Goal: Information Seeking & Learning: Check status

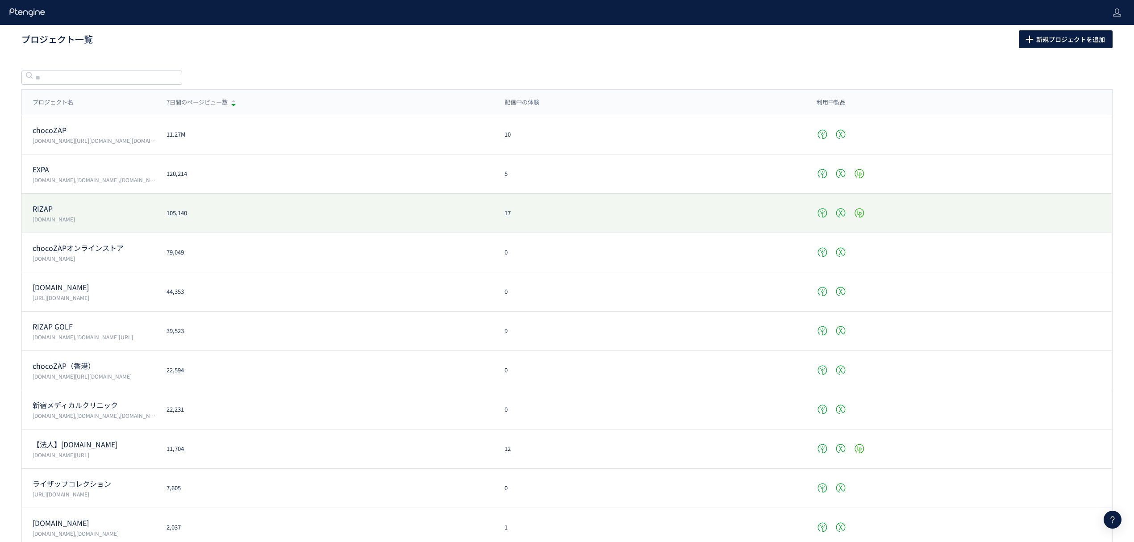
click at [43, 208] on p "RIZAP" at bounding box center [94, 209] width 123 height 10
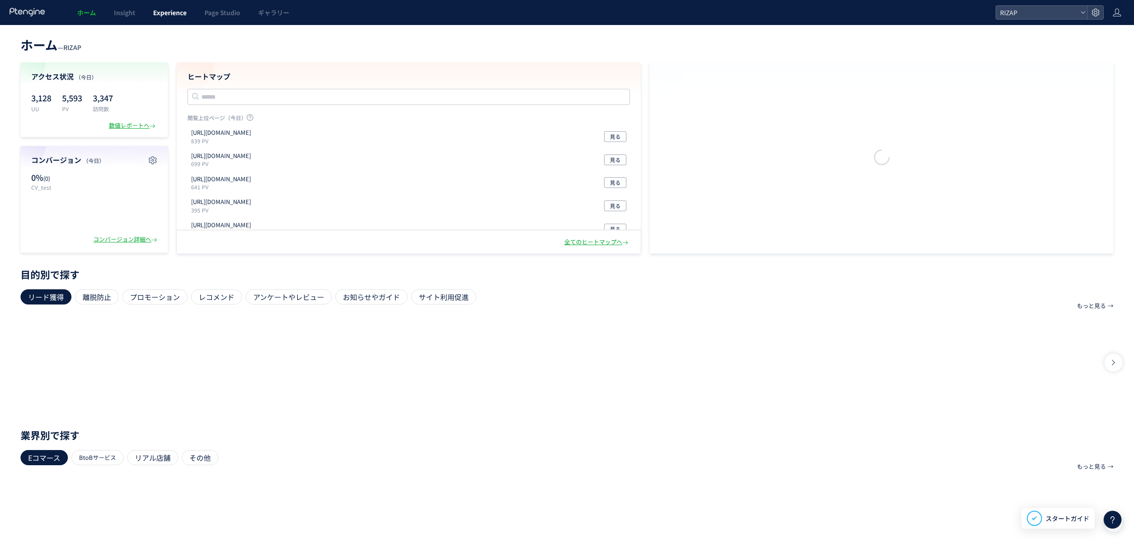
click at [178, 10] on span "Experience" at bounding box center [169, 12] width 33 height 9
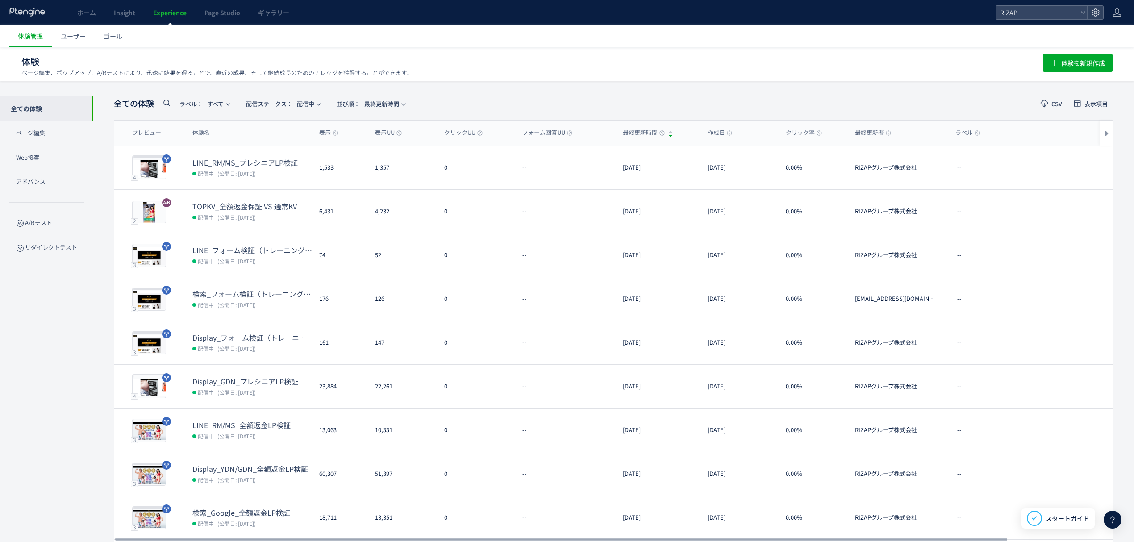
click at [164, 98] on icon at bounding box center [166, 102] width 11 height 11
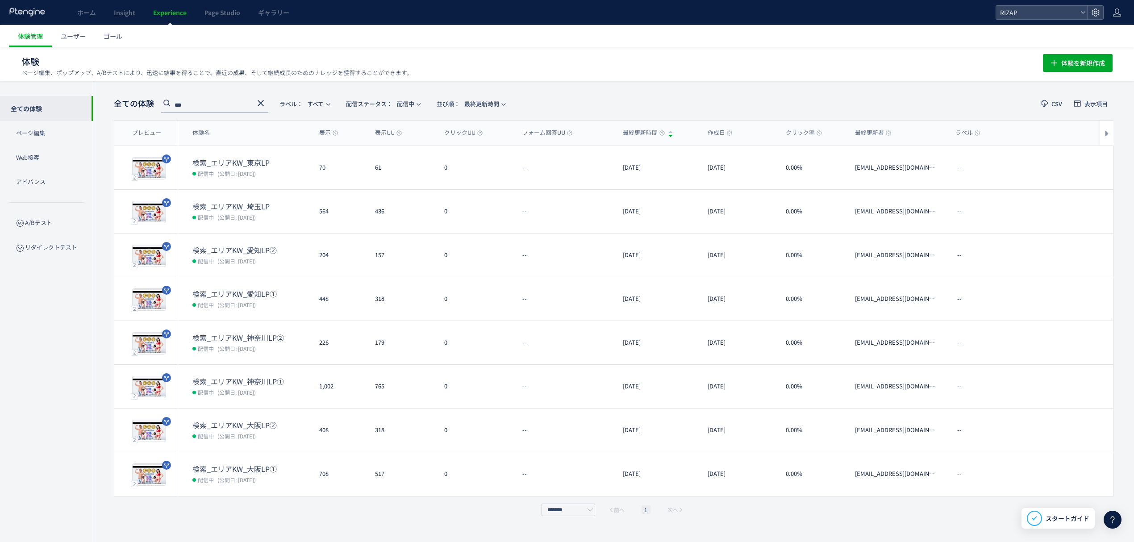
type input "***"
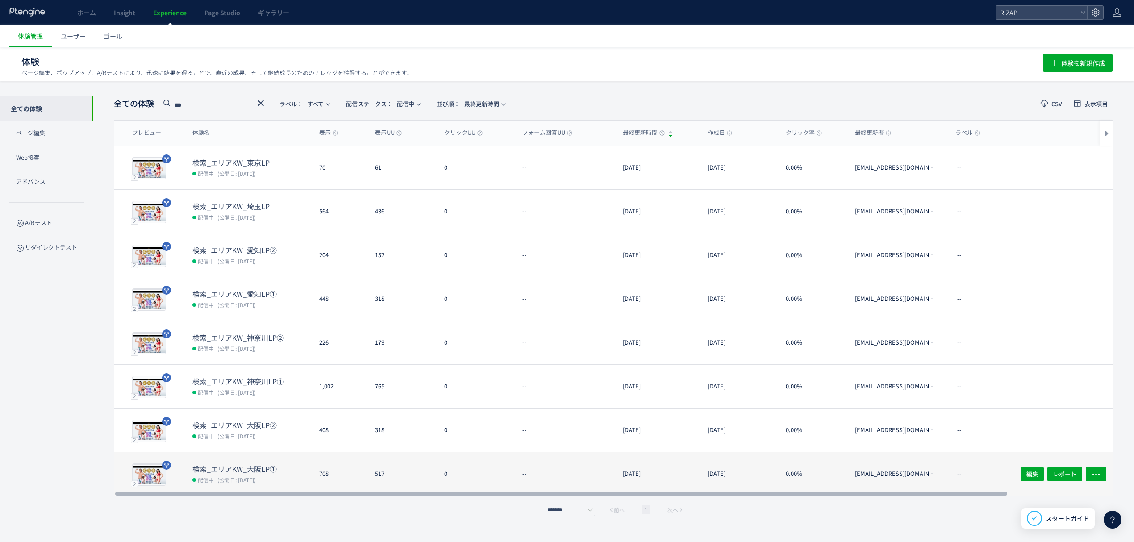
click at [213, 466] on dt "検索_エリアKW_大阪LP①" at bounding box center [252, 469] width 120 height 10
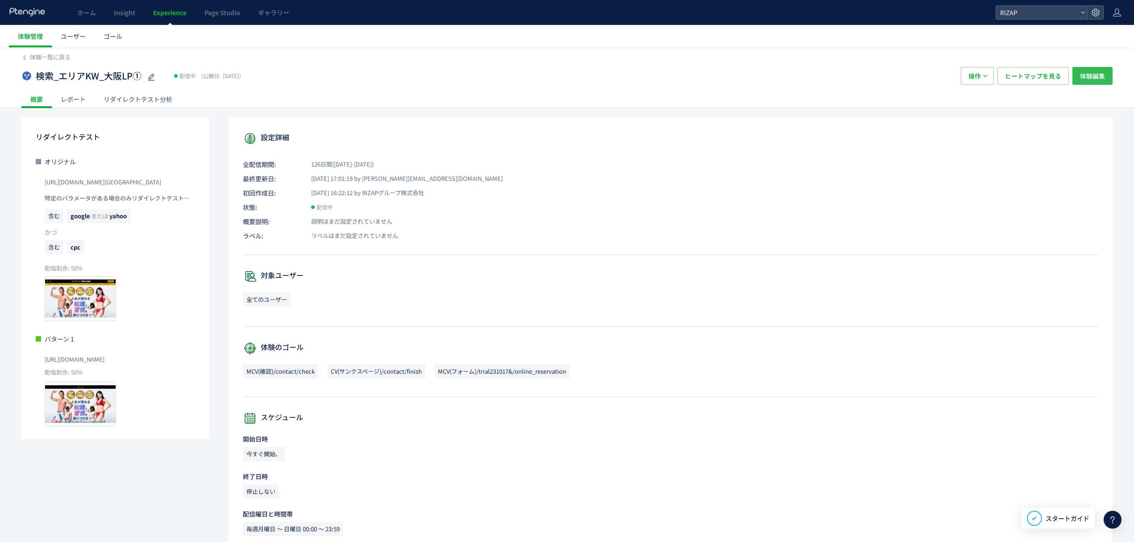
click at [1095, 79] on span "体験編集" at bounding box center [1092, 76] width 25 height 18
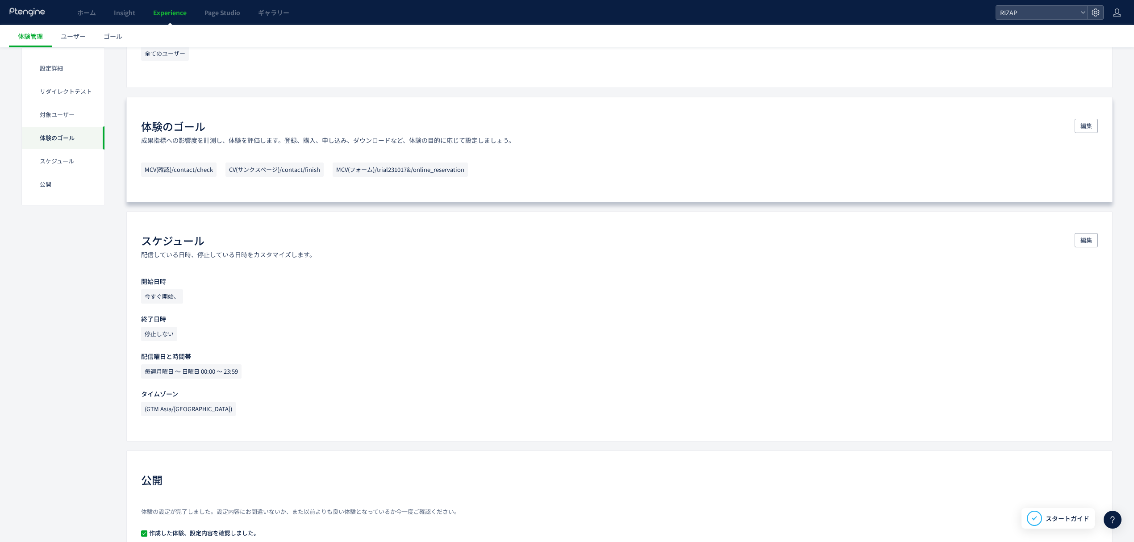
scroll to position [492, 0]
click at [1090, 124] on span "編集" at bounding box center [1087, 125] width 12 height 14
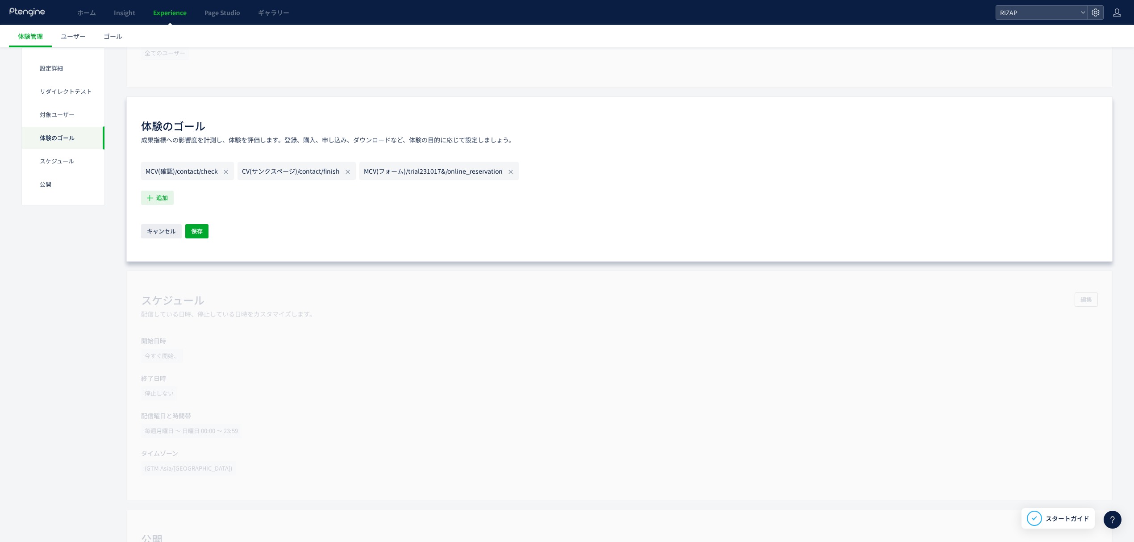
click at [156, 200] on span "追加" at bounding box center [162, 198] width 12 height 14
click at [192, 269] on li "来店 来店 条件： イベント 「来店」 が発生した場合 説明： google sheetからインポートしたオフライン来店状況です。" at bounding box center [226, 268] width 162 height 14
click at [161, 197] on span "追加" at bounding box center [162, 198] width 12 height 14
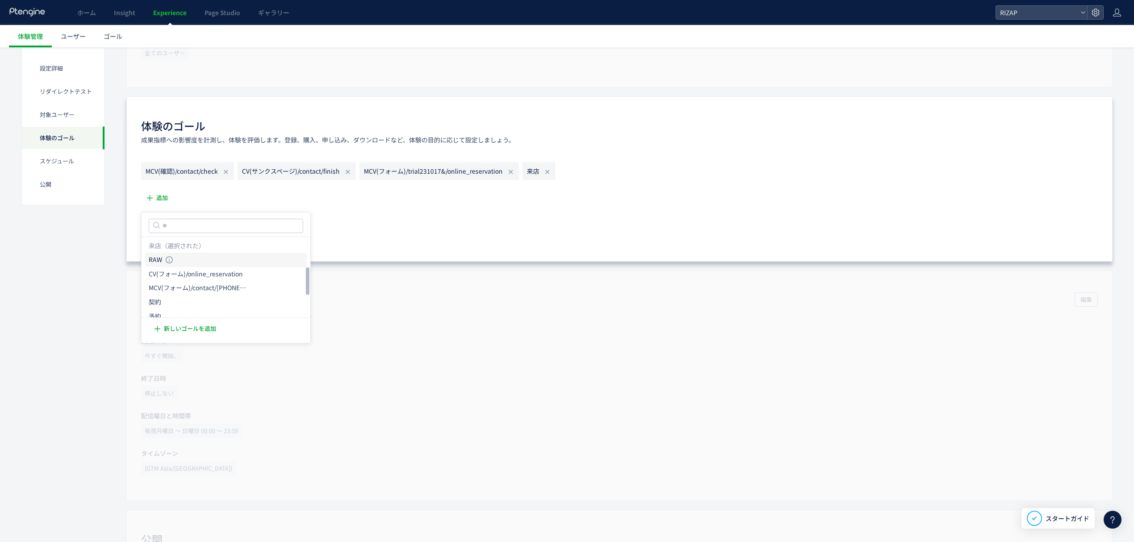
click at [159, 259] on icon "RAW" at bounding box center [155, 259] width 13 height 9
click at [155, 200] on button "追加" at bounding box center [157, 198] width 33 height 14
click at [157, 276] on icon "予約" at bounding box center [155, 279] width 13 height 9
click at [154, 200] on icon "button" at bounding box center [149, 197] width 9 height 9
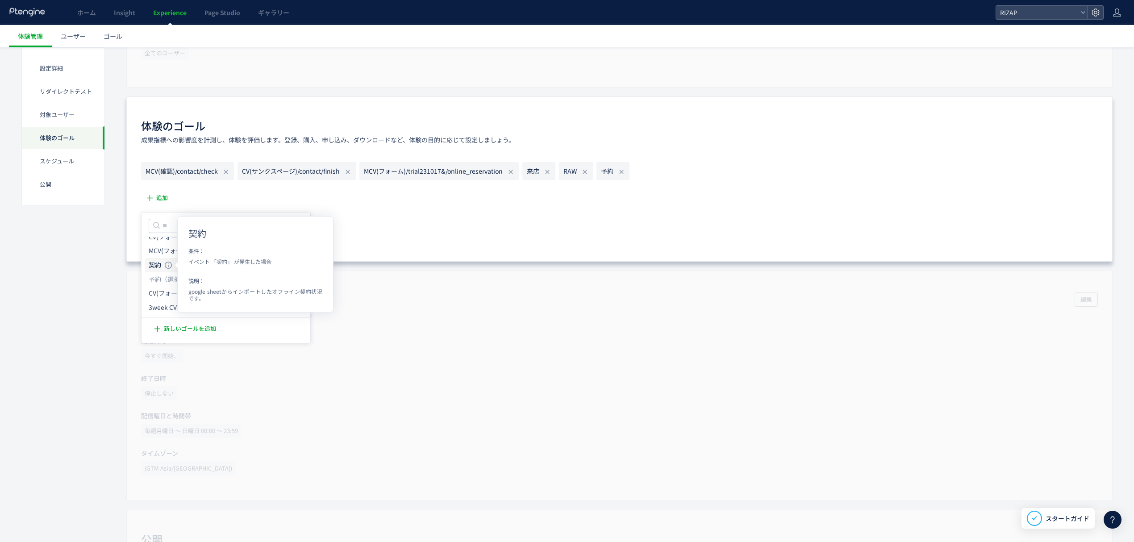
click at [154, 266] on icon "契約" at bounding box center [155, 265] width 13 height 9
click at [153, 192] on div "MCV(確認)/contact/check CV(サンクスページ)/contact/finish MCV(フォーム)/trial231017&/online_…" at bounding box center [619, 201] width 957 height 78
click at [156, 198] on span "追加" at bounding box center [162, 198] width 12 height 14
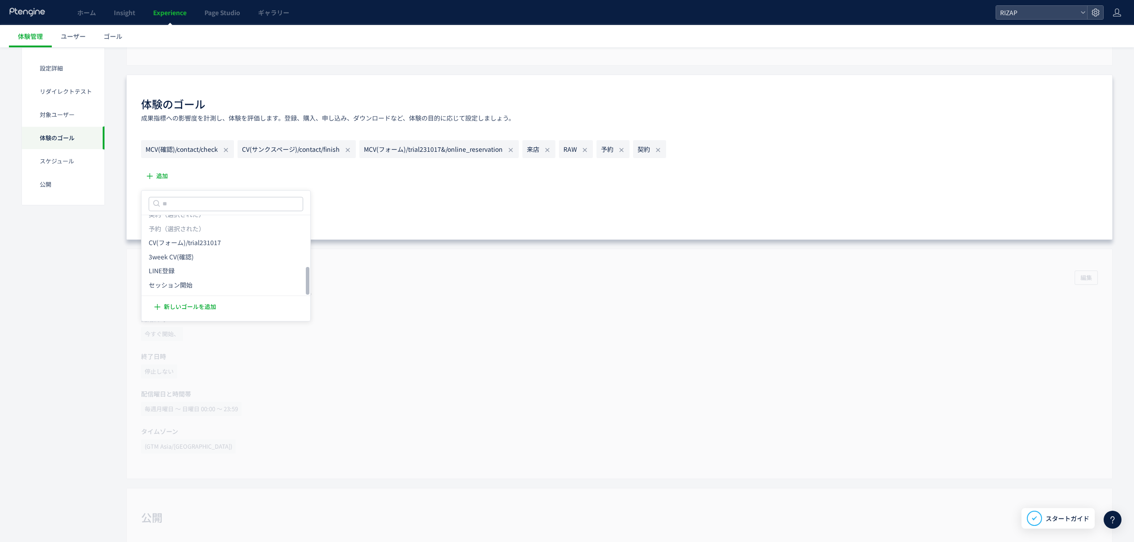
scroll to position [515, 0]
click at [171, 281] on icon "セッション開始" at bounding box center [171, 283] width 44 height 9
click at [188, 215] on button "保存" at bounding box center [196, 207] width 23 height 14
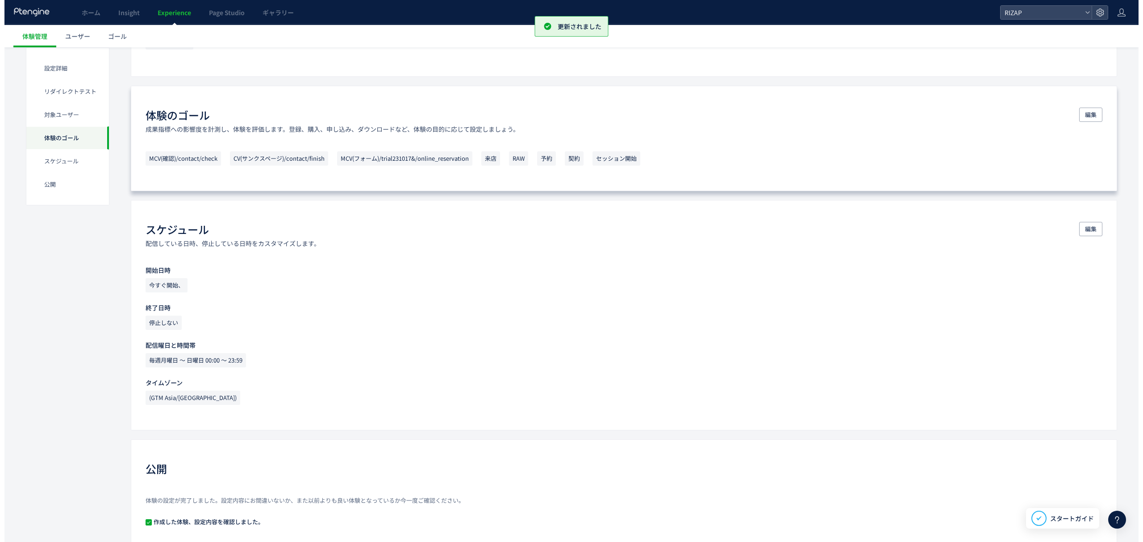
scroll to position [575, 0]
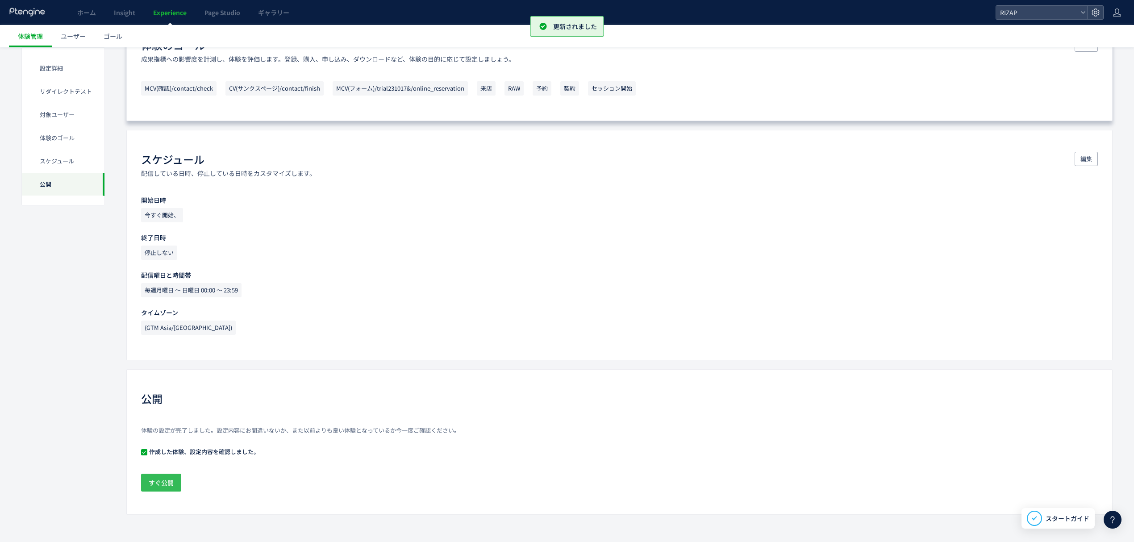
click at [161, 488] on span "すぐ公開" at bounding box center [161, 483] width 25 height 18
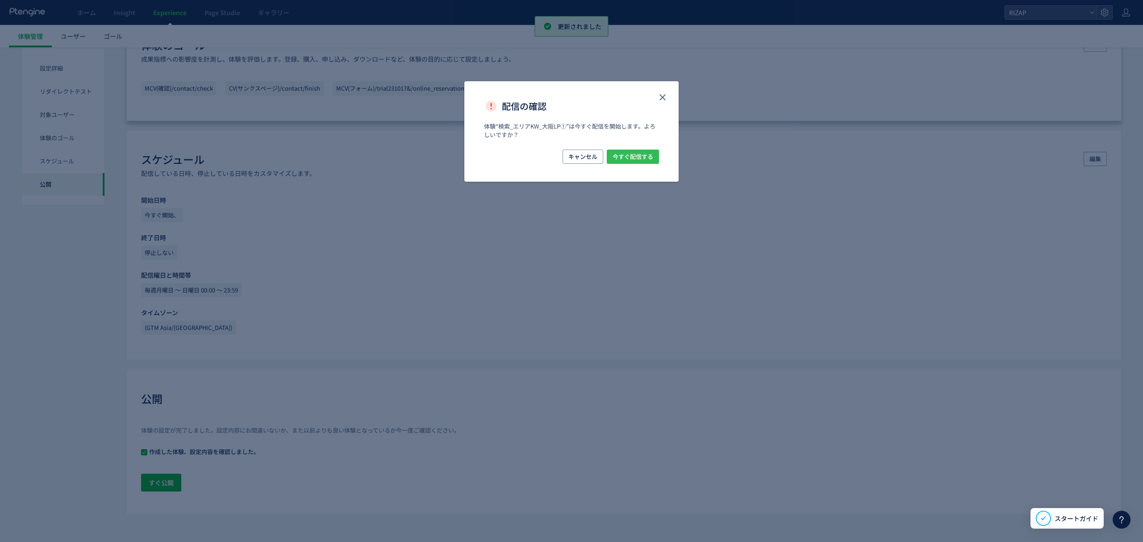
click at [643, 158] on span "今すぐ配信する" at bounding box center [633, 157] width 41 height 14
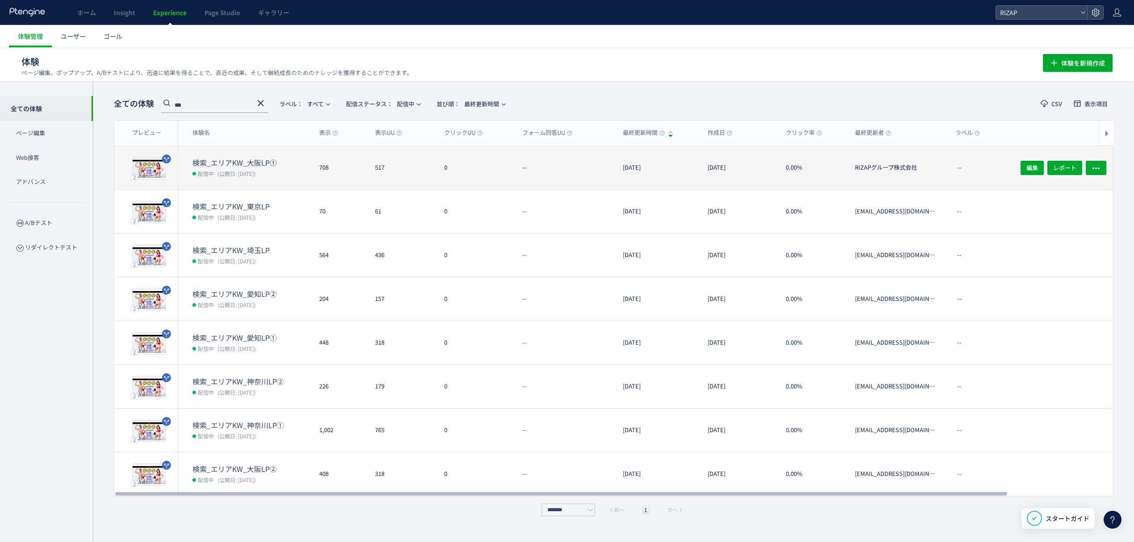
click at [242, 161] on dt "検索_エリアKW_大阪LP①" at bounding box center [252, 163] width 120 height 10
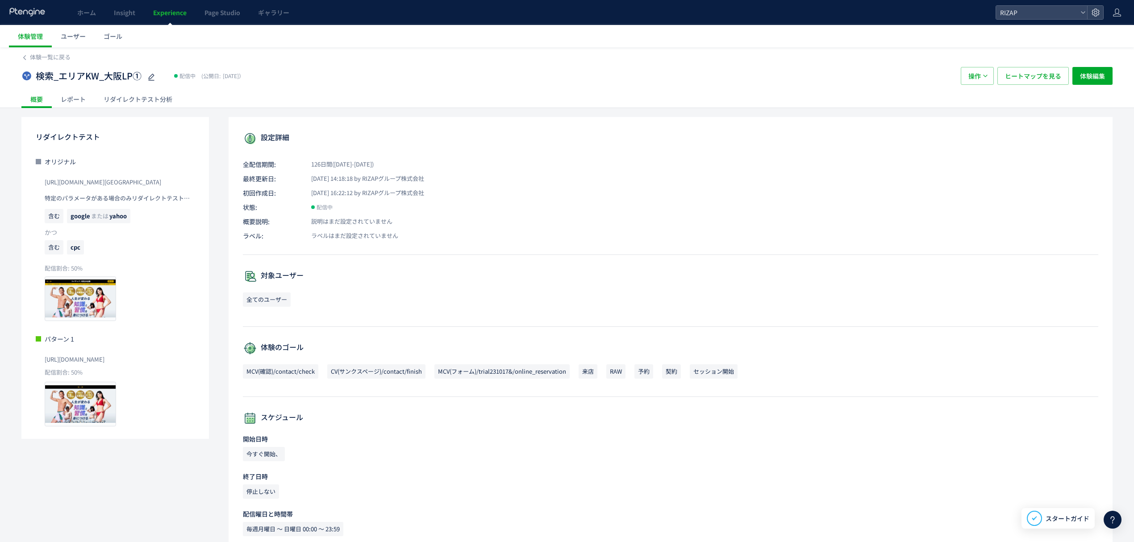
click at [119, 106] on div "リダイレクトテスト分析" at bounding box center [138, 99] width 87 height 18
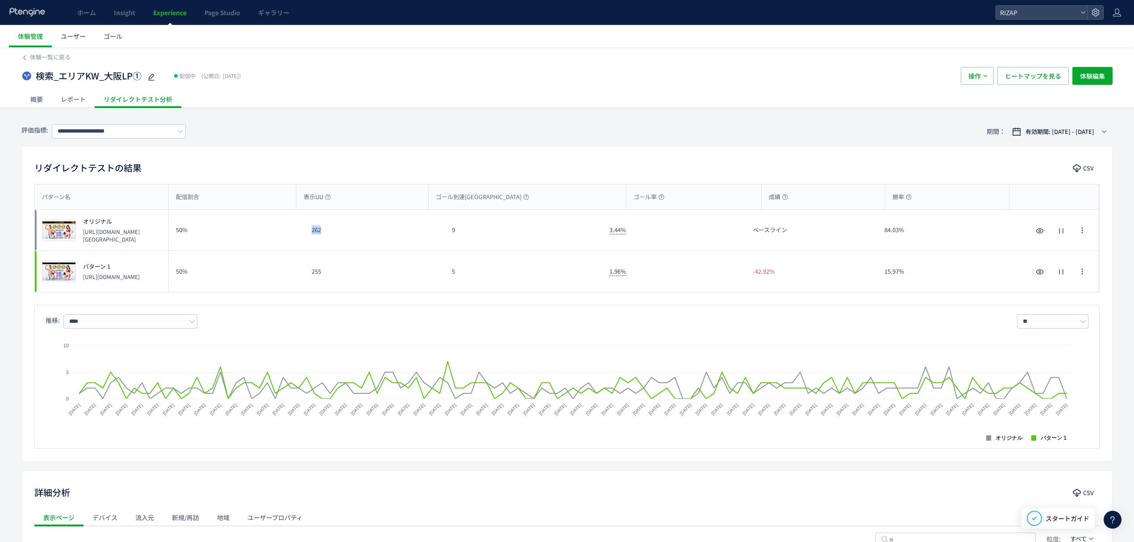
drag, startPoint x: 338, startPoint y: 234, endPoint x: 310, endPoint y: 233, distance: 28.6
click at [310, 233] on div "262" at bounding box center [375, 230] width 140 height 41
copy div "262"
drag, startPoint x: 324, startPoint y: 281, endPoint x: 306, endPoint y: 281, distance: 17.9
click at [306, 281] on div "255" at bounding box center [375, 271] width 140 height 41
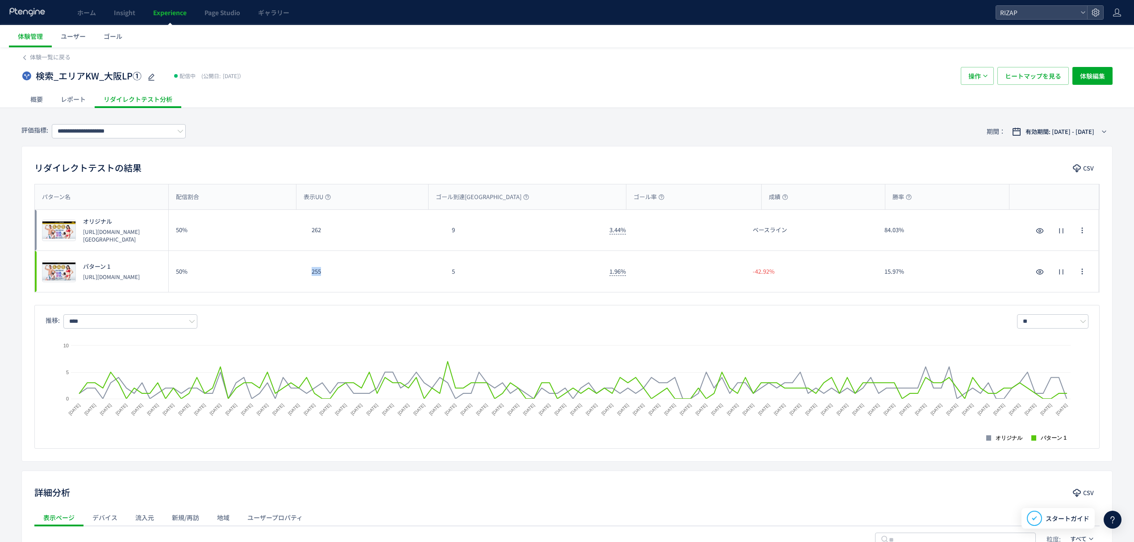
copy div "255"
click at [113, 139] on div "**********" at bounding box center [566, 131] width 1091 height 29
click at [114, 138] on div "**********" at bounding box center [103, 131] width 164 height 15
click at [118, 131] on input "**********" at bounding box center [119, 131] width 134 height 14
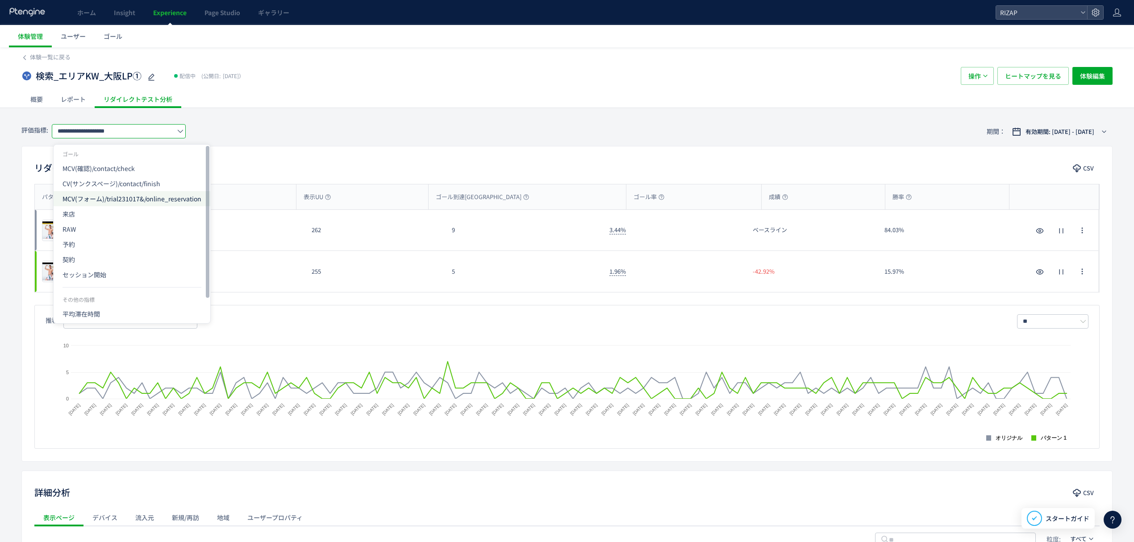
click at [117, 193] on span "MCV(フォーム)/trial231017&/online_reservation" at bounding box center [132, 198] width 139 height 15
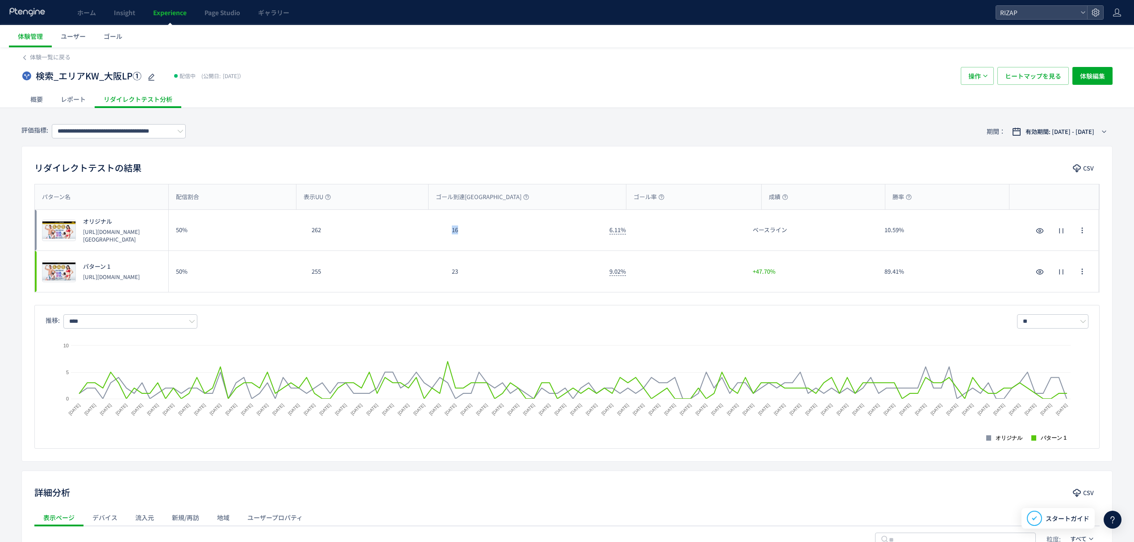
drag, startPoint x: 455, startPoint y: 239, endPoint x: 441, endPoint y: 239, distance: 13.4
click at [441, 239] on div "プレビュー オリジナル https://lp.rizap.jp/lp/area2/dd-area-osaka-A-220811/ 50% 262 16 6.1…" at bounding box center [567, 230] width 1064 height 41
copy div "16"
drag, startPoint x: 461, startPoint y: 273, endPoint x: 450, endPoint y: 273, distance: 11.2
click at [450, 273] on div "23" at bounding box center [524, 271] width 158 height 41
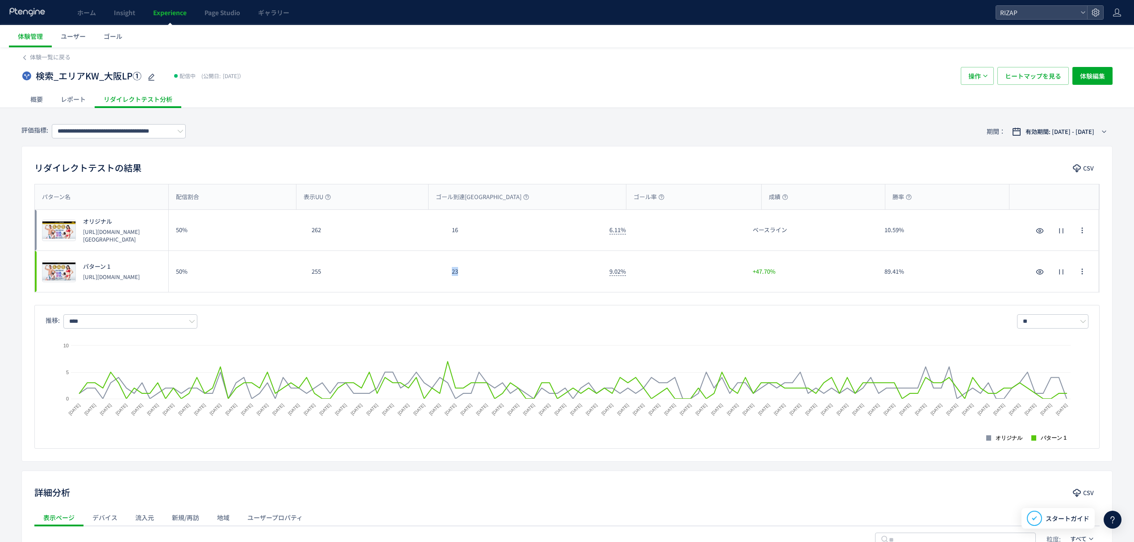
copy div "23"
drag, startPoint x: 72, startPoint y: 129, endPoint x: 75, endPoint y: 134, distance: 6.4
click at [72, 129] on input "**********" at bounding box center [119, 131] width 134 height 14
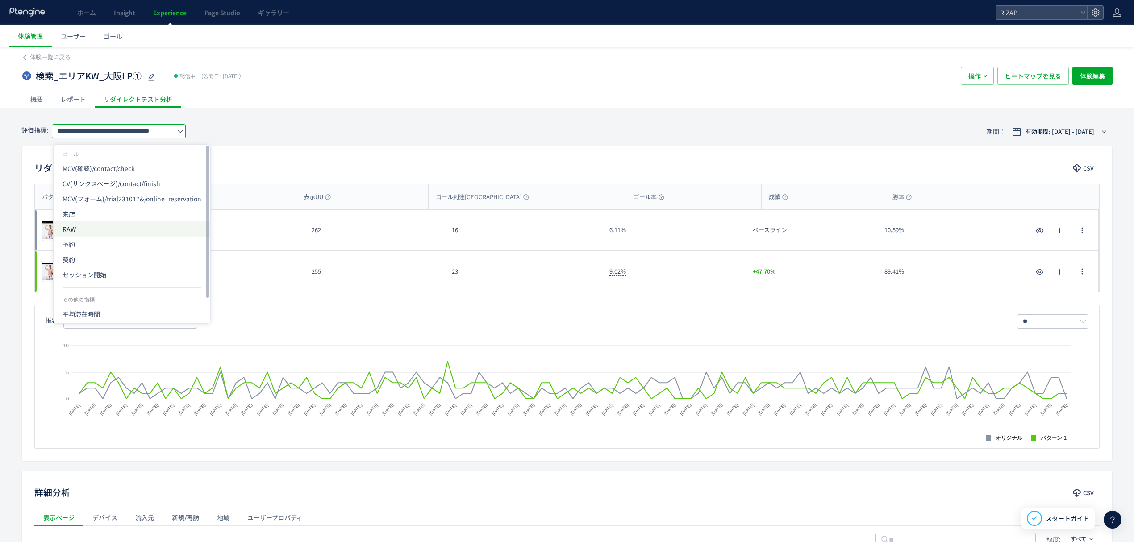
click at [83, 234] on span "RAW" at bounding box center [132, 228] width 139 height 15
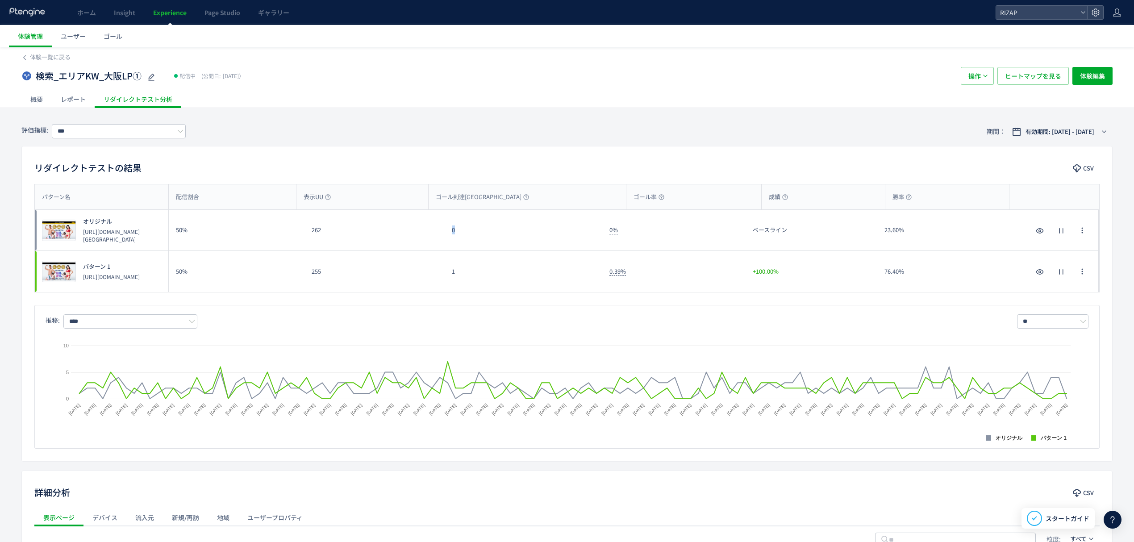
drag, startPoint x: 457, startPoint y: 242, endPoint x: 449, endPoint y: 242, distance: 8.0
click at [449, 242] on div "0" at bounding box center [524, 230] width 158 height 41
copy div "0"
click at [135, 134] on input "***" at bounding box center [119, 131] width 134 height 14
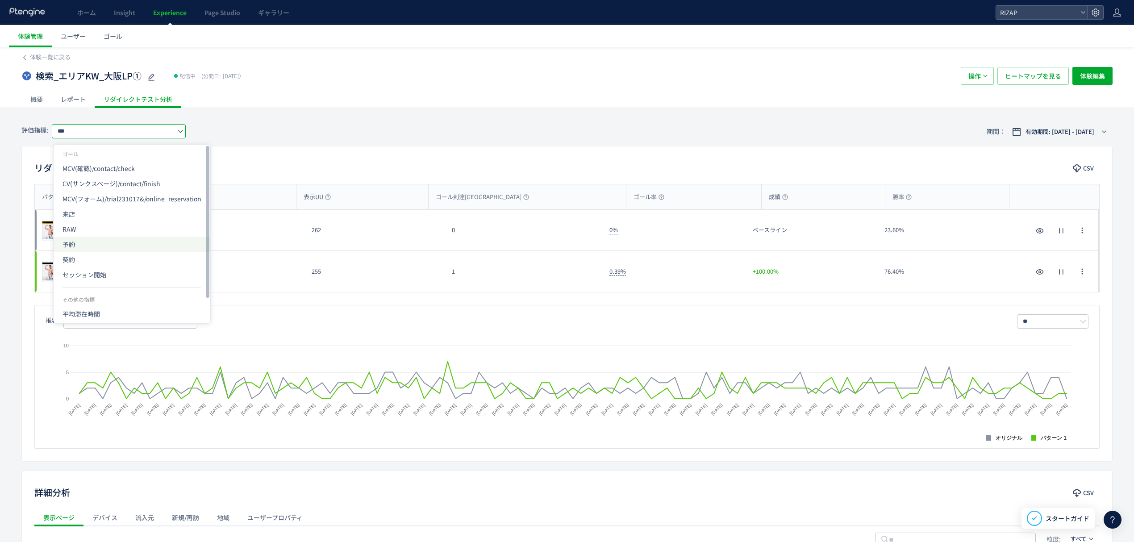
click at [83, 241] on span "予約" at bounding box center [132, 244] width 139 height 15
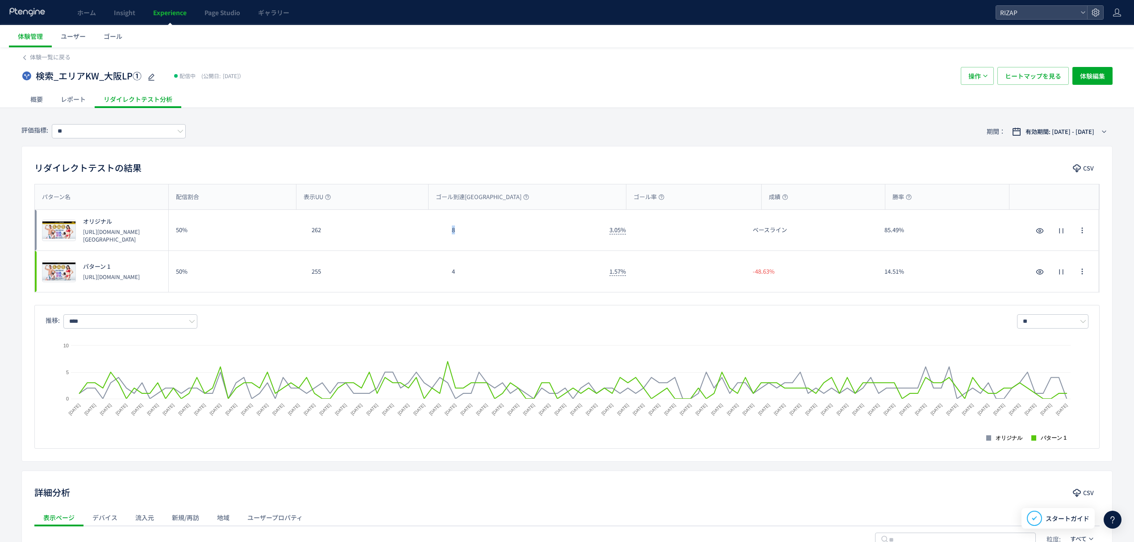
click at [454, 238] on div "8" at bounding box center [524, 230] width 158 height 41
copy div "8"
click at [127, 135] on input "**" at bounding box center [119, 131] width 134 height 14
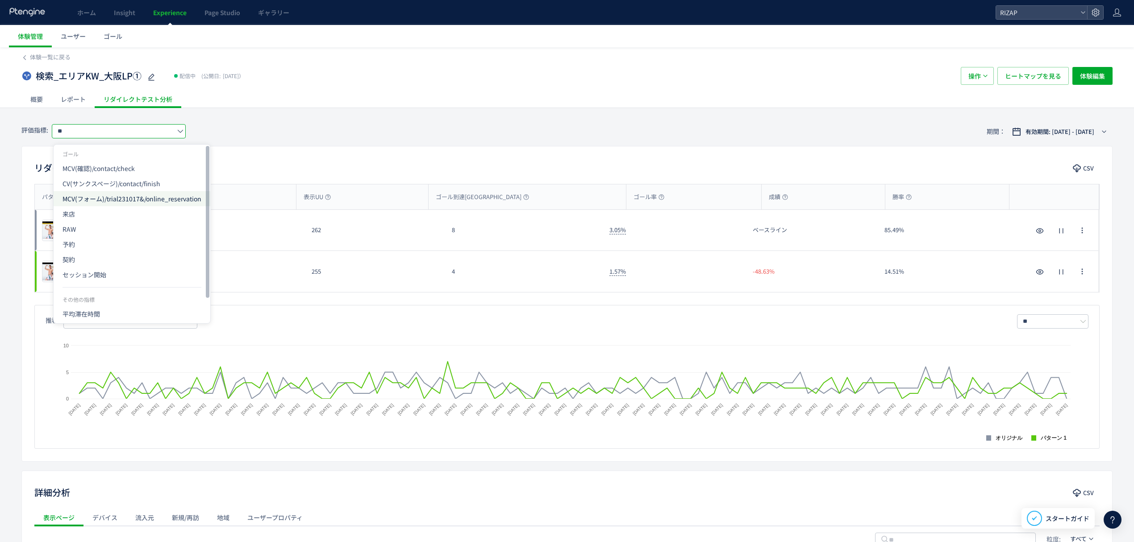
click at [94, 197] on span "MCV(フォーム)/trial231017&/online_reservation" at bounding box center [132, 198] width 139 height 15
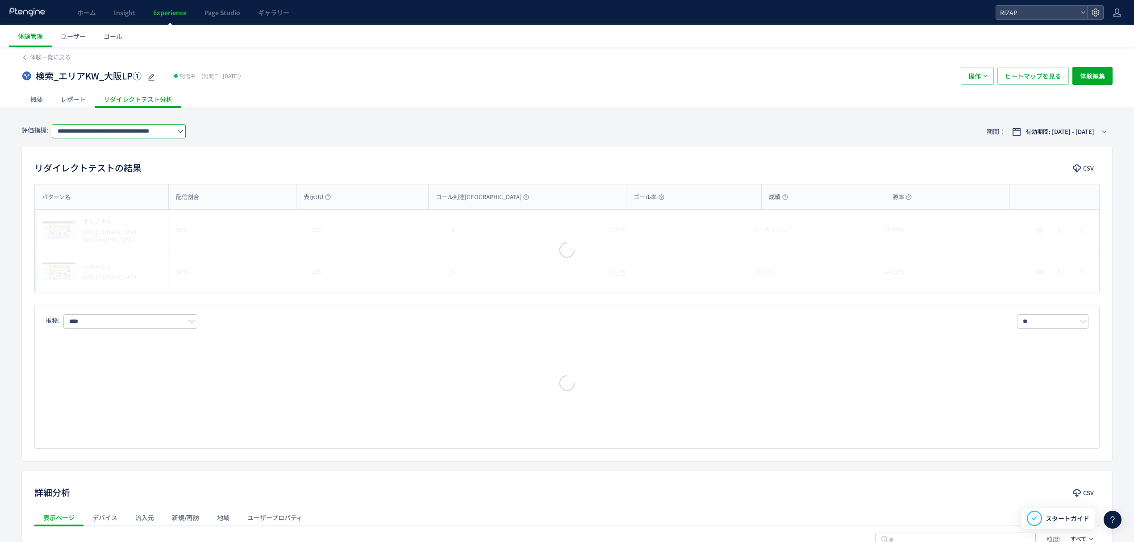
scroll to position [0, 16]
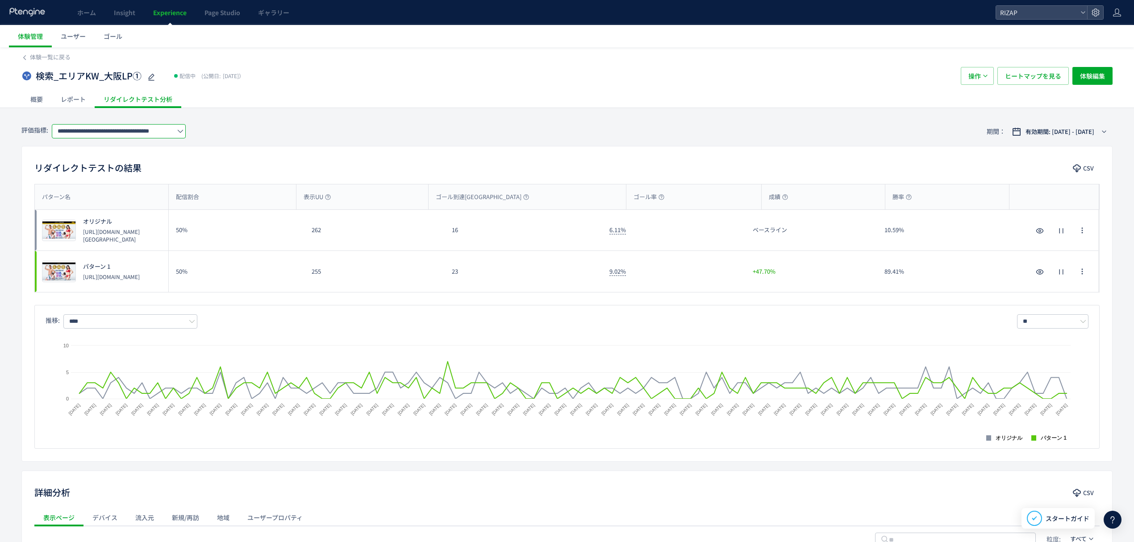
click at [100, 134] on input "**********" at bounding box center [119, 131] width 134 height 14
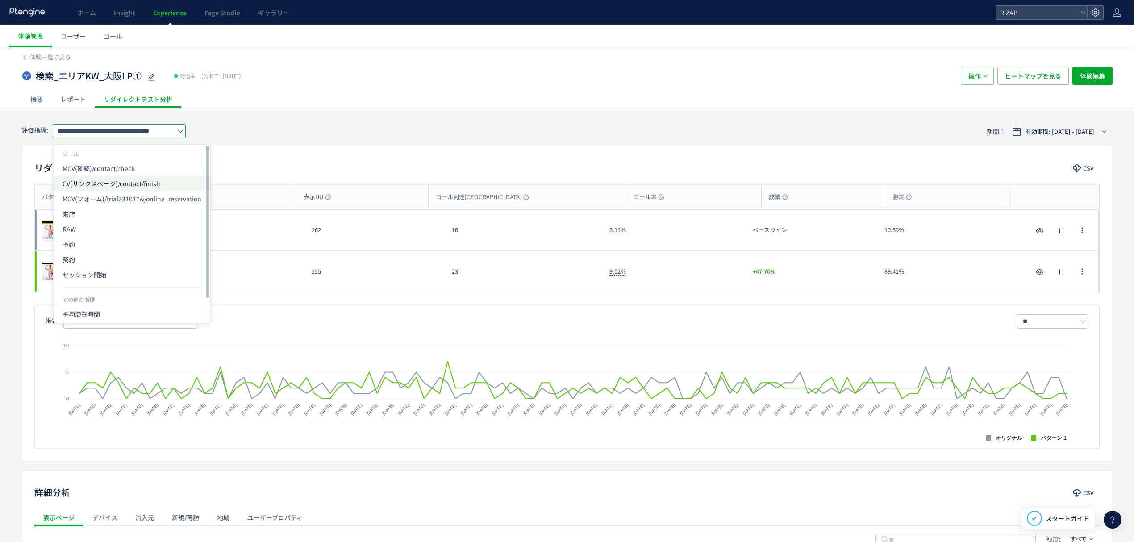
click at [91, 178] on span "CV(サンクスページ)/contact/finish" at bounding box center [132, 183] width 139 height 15
type input "**********"
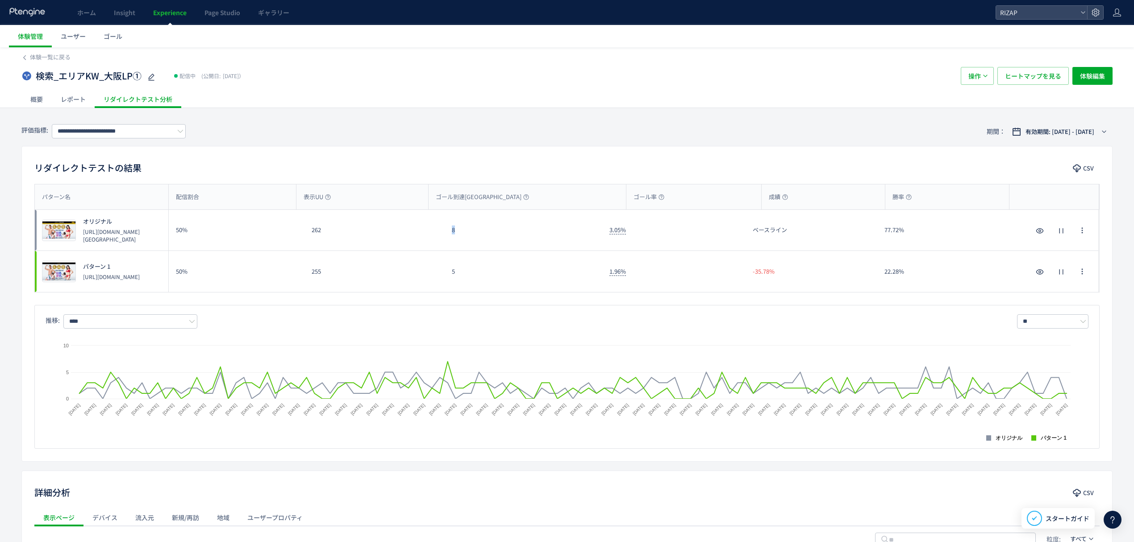
drag, startPoint x: 458, startPoint y: 235, endPoint x: 449, endPoint y: 233, distance: 9.1
click at [449, 233] on div "8" at bounding box center [524, 230] width 158 height 41
copy div "8"
drag, startPoint x: 474, startPoint y: 280, endPoint x: 443, endPoint y: 279, distance: 31.3
click at [443, 279] on div "プレビュー パターン 1 https://lp.rizap.jp/lp/cmlink-241201/ 50% 255 5 1.96% -35.78% 22.2…" at bounding box center [567, 271] width 1064 height 41
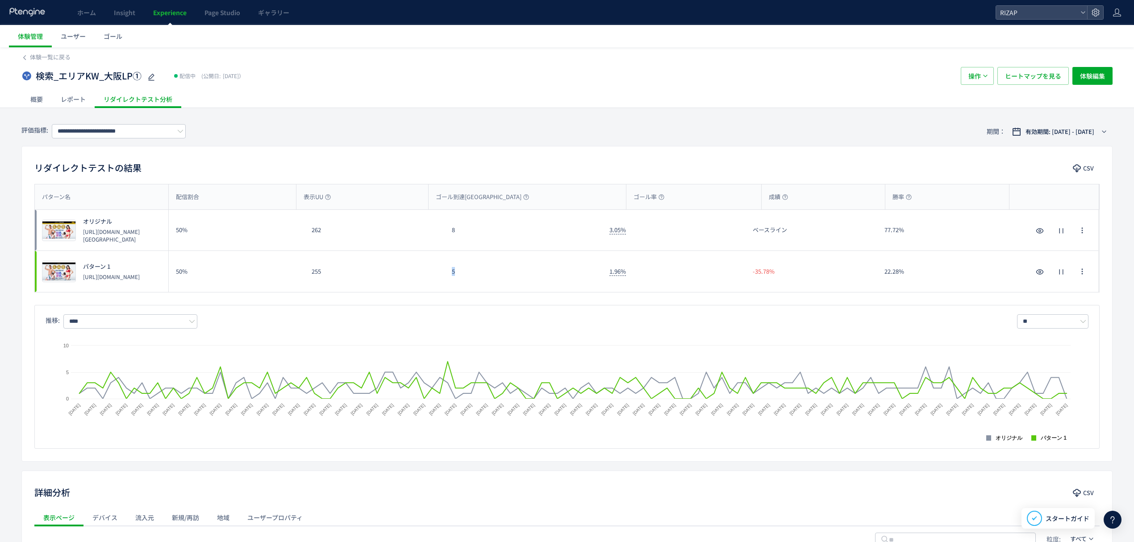
copy div "5"
click at [143, 134] on input "**********" at bounding box center [119, 131] width 134 height 14
click at [259, 156] on div "リダイレクトテストの結果 CSV パターン名 配信割合 表示UU ゴール到達UU ゴール率 成績 勝率 パターン名 プレビュー オリジナル https://l…" at bounding box center [566, 304] width 1091 height 316
click at [71, 105] on div "レポート" at bounding box center [73, 99] width 43 height 18
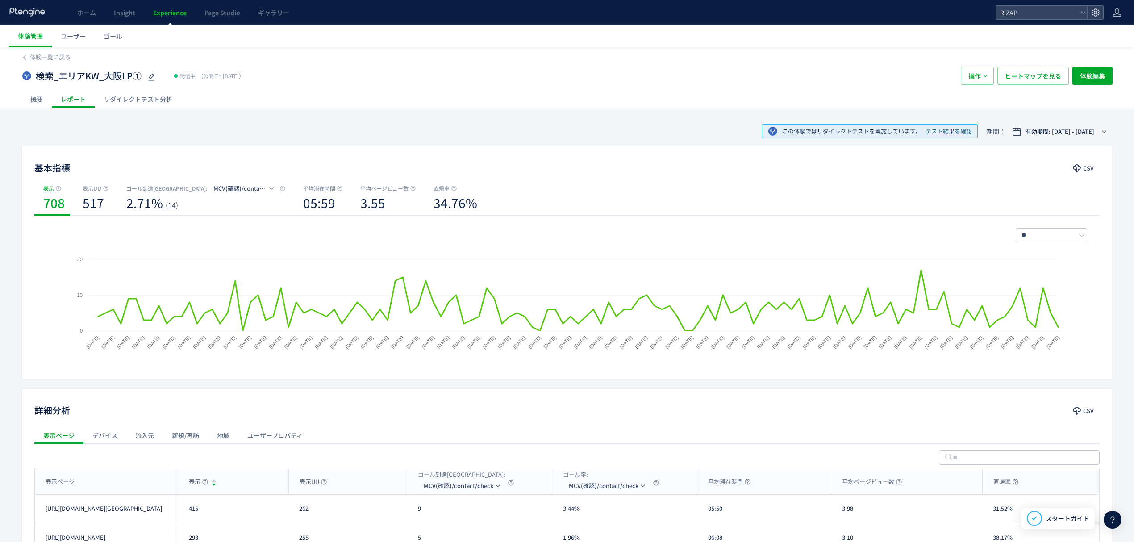
scroll to position [87, 0]
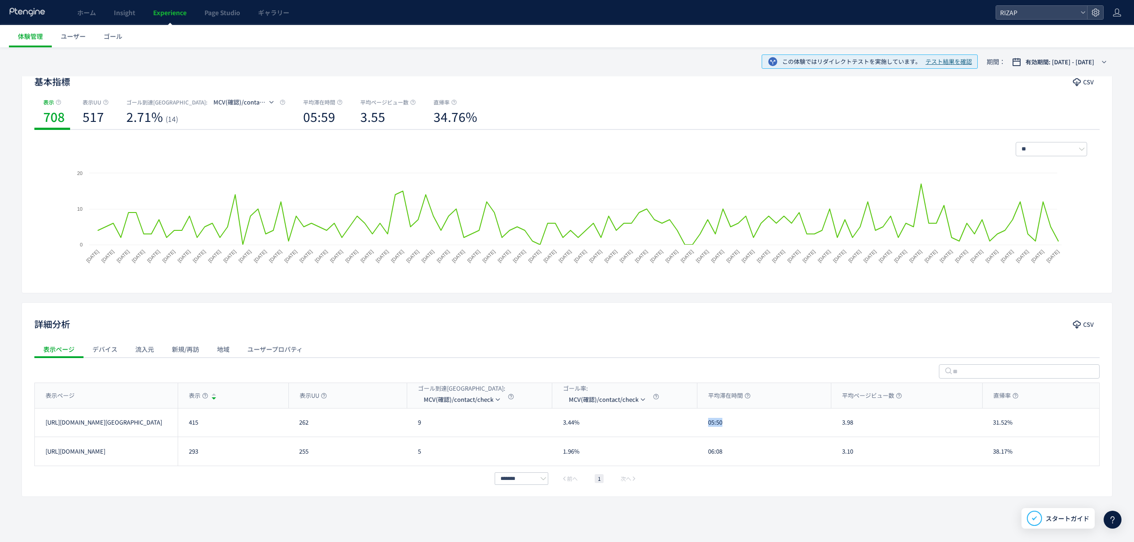
drag, startPoint x: 729, startPoint y: 420, endPoint x: 706, endPoint y: 420, distance: 23.2
click at [706, 420] on div "05:50" at bounding box center [764, 423] width 134 height 28
copy div "05:50"
drag, startPoint x: 871, startPoint y: 456, endPoint x: 831, endPoint y: 456, distance: 39.3
click at [831, 456] on div "3.10" at bounding box center [906, 451] width 151 height 29
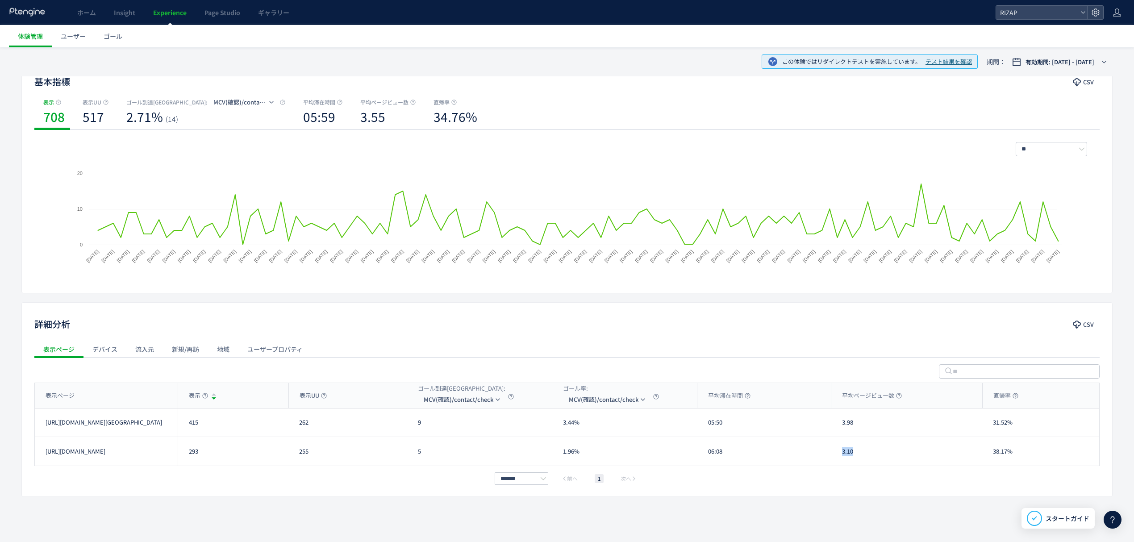
copy div "3.10"
click at [706, 429] on div "05:50" at bounding box center [764, 423] width 134 height 28
drag, startPoint x: 735, startPoint y: 459, endPoint x: 710, endPoint y: 459, distance: 24.6
click at [710, 459] on div "06:08" at bounding box center [764, 451] width 134 height 29
click at [705, 458] on div "06:08" at bounding box center [764, 451] width 134 height 29
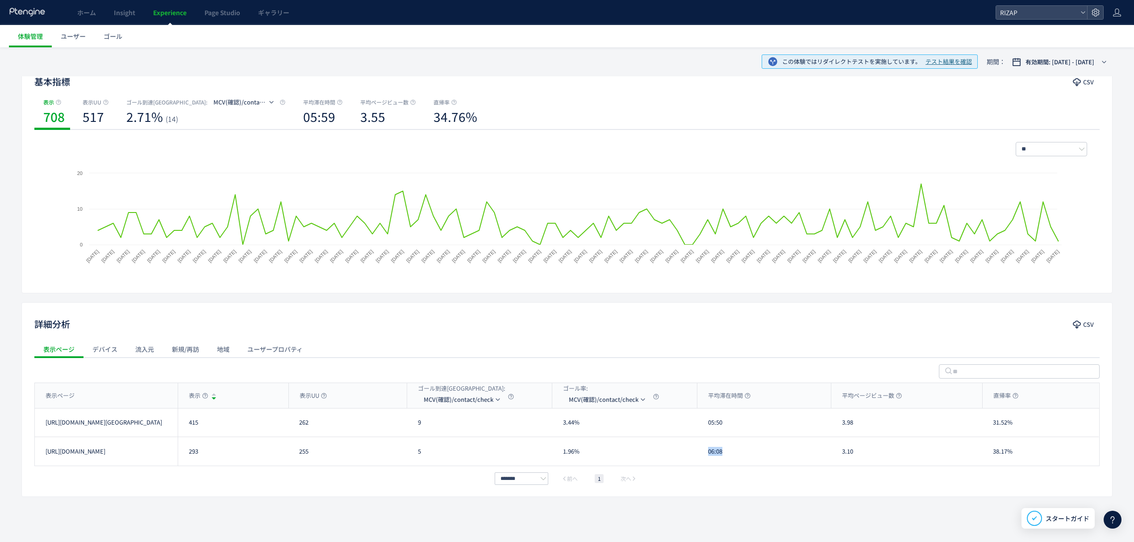
drag, startPoint x: 702, startPoint y: 453, endPoint x: 740, endPoint y: 446, distance: 38.6
click at [739, 449] on div "06:08" at bounding box center [764, 451] width 134 height 29
drag, startPoint x: 863, startPoint y: 422, endPoint x: 839, endPoint y: 423, distance: 24.6
click at [839, 423] on div "3.98" at bounding box center [906, 423] width 151 height 28
drag, startPoint x: 1025, startPoint y: 431, endPoint x: 988, endPoint y: 430, distance: 37.1
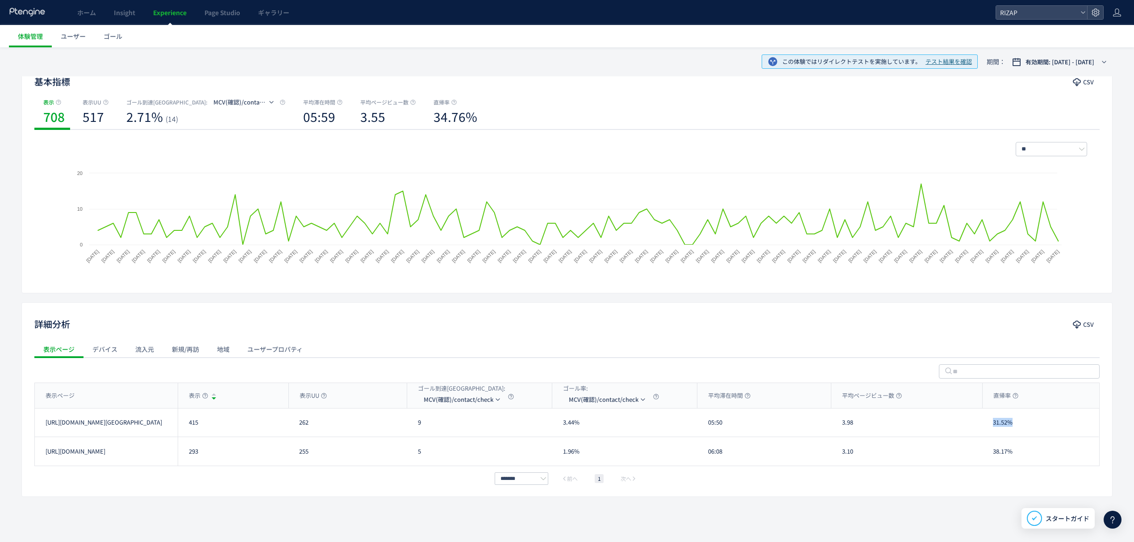
click at [988, 430] on div "31.52%" at bounding box center [1040, 423] width 117 height 28
drag, startPoint x: 992, startPoint y: 452, endPoint x: 987, endPoint y: 452, distance: 4.9
click at [987, 452] on div "38.17%" at bounding box center [1040, 451] width 117 height 29
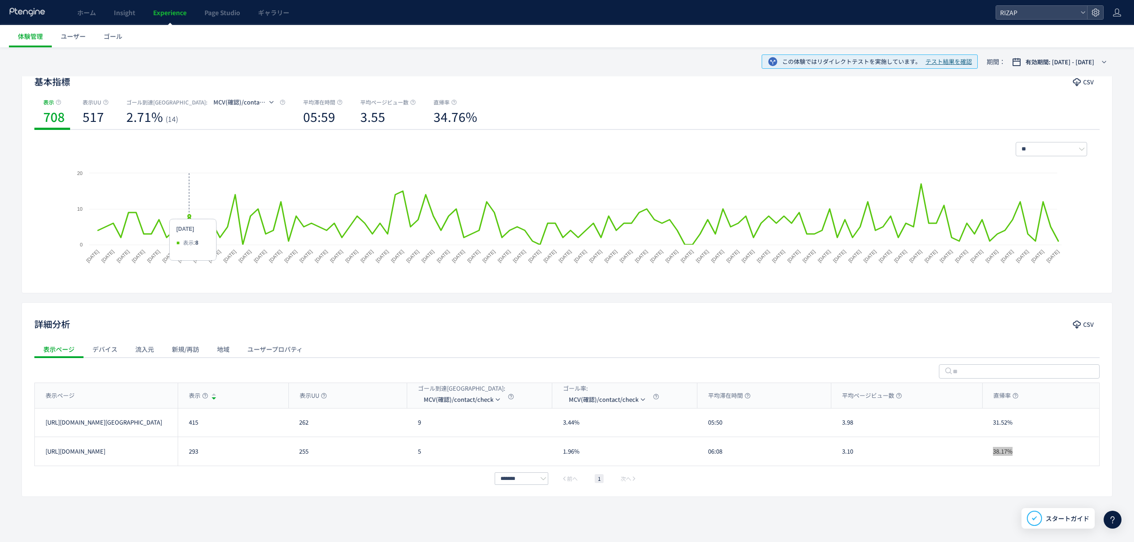
scroll to position [0, 0]
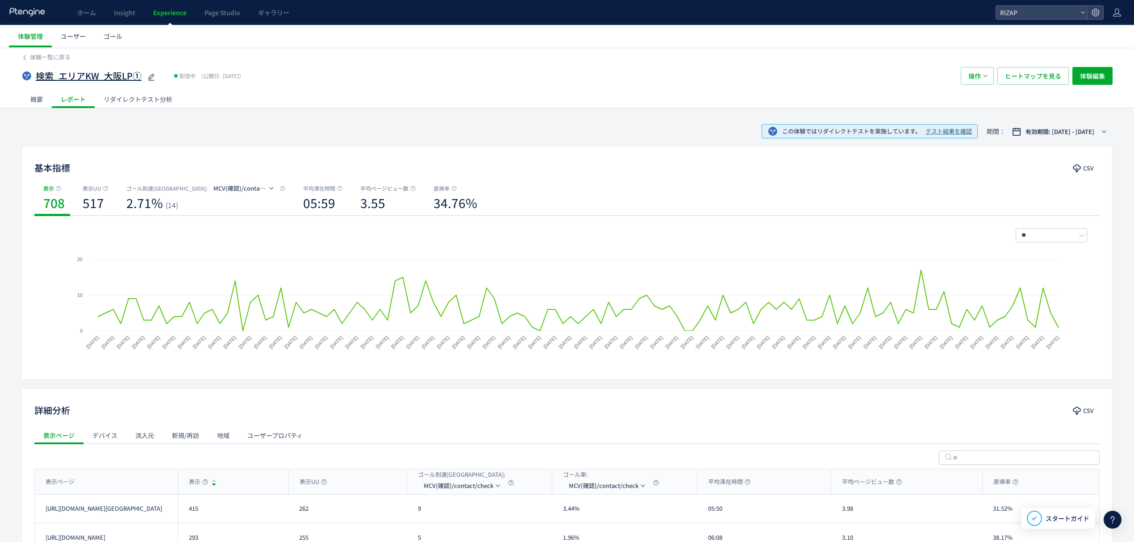
click at [68, 68] on div "検索_エリアKW_大阪LP①" at bounding box center [96, 76] width 121 height 18
click at [63, 61] on span "体験一覧に戻る" at bounding box center [50, 57] width 41 height 8
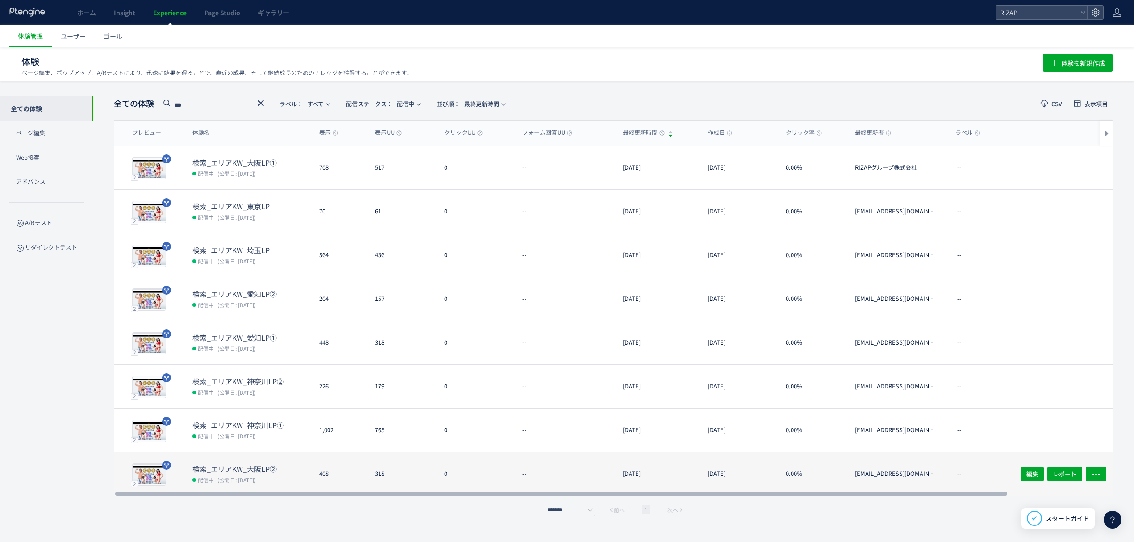
click at [243, 469] on dt "検索_エリアKW_大阪LP②" at bounding box center [252, 469] width 120 height 10
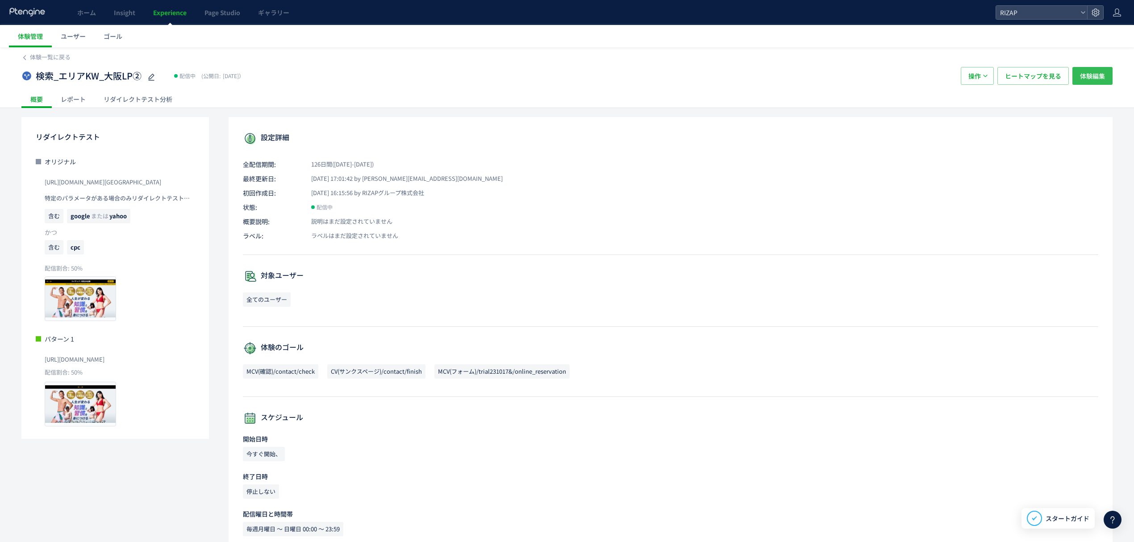
click at [1087, 78] on span "体験編集" at bounding box center [1092, 76] width 25 height 18
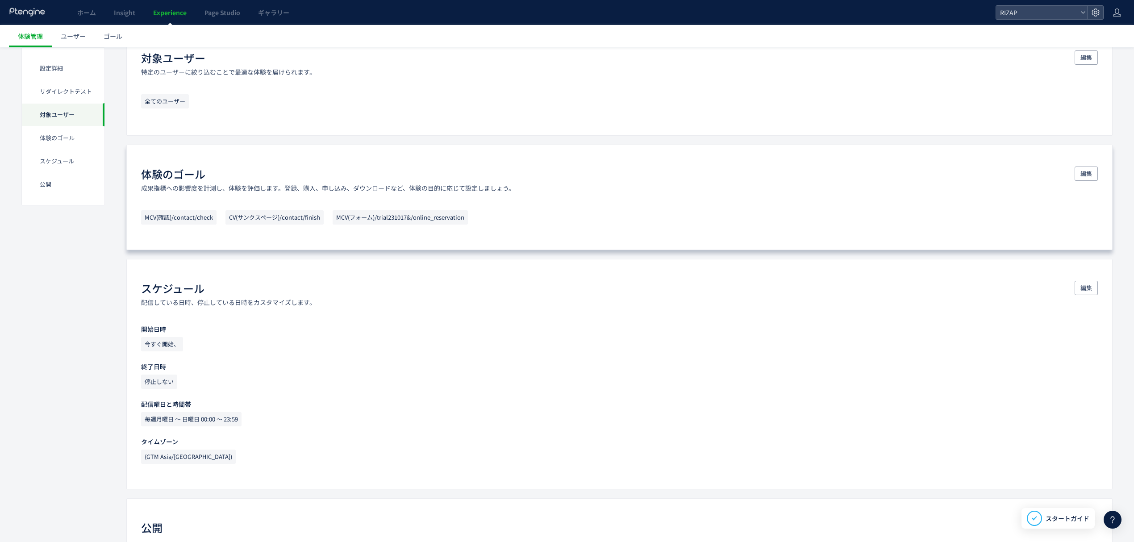
scroll to position [443, 0]
click at [1083, 180] on span "編集" at bounding box center [1087, 174] width 12 height 14
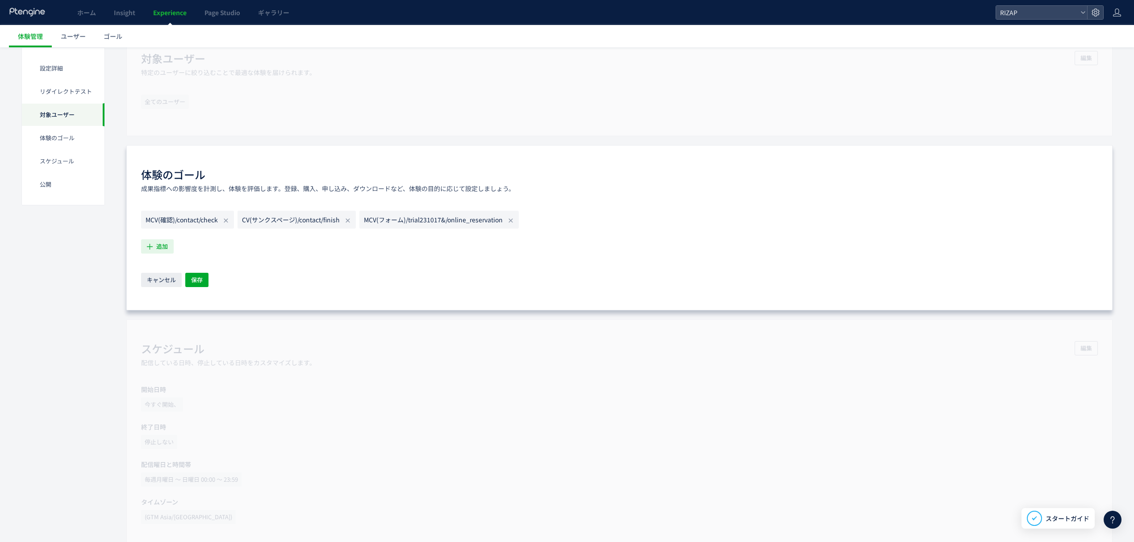
click at [161, 248] on span "追加" at bounding box center [162, 246] width 12 height 14
click at [168, 302] on icon at bounding box center [169, 303] width 7 height 7
click at [158, 244] on span "追加" at bounding box center [162, 246] width 12 height 14
click at [161, 356] on li "予約 予約 条件： イベント 「予約」 が発生した場合 説明： google sheetからインポートしたオフライン予約状況です。" at bounding box center [226, 360] width 162 height 14
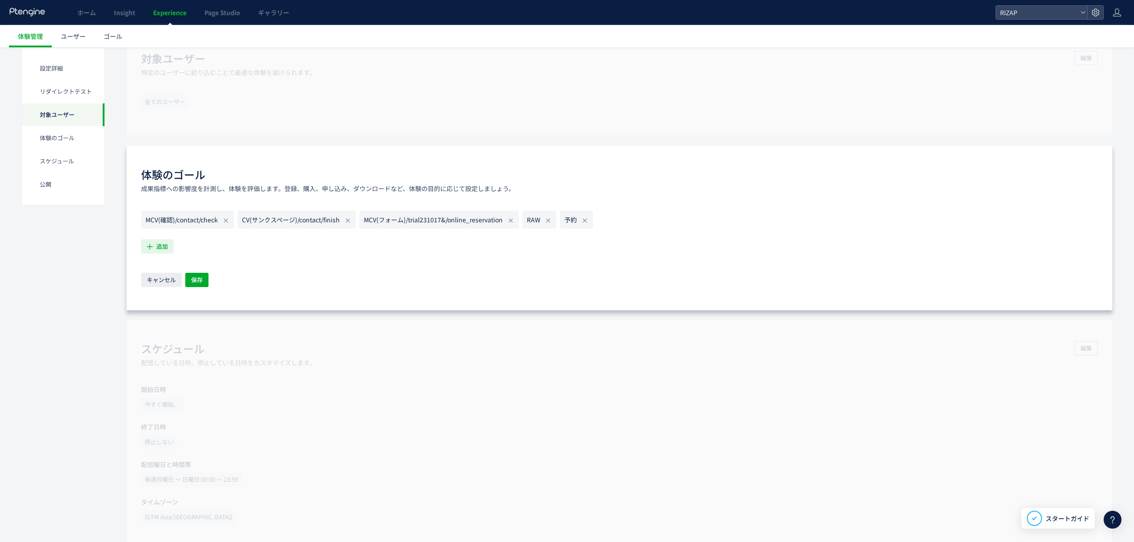
click at [161, 244] on span "追加" at bounding box center [162, 246] width 12 height 14
click at [158, 344] on icon "契約" at bounding box center [155, 346] width 13 height 9
click at [158, 252] on span "追加" at bounding box center [162, 246] width 12 height 14
click at [173, 354] on icon "セッション開始" at bounding box center [171, 355] width 44 height 9
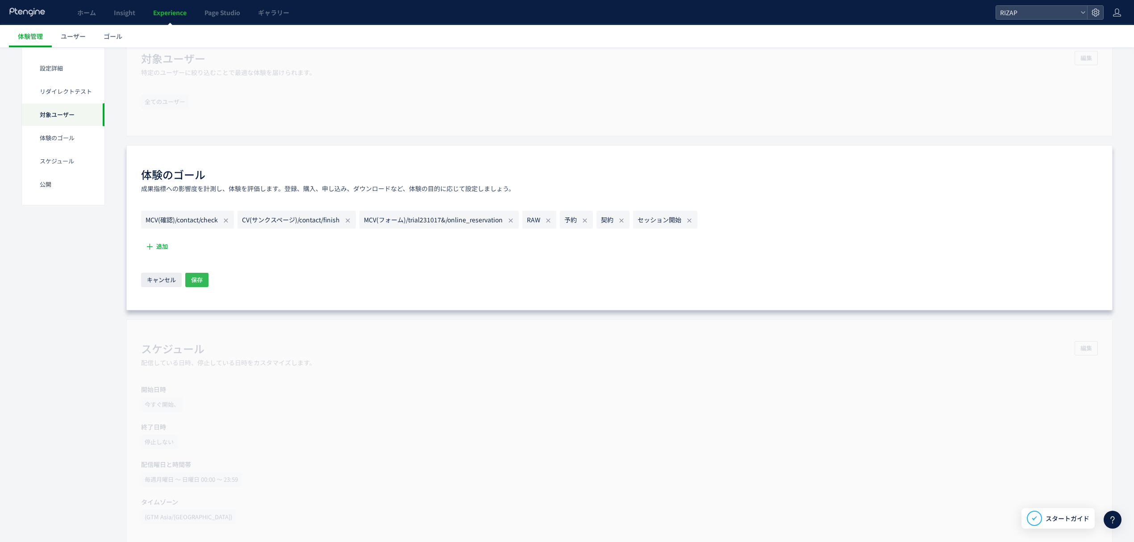
click at [201, 279] on span "保存" at bounding box center [197, 280] width 12 height 14
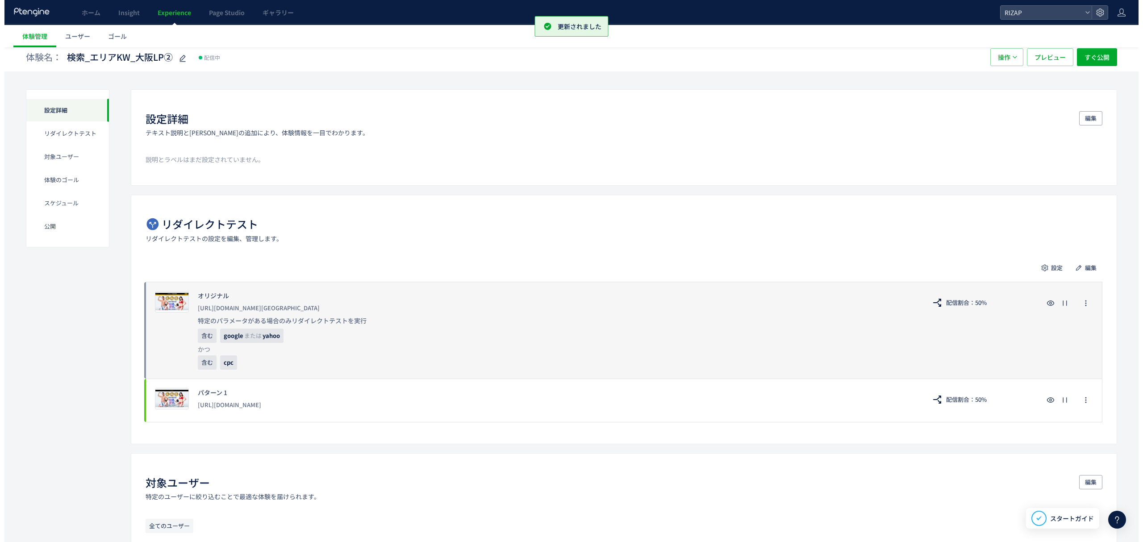
scroll to position [0, 0]
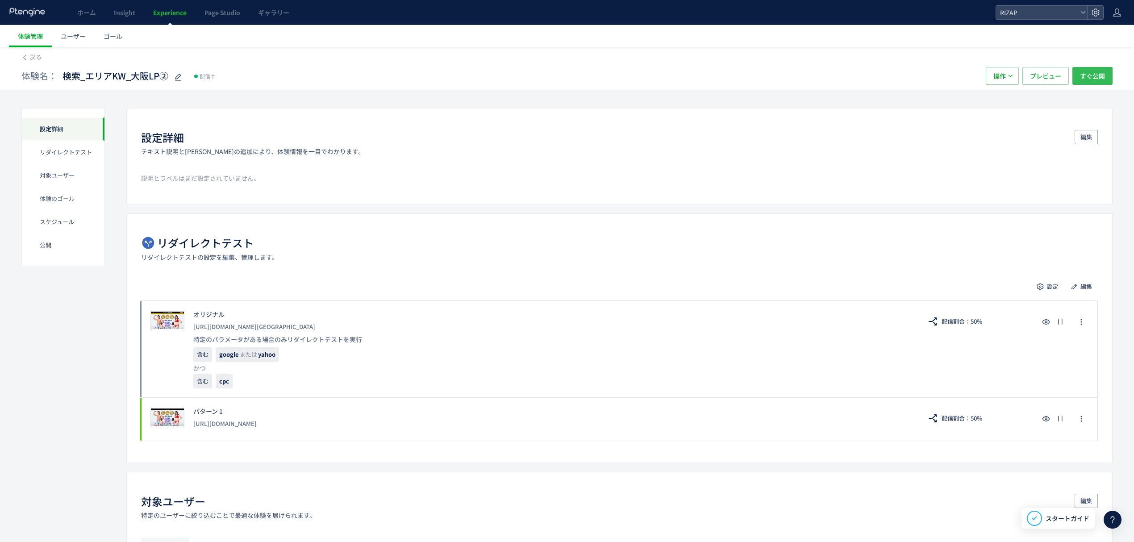
click at [1103, 79] on span "すぐ公開" at bounding box center [1092, 76] width 25 height 18
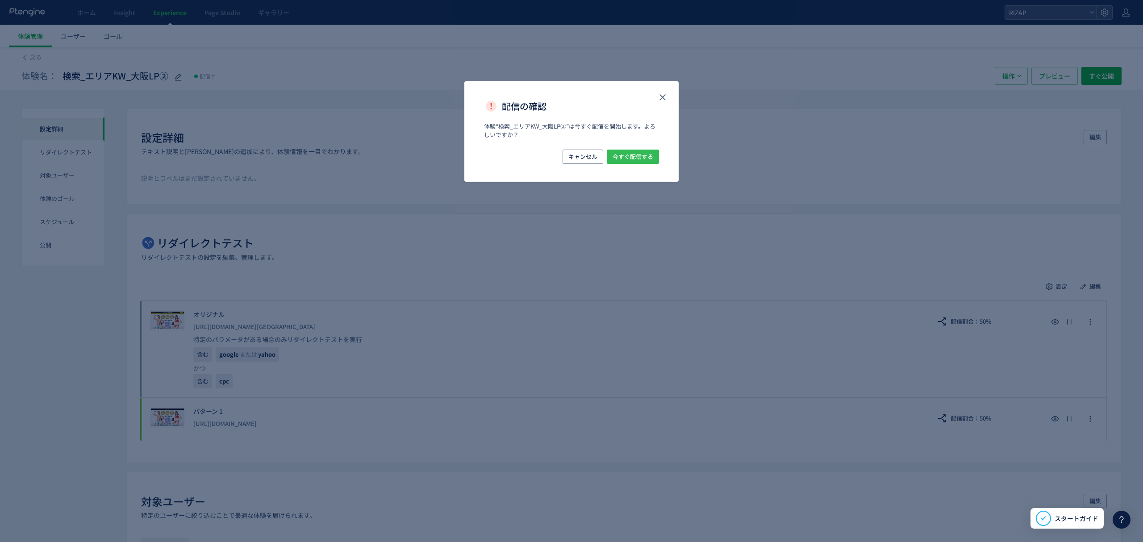
click at [645, 154] on span "今すぐ配信する" at bounding box center [633, 157] width 41 height 14
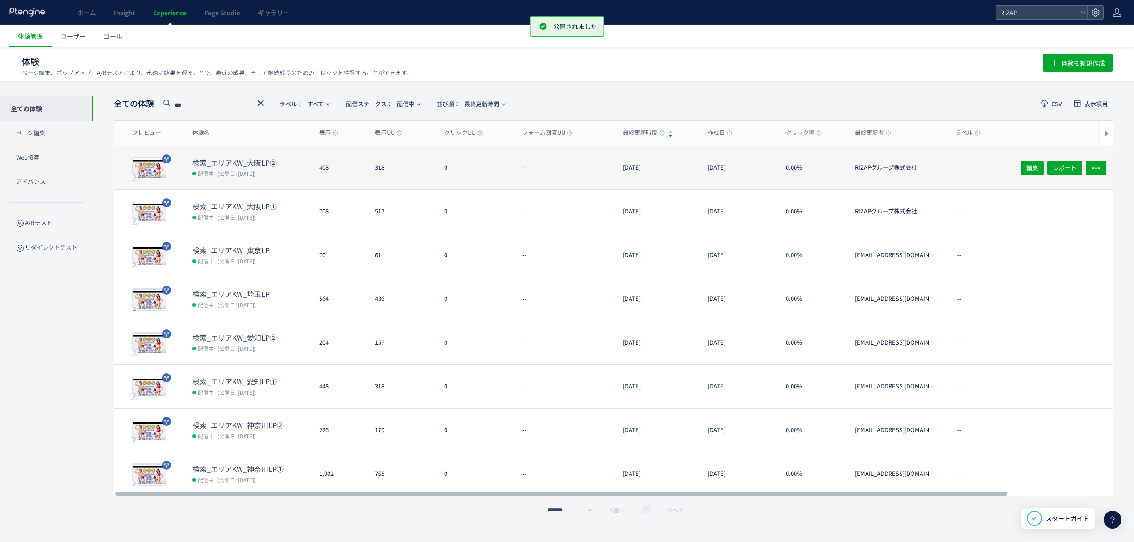
click at [263, 163] on dt "検索_エリアKW_大阪LP②" at bounding box center [252, 163] width 120 height 10
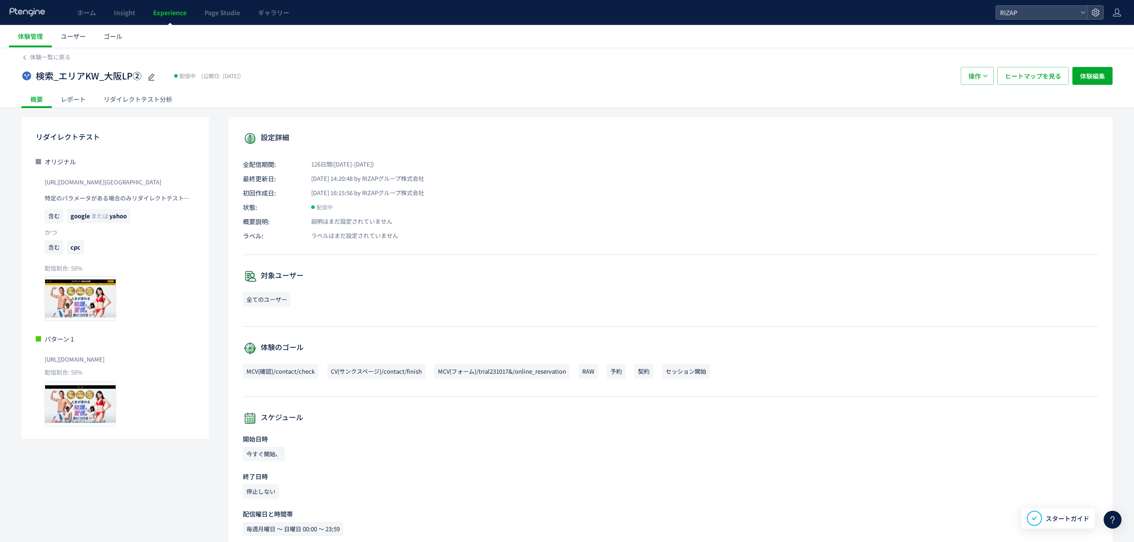
click at [80, 99] on div "レポート" at bounding box center [73, 99] width 43 height 18
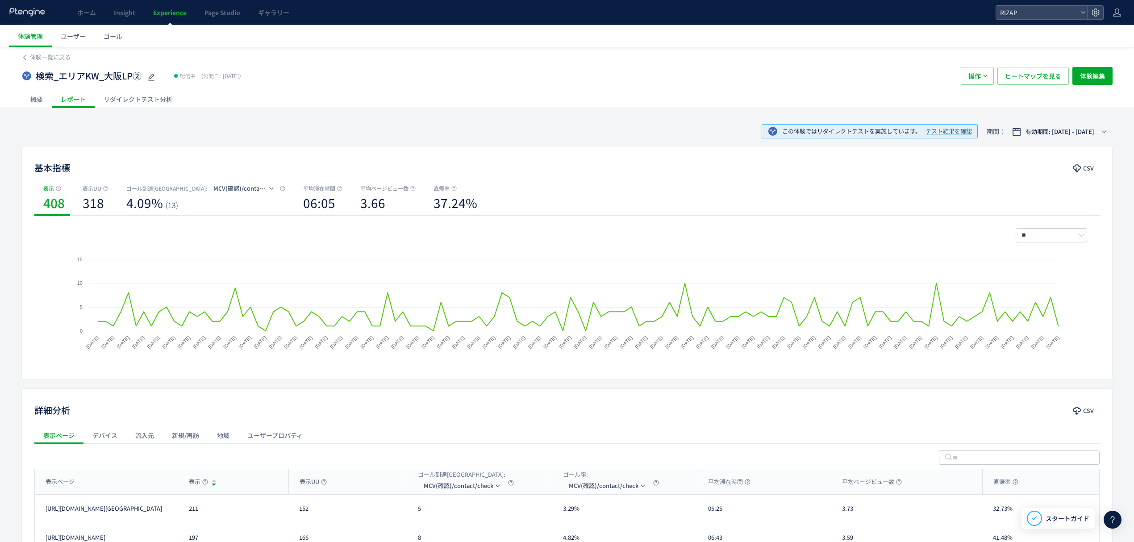
click at [146, 95] on div "リダイレクトテスト分析" at bounding box center [138, 99] width 87 height 18
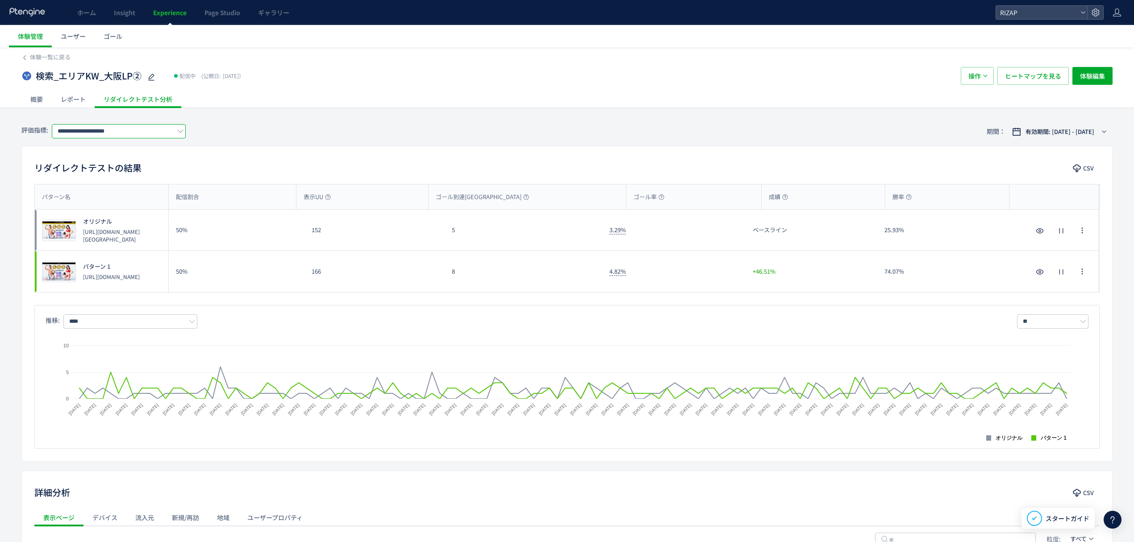
click at [104, 134] on input "**********" at bounding box center [119, 131] width 134 height 14
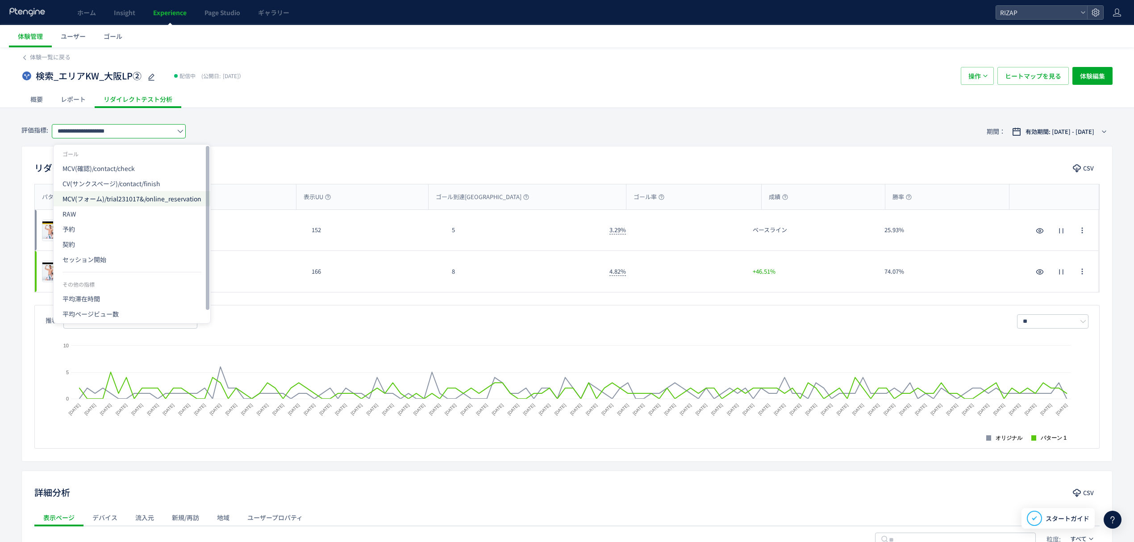
click at [109, 196] on span "MCV(フォーム)/trial231017&/online_reservation" at bounding box center [132, 198] width 139 height 15
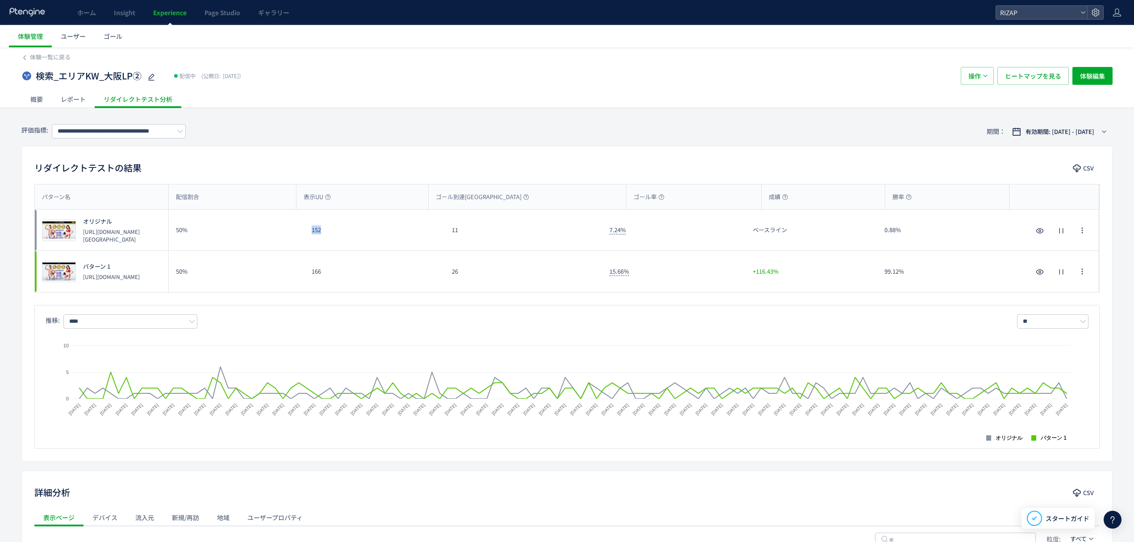
drag, startPoint x: 311, startPoint y: 229, endPoint x: 305, endPoint y: 229, distance: 5.4
click at [305, 229] on div "152" at bounding box center [375, 230] width 140 height 41
drag, startPoint x: 317, startPoint y: 276, endPoint x: 305, endPoint y: 276, distance: 11.6
click at [305, 276] on div "166" at bounding box center [375, 271] width 140 height 41
drag, startPoint x: 462, startPoint y: 237, endPoint x: 446, endPoint y: 233, distance: 16.5
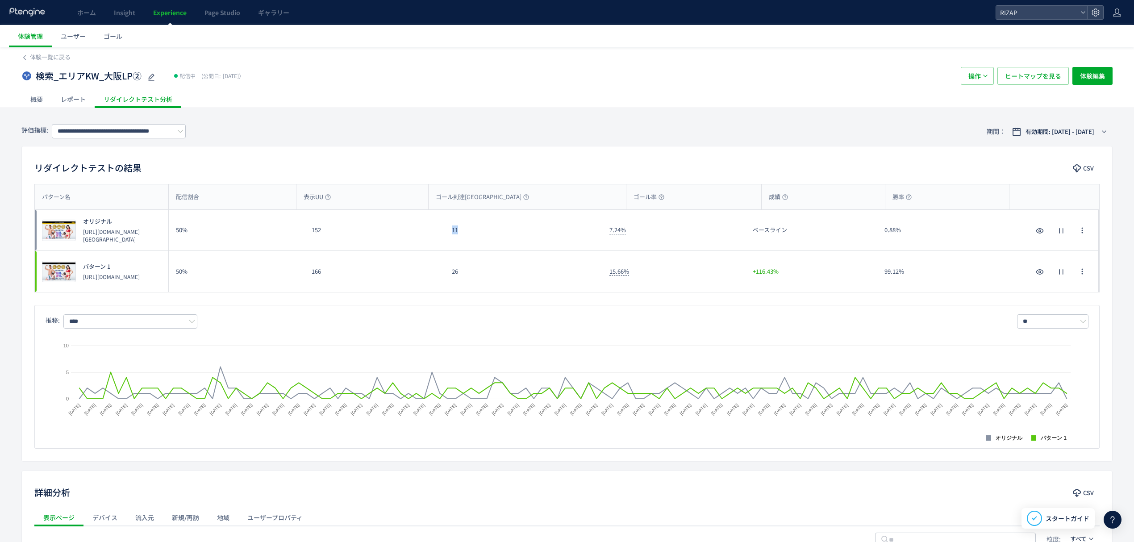
click at [446, 233] on div "11" at bounding box center [524, 230] width 158 height 41
drag, startPoint x: 458, startPoint y: 275, endPoint x: 455, endPoint y: 270, distance: 5.8
click at [448, 275] on div "26" at bounding box center [524, 271] width 158 height 41
click at [156, 136] on input "**********" at bounding box center [119, 131] width 134 height 14
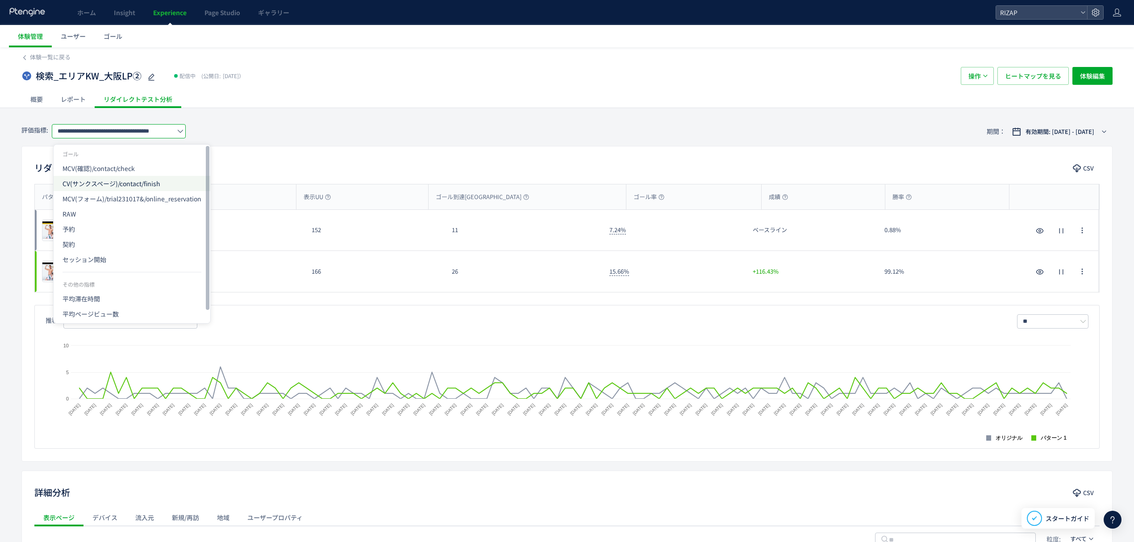
click at [109, 184] on span "CV(サンクスページ)/contact/finish" at bounding box center [132, 183] width 139 height 15
type input "**********"
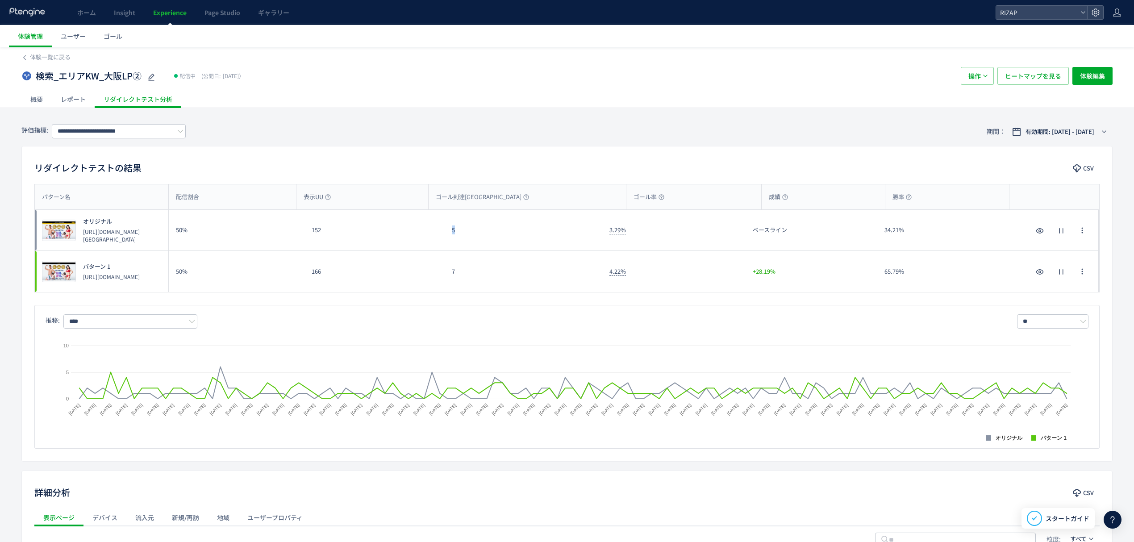
drag, startPoint x: 458, startPoint y: 234, endPoint x: 447, endPoint y: 233, distance: 11.2
click at [447, 233] on div "5" at bounding box center [524, 230] width 158 height 41
drag, startPoint x: 461, startPoint y: 280, endPoint x: 447, endPoint y: 280, distance: 14.7
click at [447, 280] on div "7" at bounding box center [524, 271] width 158 height 41
click at [77, 99] on div "レポート" at bounding box center [73, 99] width 43 height 18
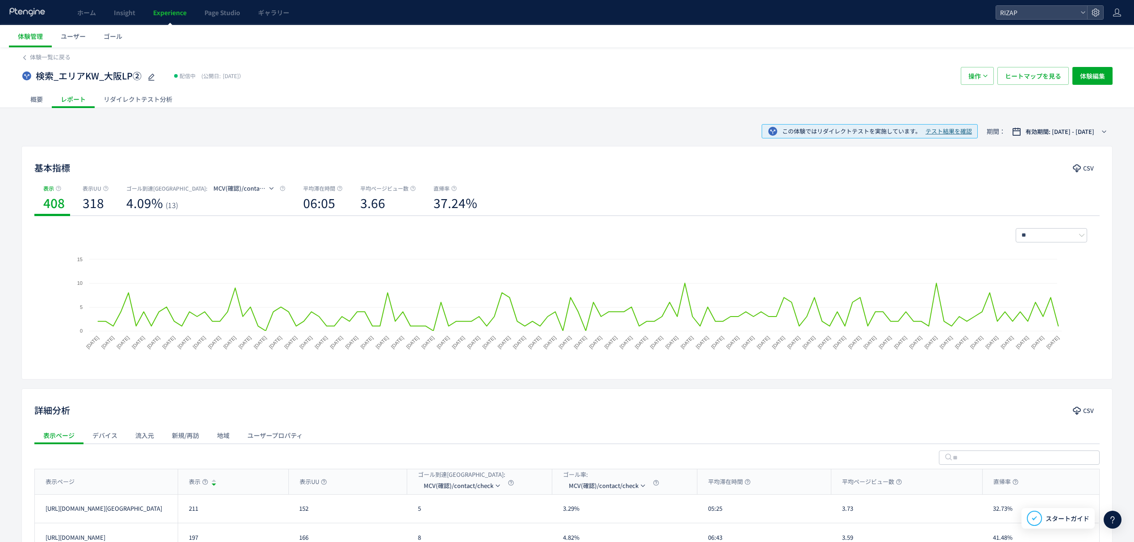
scroll to position [87, 0]
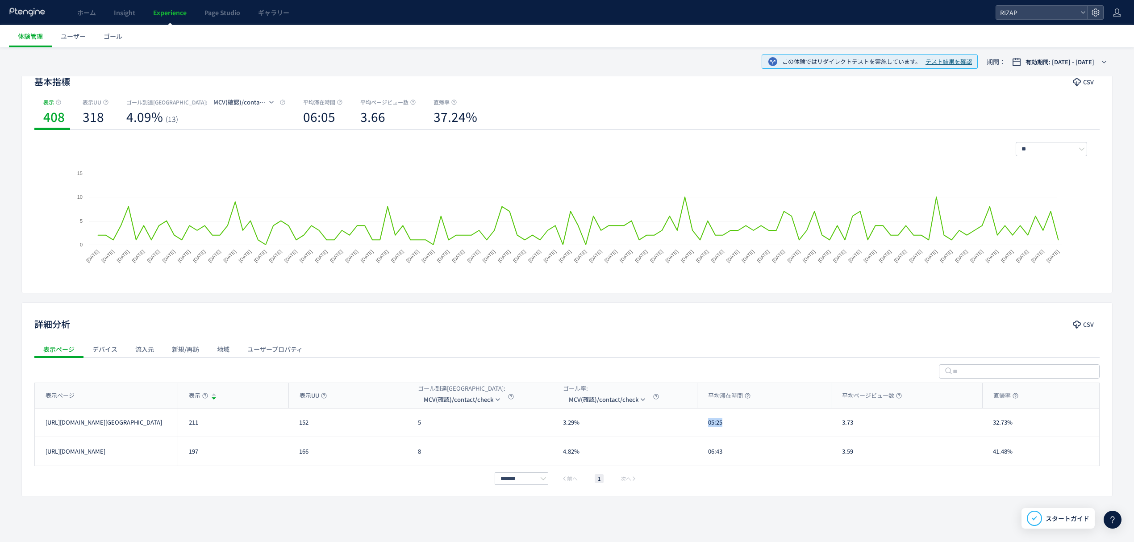
drag, startPoint x: 726, startPoint y: 426, endPoint x: 708, endPoint y: 426, distance: 17.9
click at [708, 426] on div "05:25" at bounding box center [764, 423] width 134 height 28
drag, startPoint x: 720, startPoint y: 456, endPoint x: 706, endPoint y: 454, distance: 13.6
click at [706, 455] on div "06:43" at bounding box center [764, 451] width 134 height 29
drag, startPoint x: 868, startPoint y: 425, endPoint x: 826, endPoint y: 425, distance: 42.4
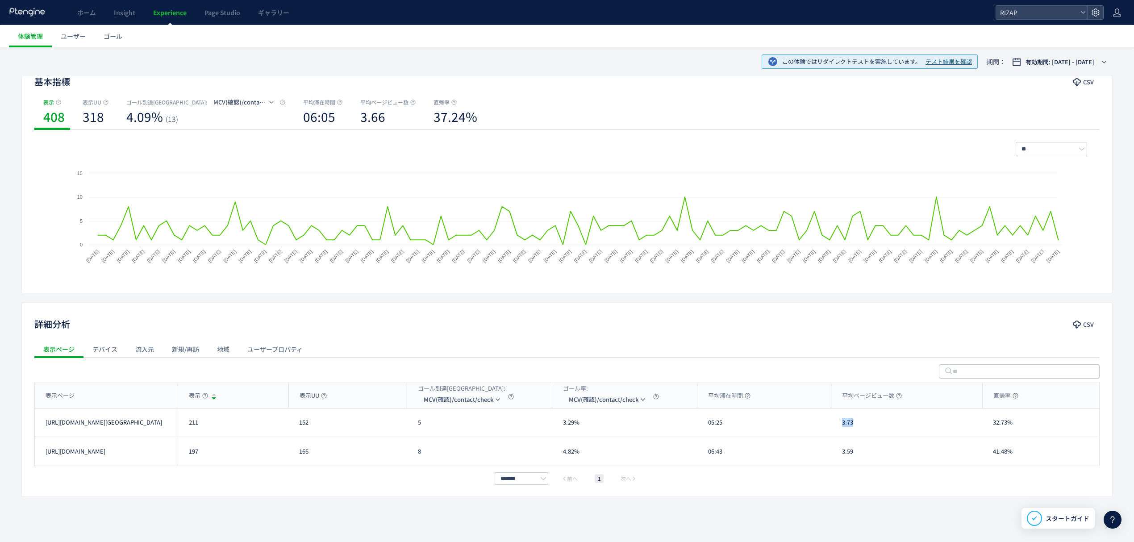
click at [826, 425] on div "https://lp.rizap.jp/lp/area2/dd-area-osaka-B-220811/ 211 152 5 3.29% 05:25 3.73…" at bounding box center [567, 423] width 1064 height 29
drag, startPoint x: 861, startPoint y: 459, endPoint x: 839, endPoint y: 459, distance: 22.3
click at [839, 459] on div "3.59" at bounding box center [906, 451] width 151 height 29
drag, startPoint x: 999, startPoint y: 422, endPoint x: 988, endPoint y: 422, distance: 11.6
click at [988, 422] on div "32.73%" at bounding box center [1040, 423] width 117 height 28
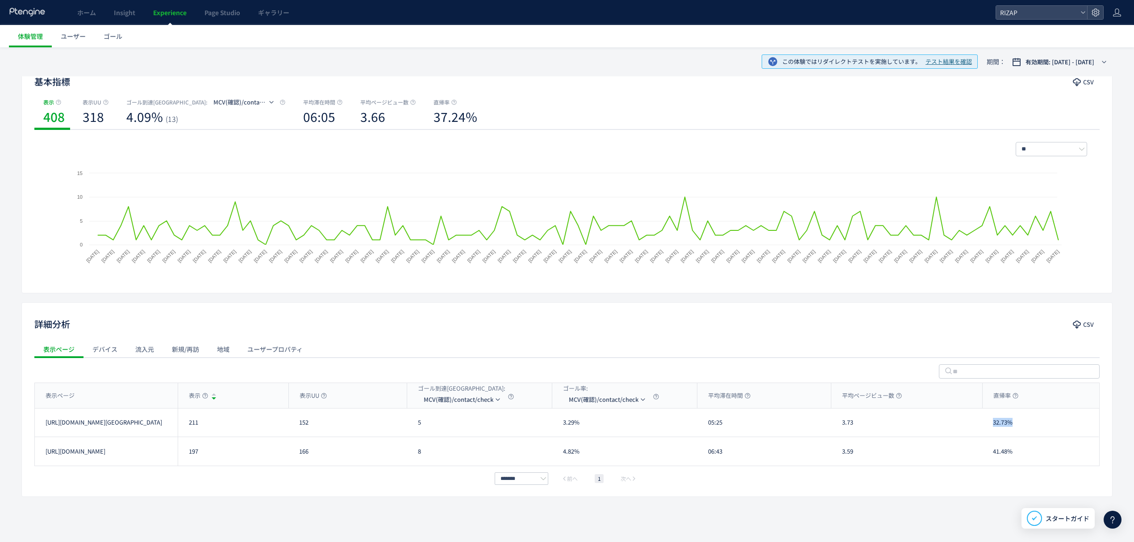
drag, startPoint x: 1019, startPoint y: 422, endPoint x: 992, endPoint y: 422, distance: 26.3
click at [992, 422] on div "32.73%" at bounding box center [1040, 423] width 117 height 28
click at [977, 454] on div "https://lp.rizap.jp/lp/cmlink-241201/ 197 166 8 4.82% 06:43 3.59 41.48% https:/…" at bounding box center [567, 451] width 1064 height 29
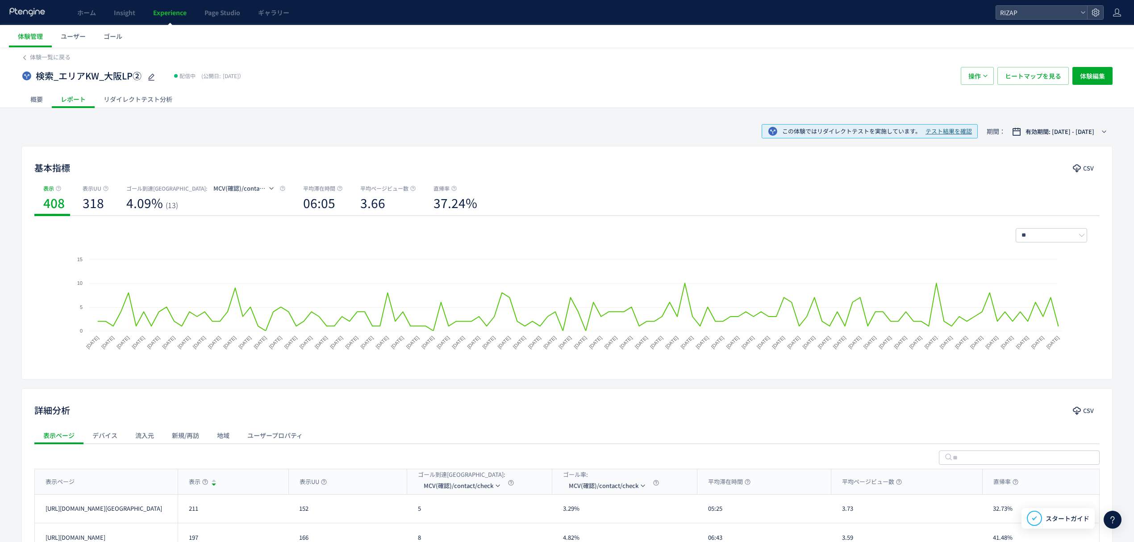
click at [60, 63] on div "検索_エリアKW_大阪LP② 配信中 (公開日: 2025/05/15） 操作 ヒートマップを見る 体験編集" at bounding box center [566, 76] width 1091 height 29
click at [59, 61] on link "体験一覧に戻る" at bounding box center [50, 57] width 41 height 8
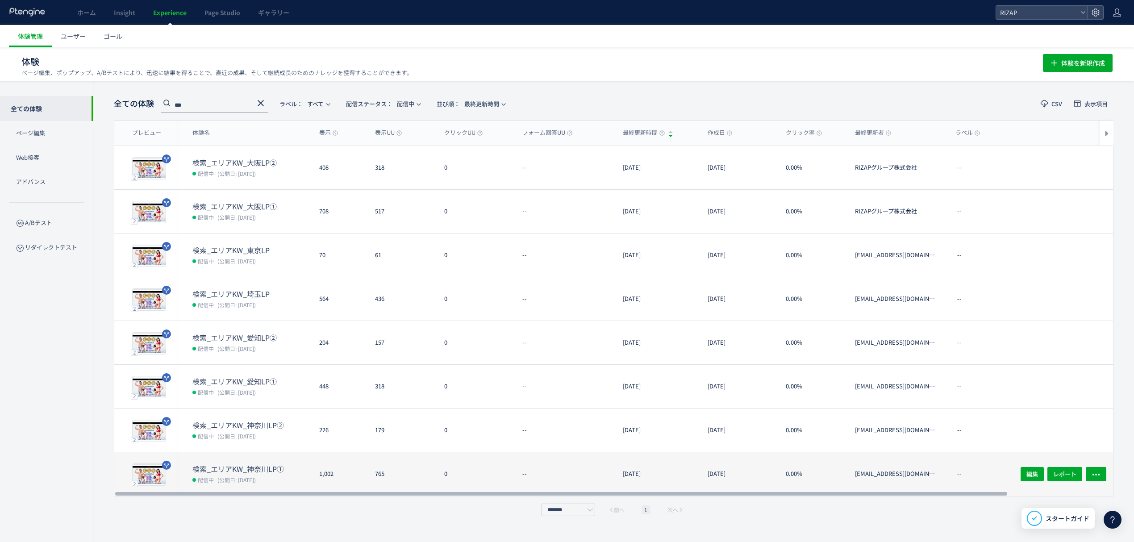
click at [220, 464] on dt "検索_エリアKW_神奈川LP①" at bounding box center [252, 469] width 120 height 10
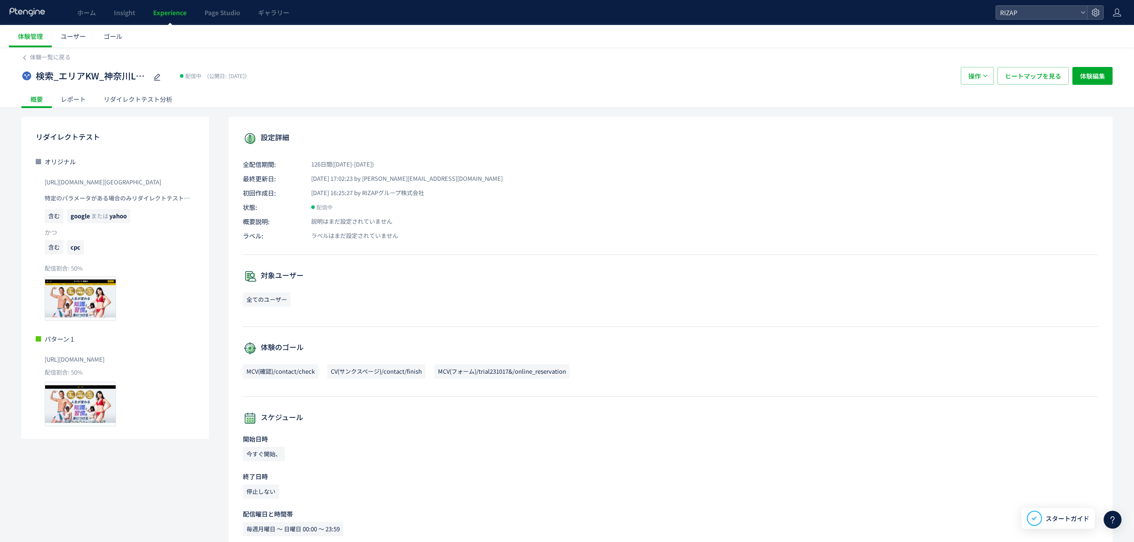
click at [81, 99] on div "レポート" at bounding box center [73, 99] width 43 height 18
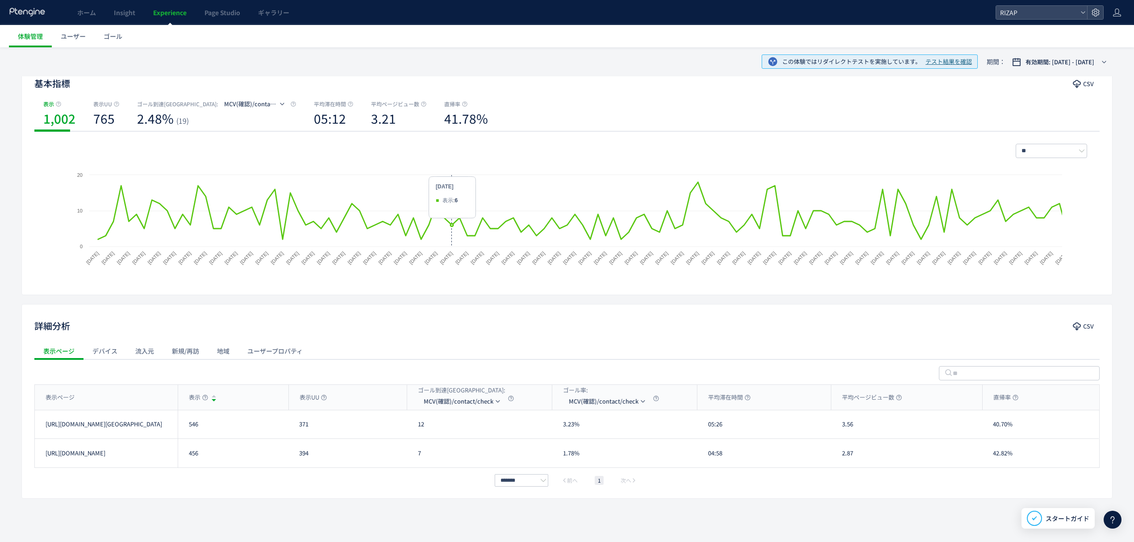
scroll to position [87, 0]
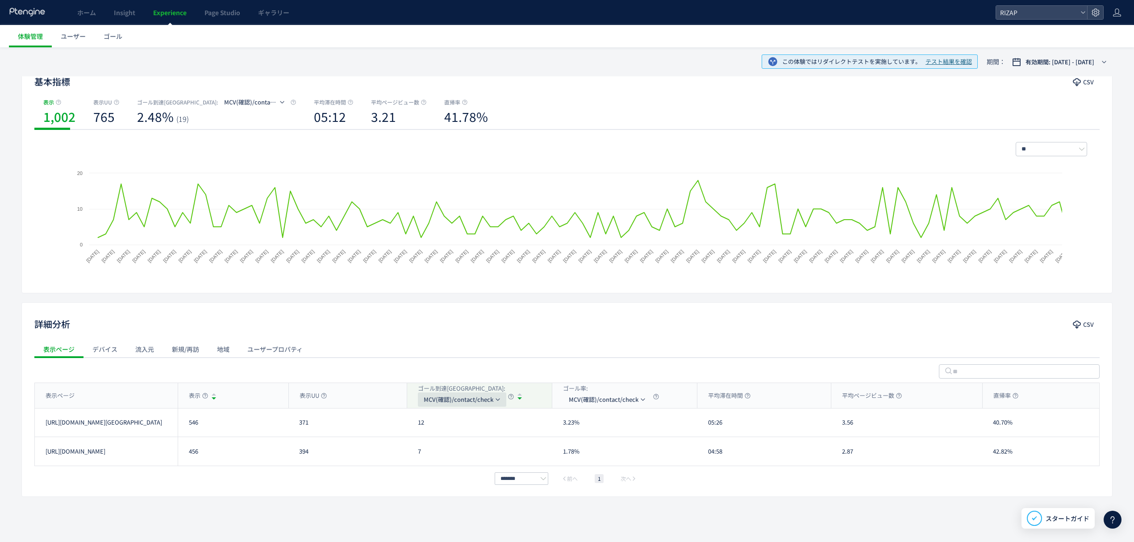
click at [447, 401] on span "MCV(確認)/contact/check" at bounding box center [459, 399] width 70 height 14
click at [352, 472] on div "表示ページ 表示 表示UU ゴール到達UU: MCV(確認)/contact/check ゴール率: MCV(確認)/contact/check 平均滞在時間…" at bounding box center [566, 433] width 1065 height 101
click at [457, 401] on span "MCV(確認)/contact/check" at bounding box center [459, 399] width 70 height 14
click at [453, 456] on li "MCV(フォーム)/trial231017&/online_reservation" at bounding box center [462, 459] width 89 height 16
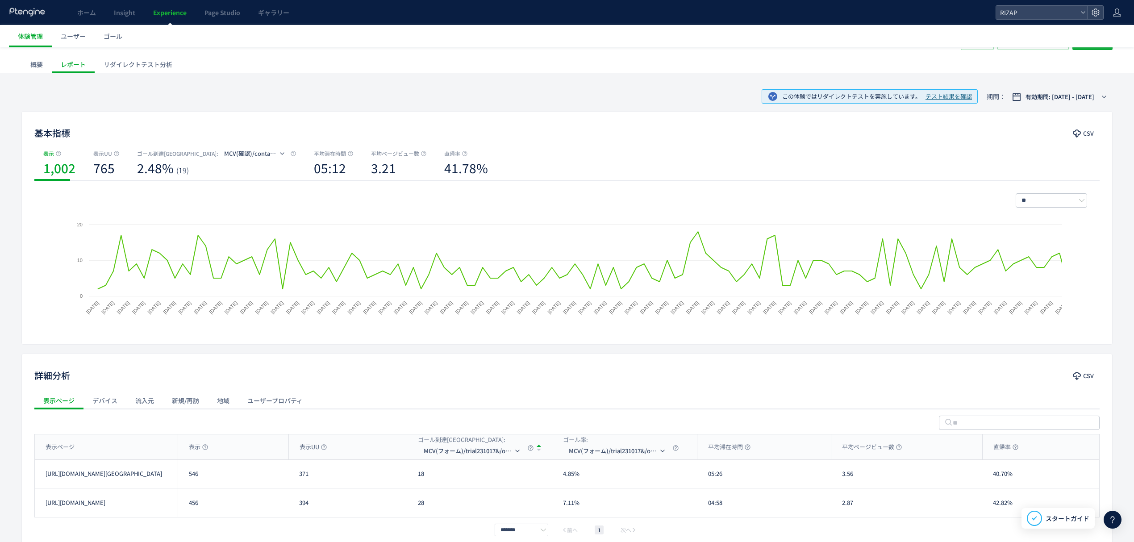
scroll to position [0, 0]
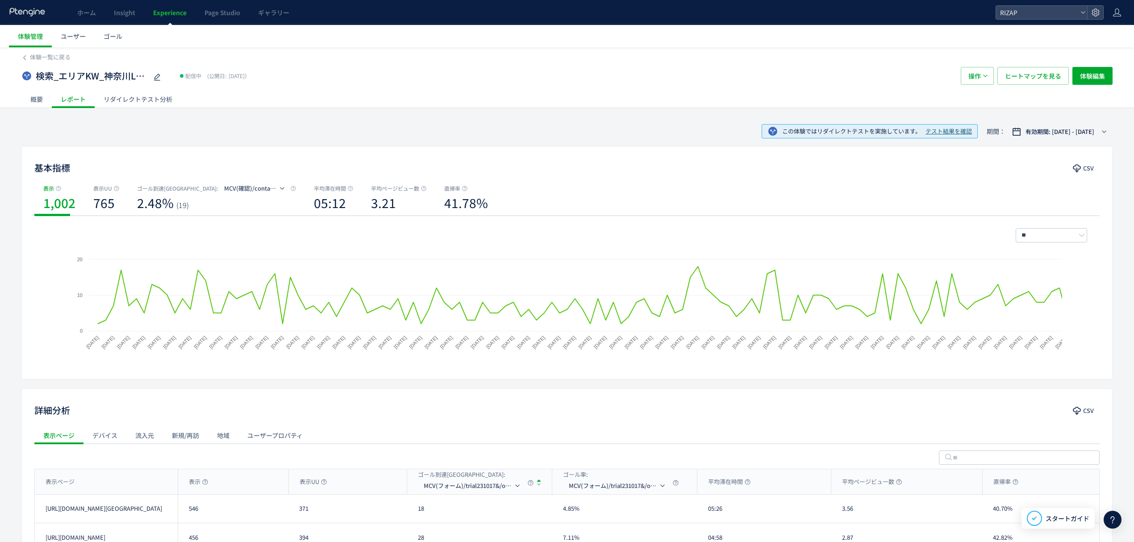
click at [151, 101] on div "リダイレクトテスト分析" at bounding box center [138, 99] width 87 height 18
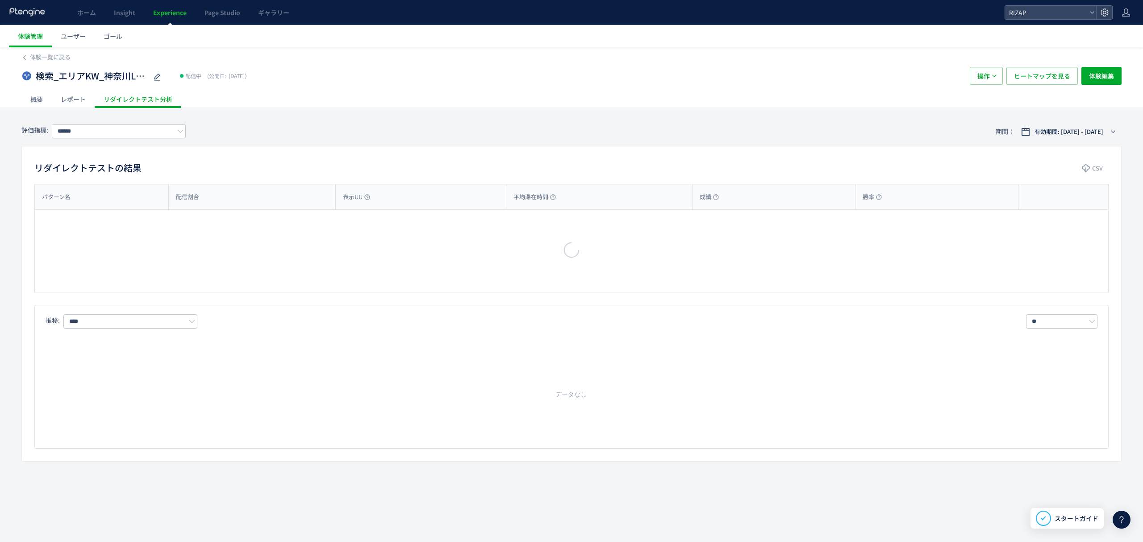
type input "**********"
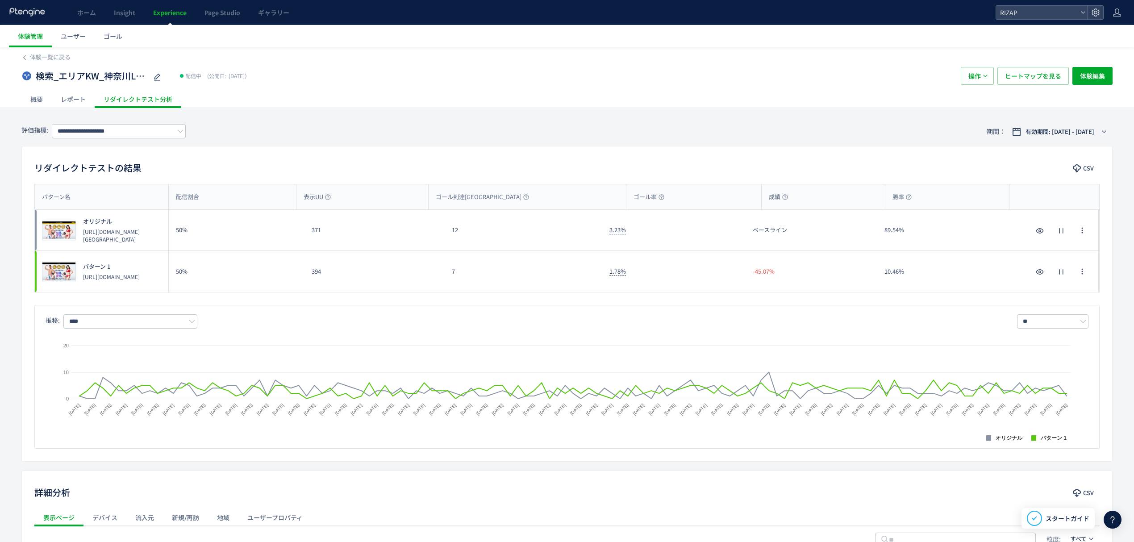
click at [77, 96] on div "レポート" at bounding box center [73, 99] width 43 height 18
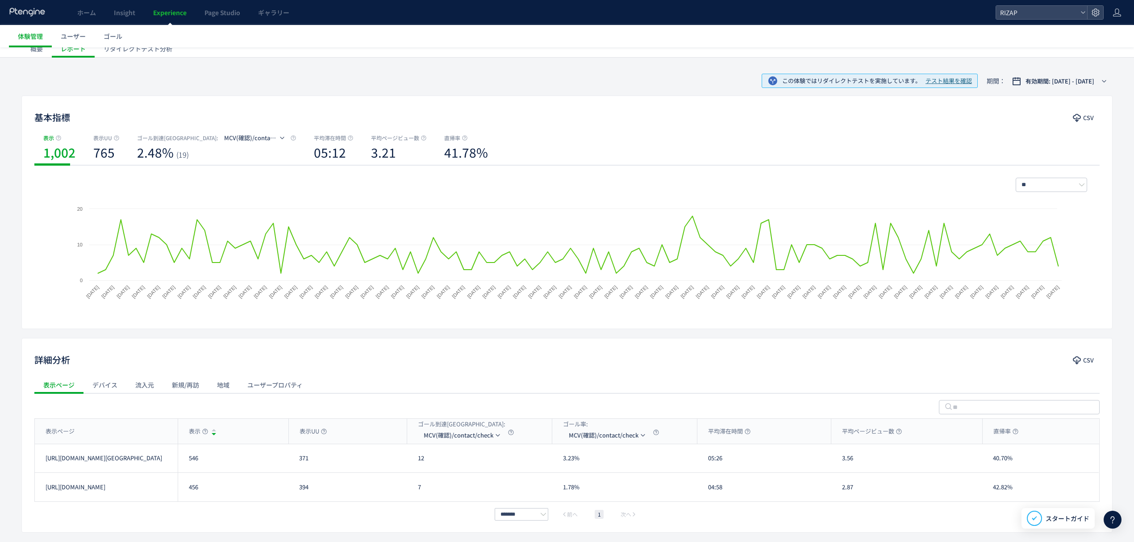
scroll to position [87, 0]
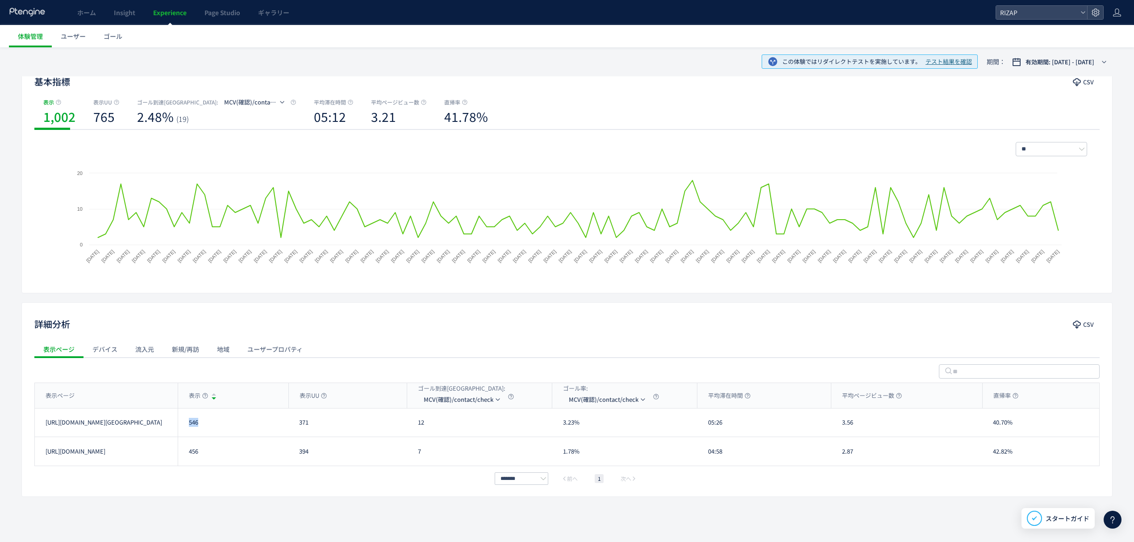
drag, startPoint x: 202, startPoint y: 429, endPoint x: 184, endPoint y: 429, distance: 17.9
click at [184, 429] on div "546" at bounding box center [233, 423] width 111 height 28
drag, startPoint x: 213, startPoint y: 455, endPoint x: 186, endPoint y: 456, distance: 26.8
click at [186, 456] on div "456" at bounding box center [233, 451] width 111 height 29
drag, startPoint x: 430, startPoint y: 424, endPoint x: 415, endPoint y: 425, distance: 15.7
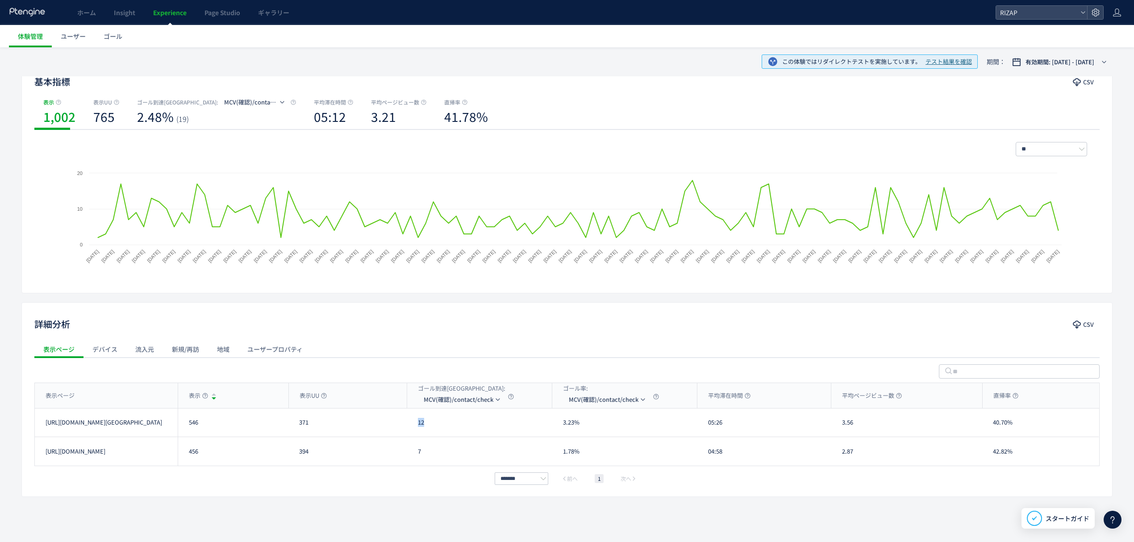
click at [415, 425] on div "12" at bounding box center [479, 423] width 145 height 28
click at [468, 397] on span "MCV(確認)/contact/check" at bounding box center [459, 399] width 70 height 14
click at [468, 439] on li "CV(サンクスページ)/contact/finish" at bounding box center [462, 442] width 89 height 16
click at [458, 401] on span "CV(サンクスページ)/contact/finish" at bounding box center [468, 399] width 89 height 14
click at [460, 456] on li "MCV(フォーム)/trial231017&/online_reservation" at bounding box center [473, 459] width 89 height 16
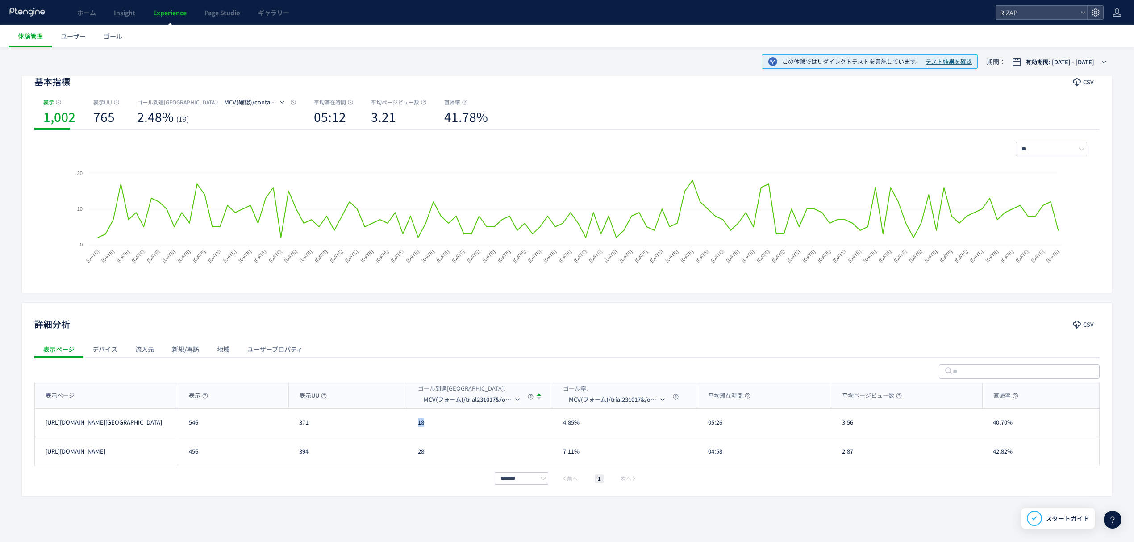
drag, startPoint x: 438, startPoint y: 431, endPoint x: 411, endPoint y: 430, distance: 26.9
click at [411, 430] on div "18" at bounding box center [479, 423] width 145 height 28
drag, startPoint x: 423, startPoint y: 459, endPoint x: 418, endPoint y: 459, distance: 4.9
click at [418, 459] on div "28" at bounding box center [479, 451] width 145 height 29
click at [472, 404] on span "MCV(フォーム)/trial231017&/online_reservation" at bounding box center [468, 399] width 89 height 14
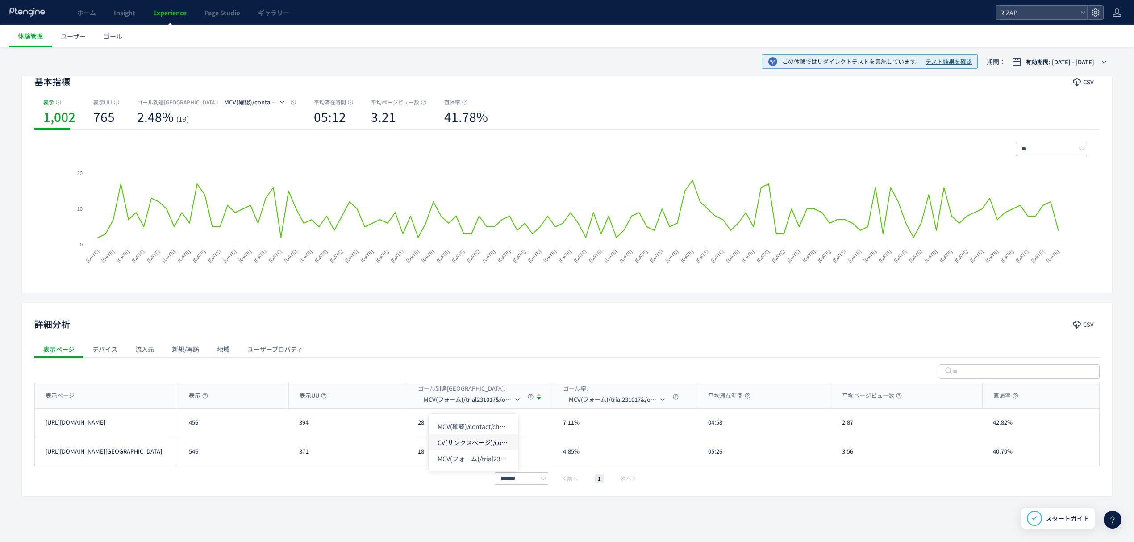
click at [456, 441] on li "CV(サンクスページ)/contact/finish" at bounding box center [473, 442] width 89 height 16
drag, startPoint x: 426, startPoint y: 427, endPoint x: 416, endPoint y: 424, distance: 9.8
click at [416, 424] on div "12" at bounding box center [479, 423] width 145 height 28
drag, startPoint x: 431, startPoint y: 456, endPoint x: 422, endPoint y: 458, distance: 9.5
click at [415, 456] on div "8" at bounding box center [479, 451] width 145 height 29
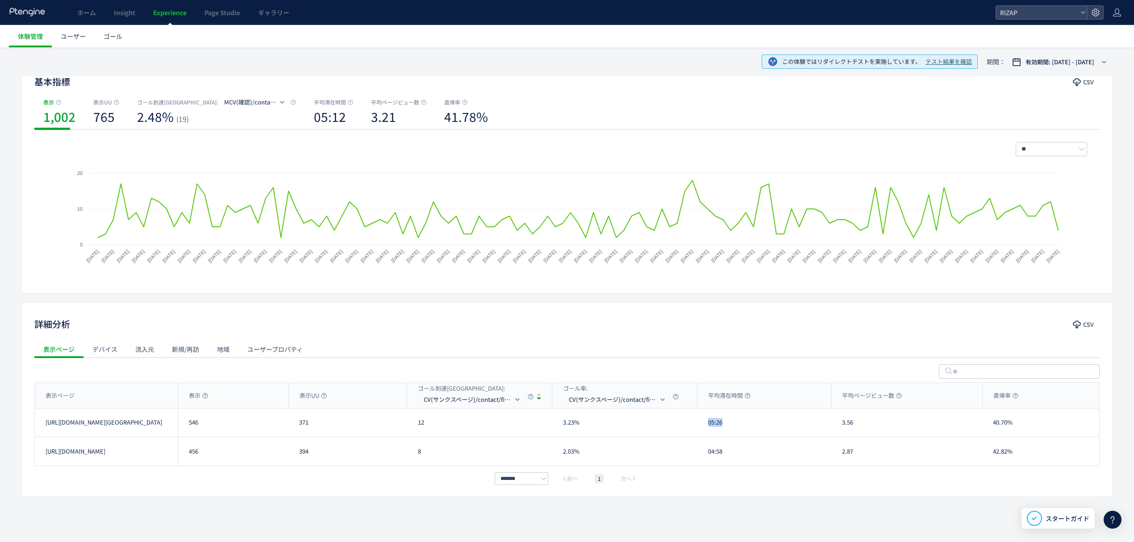
drag, startPoint x: 722, startPoint y: 426, endPoint x: 706, endPoint y: 426, distance: 16.1
click at [706, 426] on div "05:26" at bounding box center [764, 423] width 134 height 28
drag, startPoint x: 727, startPoint y: 456, endPoint x: 709, endPoint y: 458, distance: 18.4
click at [709, 458] on div "04:58" at bounding box center [764, 451] width 134 height 29
drag, startPoint x: 840, startPoint y: 424, endPoint x: 835, endPoint y: 424, distance: 5.4
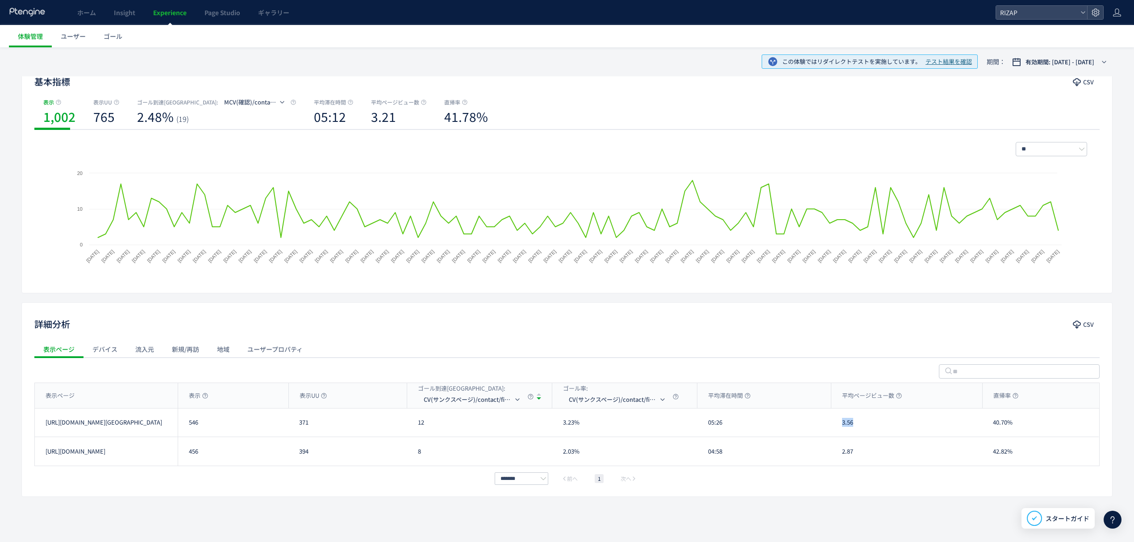
click at [835, 424] on div "3.56" at bounding box center [906, 423] width 151 height 28
drag, startPoint x: 851, startPoint y: 449, endPoint x: 846, endPoint y: 449, distance: 5.4
click at [846, 449] on div "2.87" at bounding box center [906, 451] width 151 height 29
click at [852, 449] on div "2.87" at bounding box center [906, 451] width 151 height 29
drag, startPoint x: 1016, startPoint y: 423, endPoint x: 995, endPoint y: 424, distance: 21.5
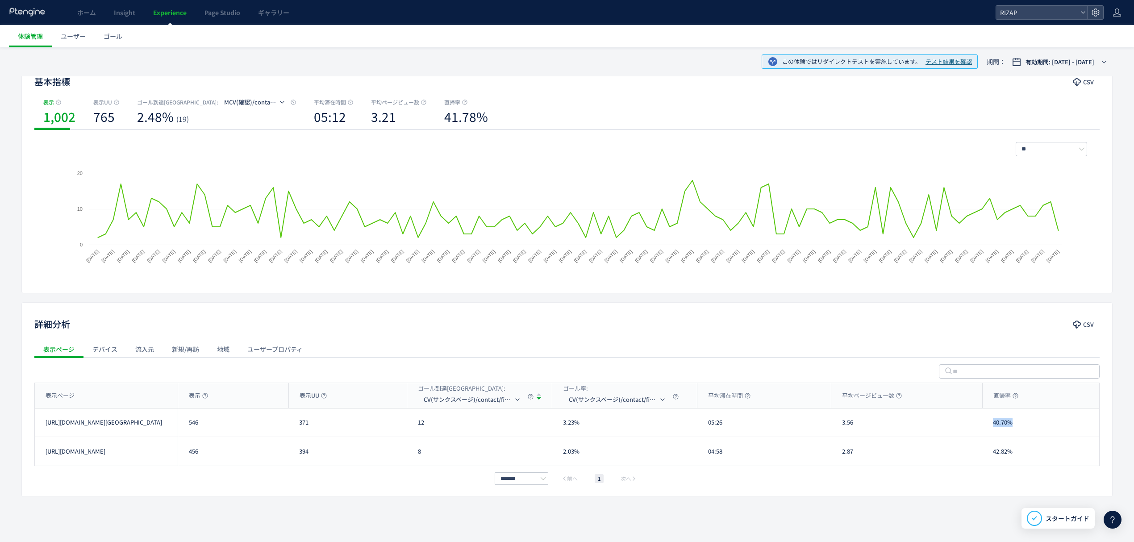
click at [995, 424] on div "40.70%" at bounding box center [1040, 423] width 117 height 28
drag, startPoint x: 1021, startPoint y: 451, endPoint x: 990, endPoint y: 451, distance: 31.3
click at [990, 451] on div "42.82%" at bounding box center [1040, 451] width 117 height 29
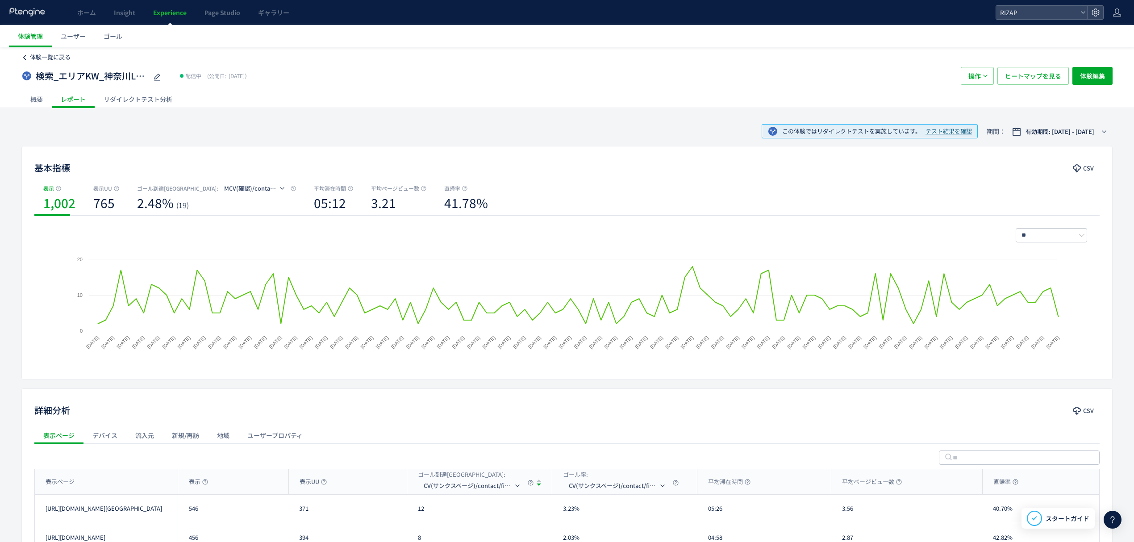
click at [60, 55] on span "体験一覧に戻る" at bounding box center [50, 57] width 41 height 8
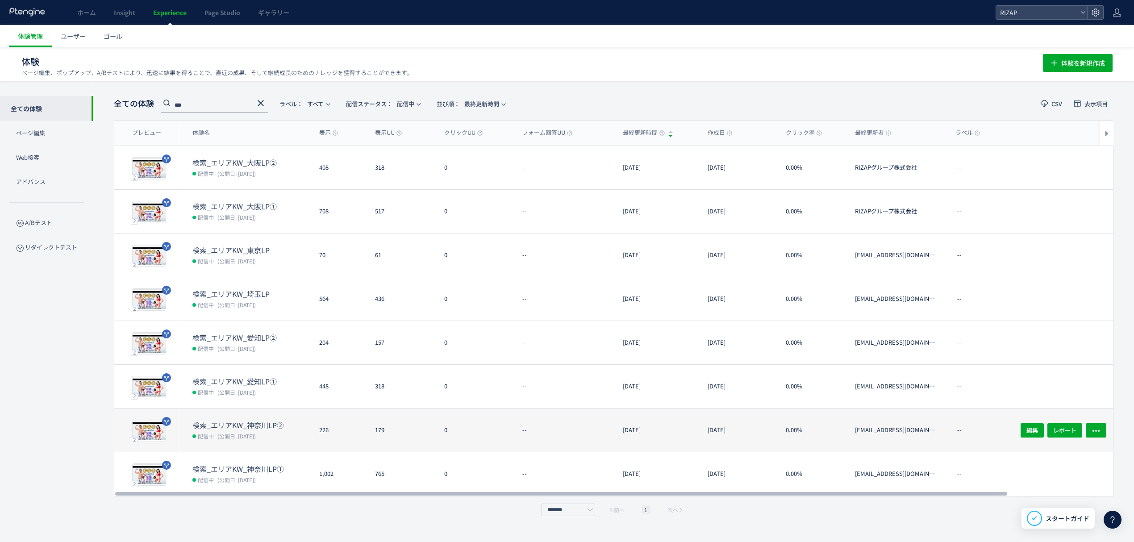
click at [240, 430] on dd "配信中 (公開日: 2025/05/15)" at bounding box center [252, 436] width 120 height 12
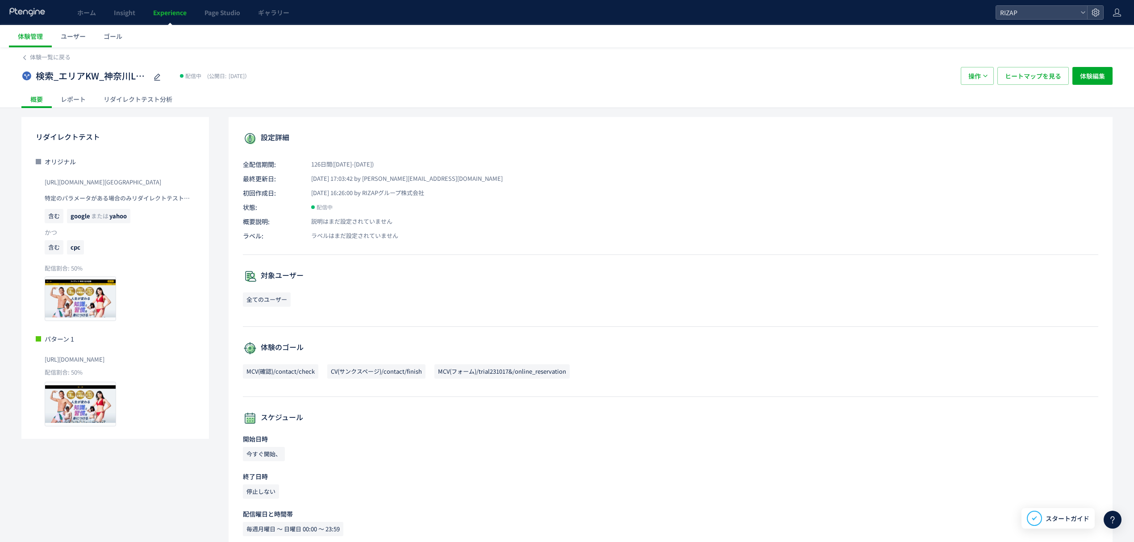
click at [74, 97] on div "レポート" at bounding box center [73, 99] width 43 height 18
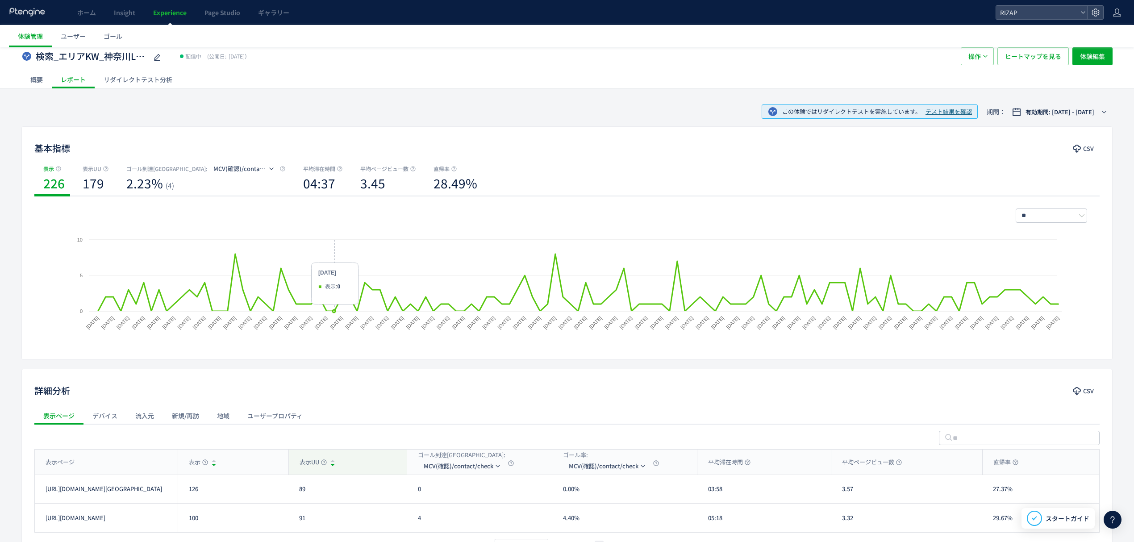
scroll to position [87, 0]
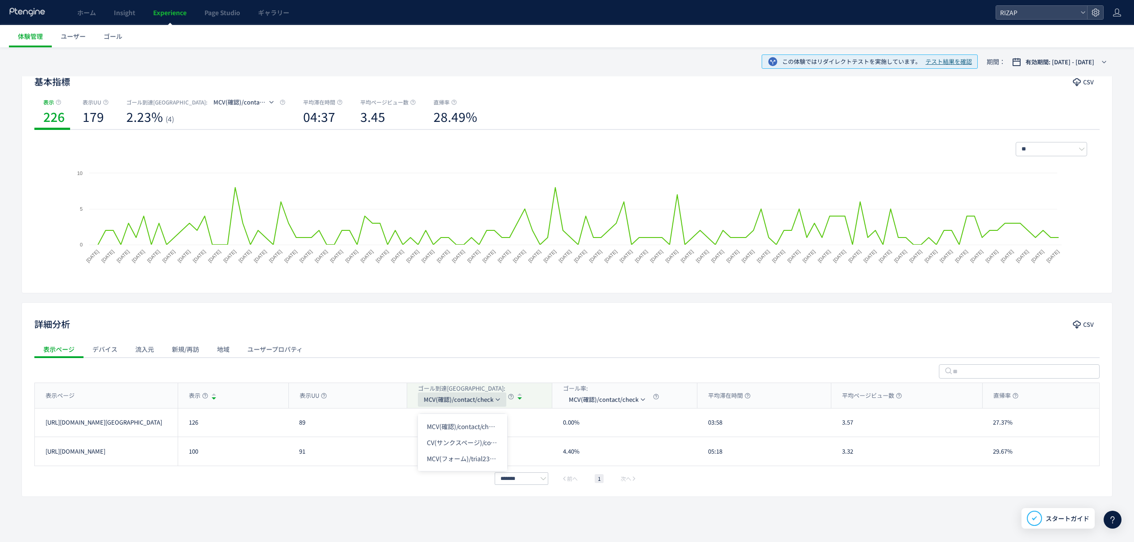
click at [465, 396] on span "MCV(確認)/contact/check" at bounding box center [459, 399] width 70 height 14
click at [447, 455] on li "MCV(フォーム)/trial231017&/online_reservation" at bounding box center [462, 459] width 89 height 16
click at [150, 393] on div "表示ページ" at bounding box center [106, 395] width 143 height 25
click at [147, 392] on div "表示ページ" at bounding box center [106, 395] width 143 height 25
drag, startPoint x: 205, startPoint y: 426, endPoint x: 188, endPoint y: 429, distance: 18.1
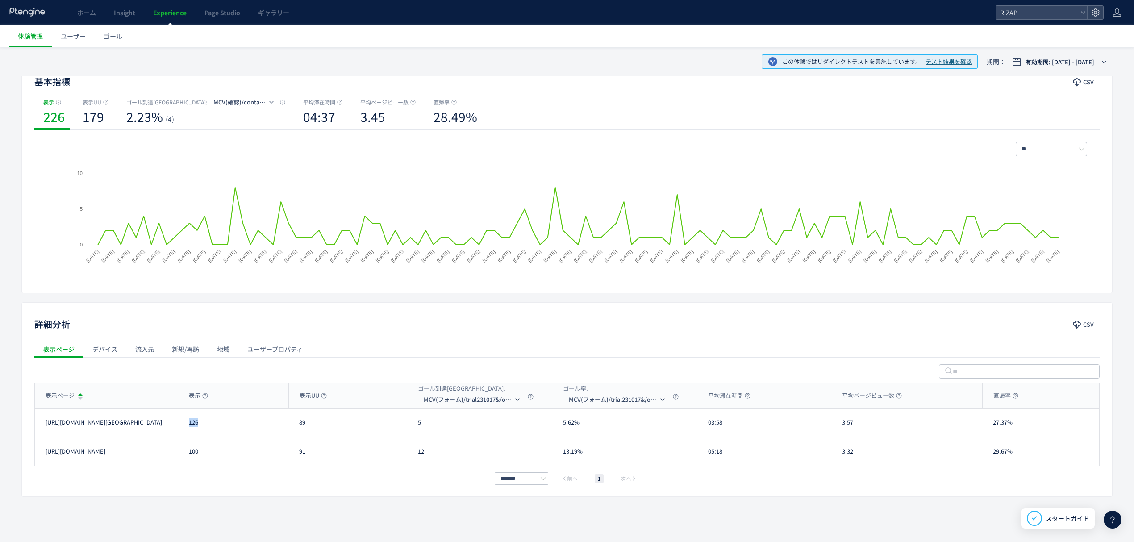
click at [188, 429] on div "126" at bounding box center [233, 423] width 111 height 28
drag, startPoint x: 198, startPoint y: 455, endPoint x: 185, endPoint y: 455, distance: 13.4
click at [185, 455] on div "100" at bounding box center [233, 451] width 111 height 29
drag, startPoint x: 431, startPoint y: 422, endPoint x: 419, endPoint y: 422, distance: 12.5
click at [419, 422] on div "5" at bounding box center [479, 423] width 145 height 28
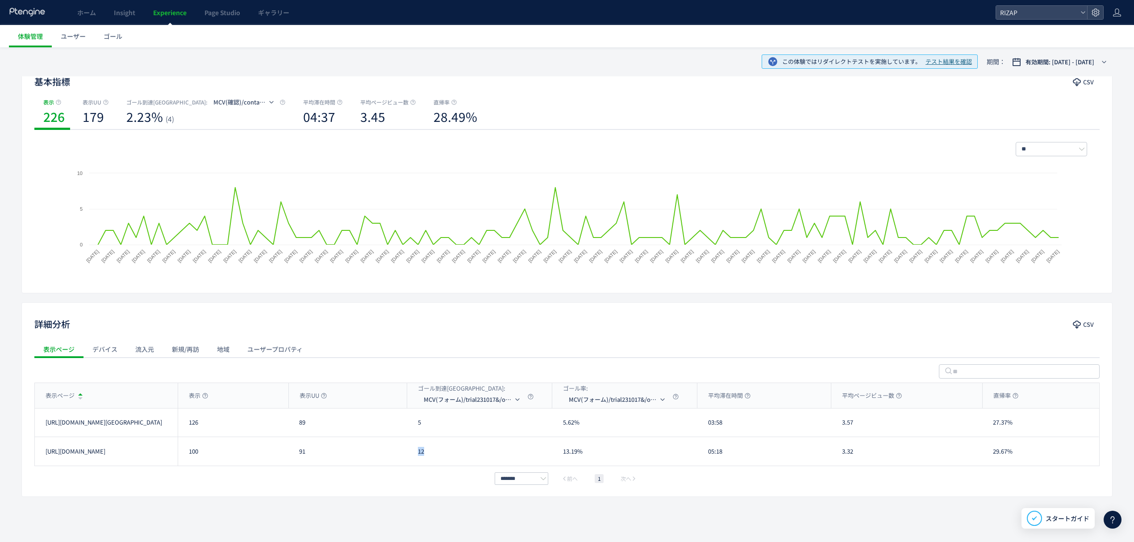
drag, startPoint x: 434, startPoint y: 454, endPoint x: 415, endPoint y: 454, distance: 19.2
click at [415, 454] on div "12" at bounding box center [479, 451] width 145 height 29
click at [471, 401] on span "MCV(フォーム)/trial231017&/online_reservation" at bounding box center [468, 399] width 89 height 14
click at [461, 438] on li "CV(サンクスページ)/contact/finish" at bounding box center [473, 442] width 89 height 16
click at [147, 391] on div "表示ページ" at bounding box center [106, 395] width 143 height 25
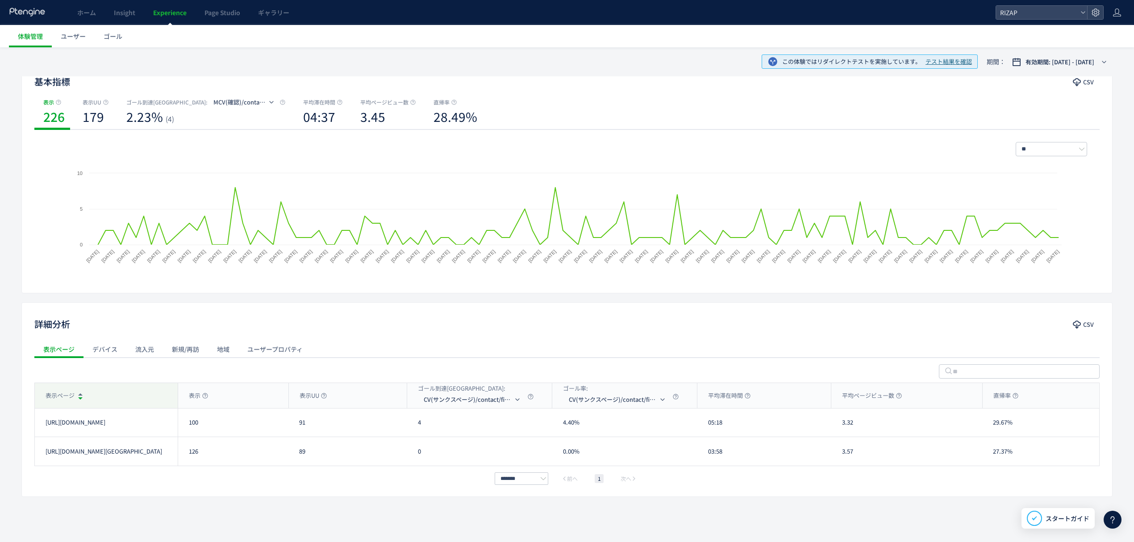
click at [155, 390] on div "表示ページ" at bounding box center [106, 395] width 143 height 25
drag, startPoint x: 416, startPoint y: 424, endPoint x: 422, endPoint y: 425, distance: 6.4
click at [422, 425] on div "0" at bounding box center [479, 423] width 145 height 28
drag, startPoint x: 426, startPoint y: 452, endPoint x: 414, endPoint y: 453, distance: 11.6
click at [414, 453] on div "4" at bounding box center [479, 451] width 145 height 29
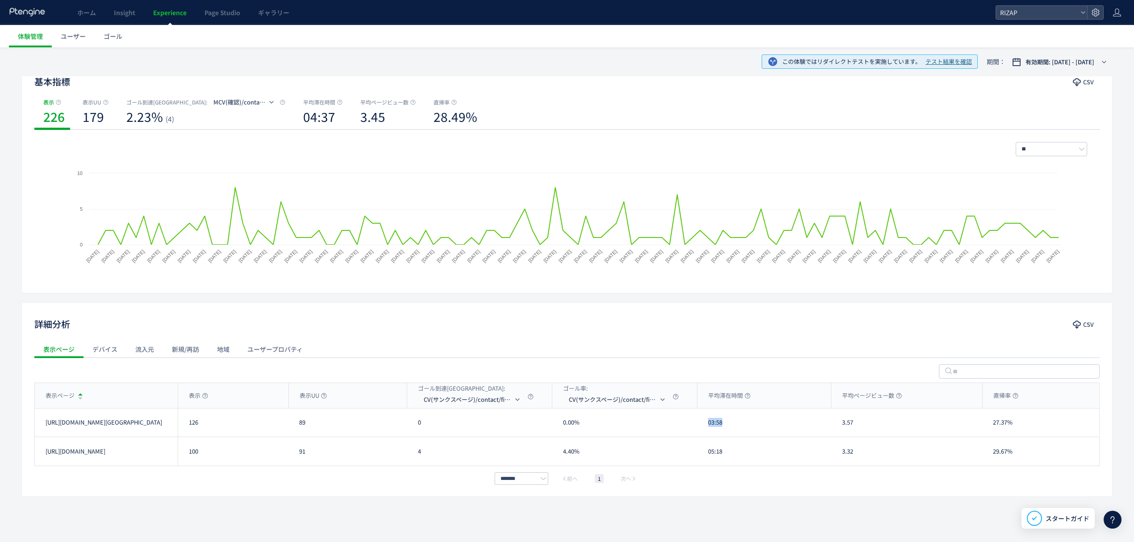
drag, startPoint x: 737, startPoint y: 422, endPoint x: 697, endPoint y: 429, distance: 39.9
click at [697, 429] on div "03:58" at bounding box center [764, 423] width 134 height 28
drag, startPoint x: 724, startPoint y: 449, endPoint x: 710, endPoint y: 452, distance: 14.6
click at [710, 452] on div "05:18" at bounding box center [764, 451] width 134 height 29
drag, startPoint x: 861, startPoint y: 427, endPoint x: 842, endPoint y: 427, distance: 19.2
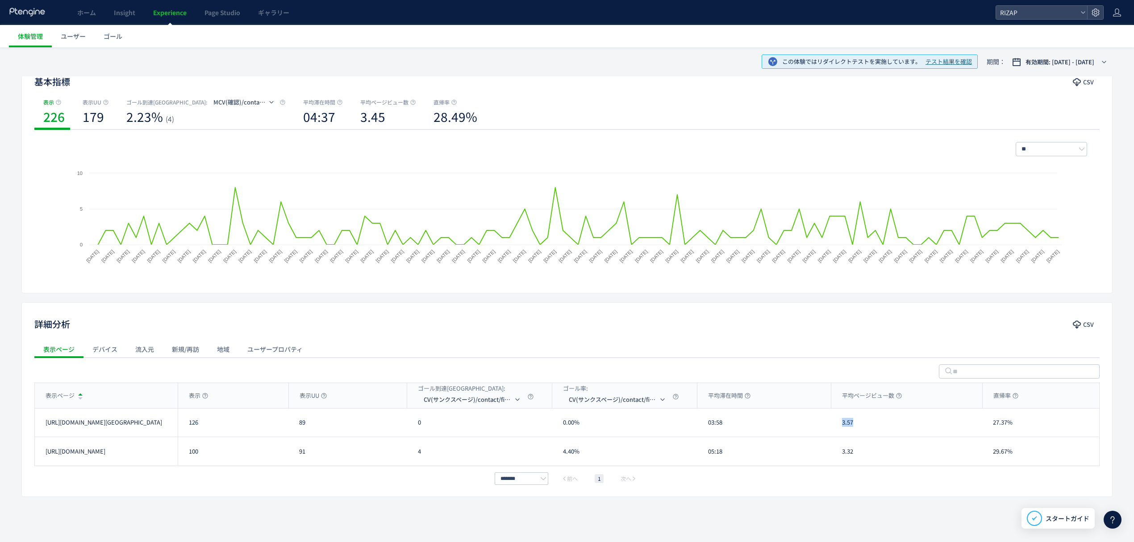
click at [842, 427] on div "3.57" at bounding box center [906, 423] width 151 height 28
drag, startPoint x: 862, startPoint y: 458, endPoint x: 843, endPoint y: 459, distance: 18.4
click at [843, 459] on div "3.32" at bounding box center [906, 451] width 151 height 29
drag, startPoint x: 1012, startPoint y: 423, endPoint x: 988, endPoint y: 426, distance: 23.8
click at [988, 426] on div "27.37%" at bounding box center [1040, 423] width 117 height 28
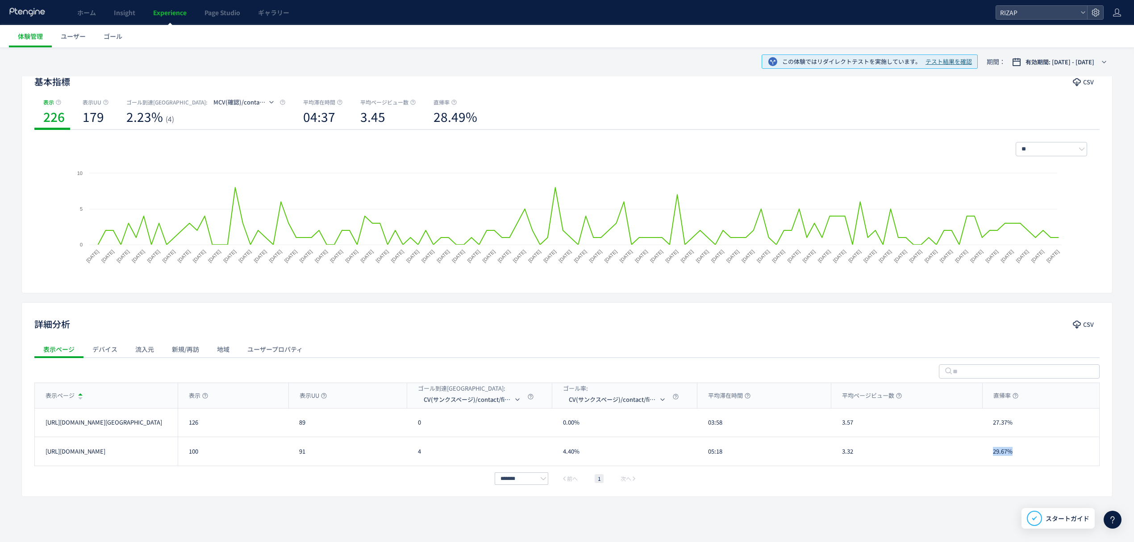
drag, startPoint x: 1019, startPoint y: 451, endPoint x: 992, endPoint y: 451, distance: 26.8
click at [992, 451] on div "29.67%" at bounding box center [1040, 451] width 117 height 29
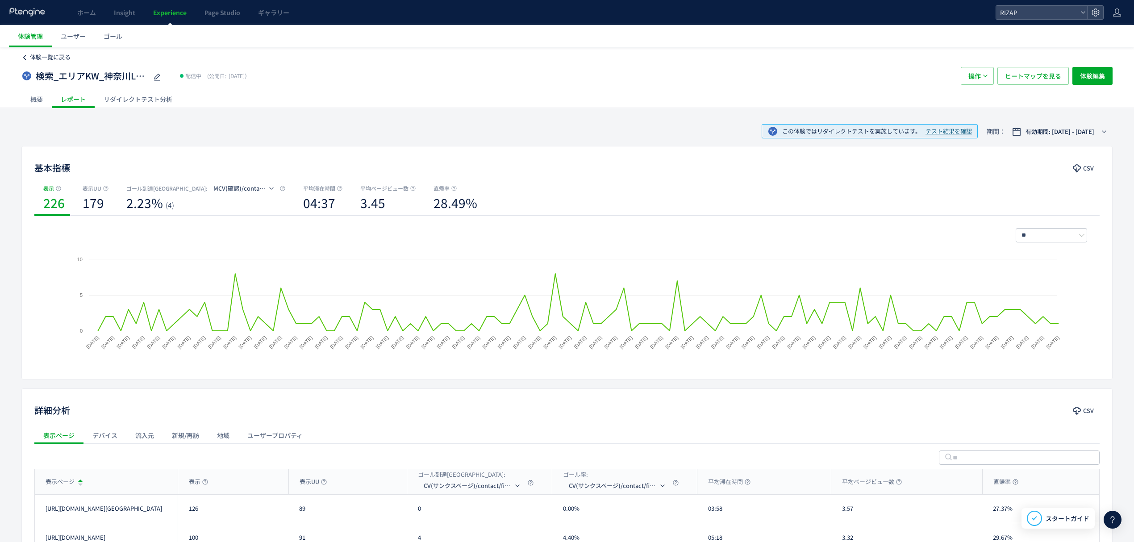
click at [54, 61] on span "体験一覧に戻る" at bounding box center [50, 57] width 41 height 8
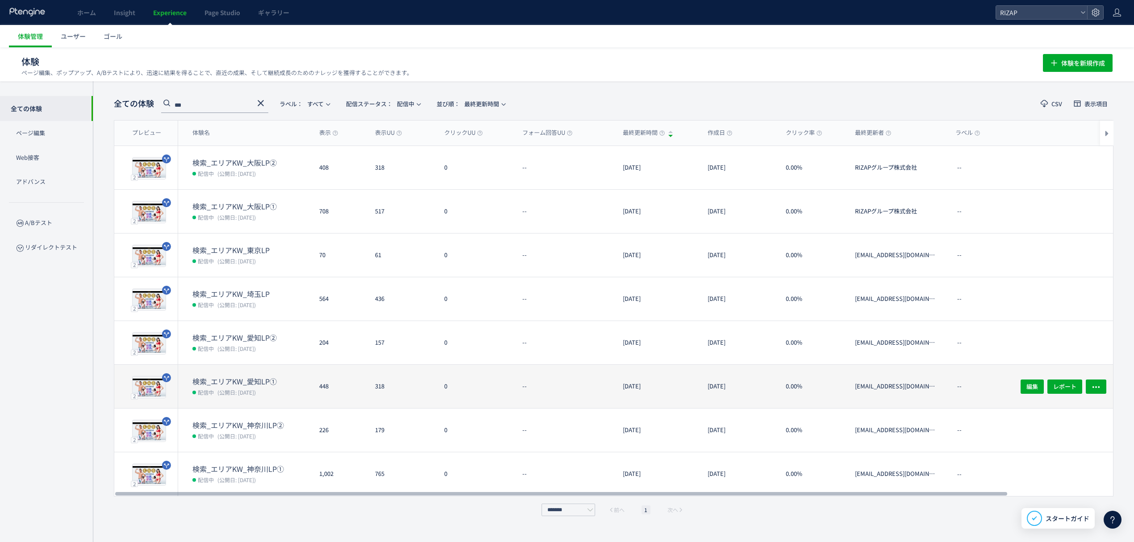
click at [245, 377] on dt "検索_エリアKW_愛知LP①" at bounding box center [252, 381] width 120 height 10
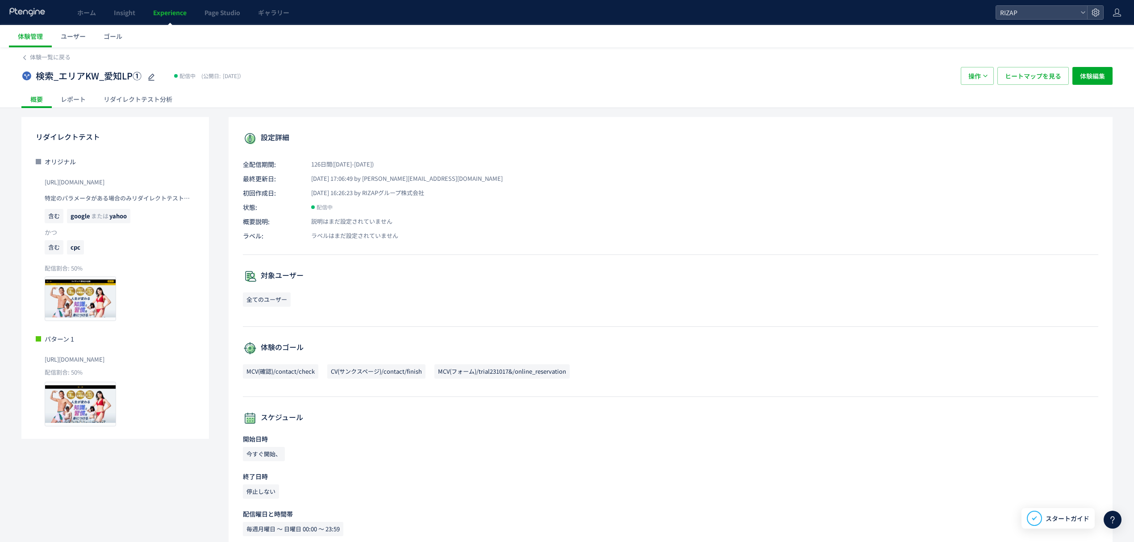
click at [71, 99] on div "レポート" at bounding box center [73, 99] width 43 height 18
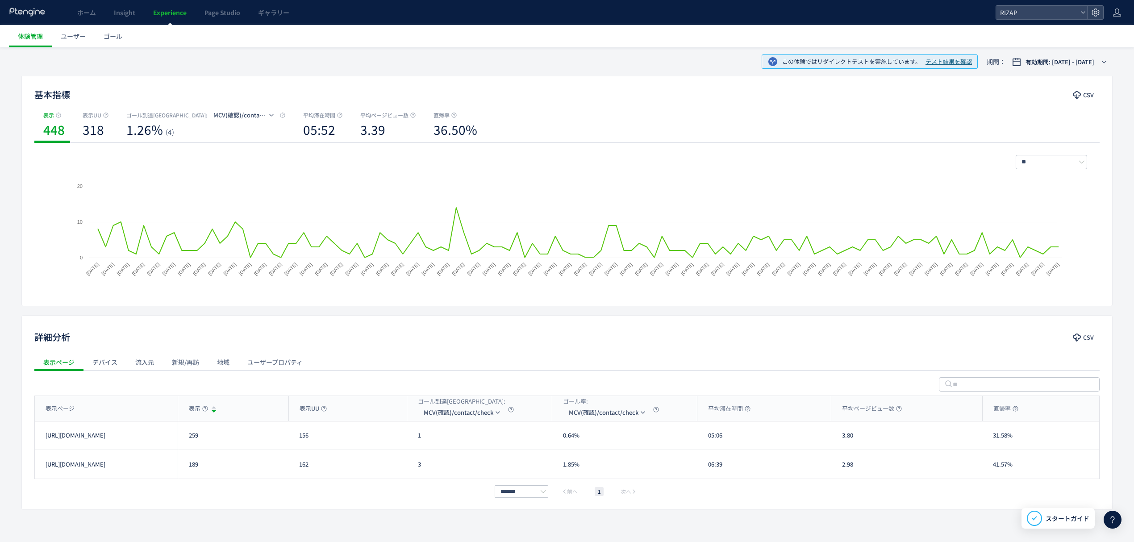
scroll to position [87, 0]
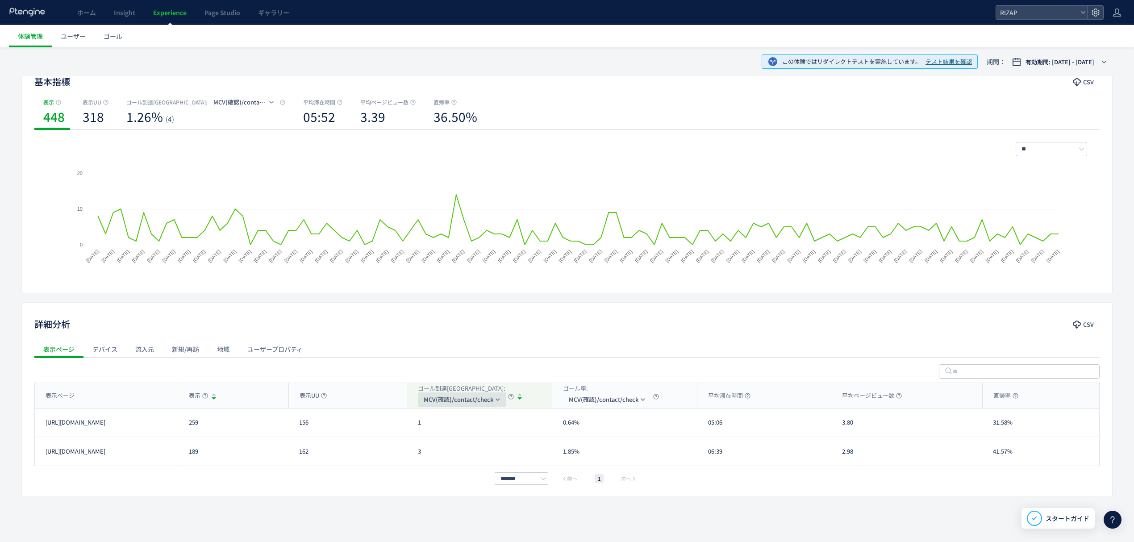
click at [438, 400] on span "MCV(確認)/contact/check" at bounding box center [459, 399] width 70 height 14
click at [445, 453] on li "MCV(フォーム)/trial231017&/online_reservation" at bounding box center [462, 459] width 89 height 16
drag, startPoint x: 208, startPoint y: 429, endPoint x: 189, endPoint y: 430, distance: 18.8
click at [189, 430] on div "259" at bounding box center [233, 423] width 111 height 28
drag, startPoint x: 205, startPoint y: 460, endPoint x: 184, endPoint y: 459, distance: 20.6
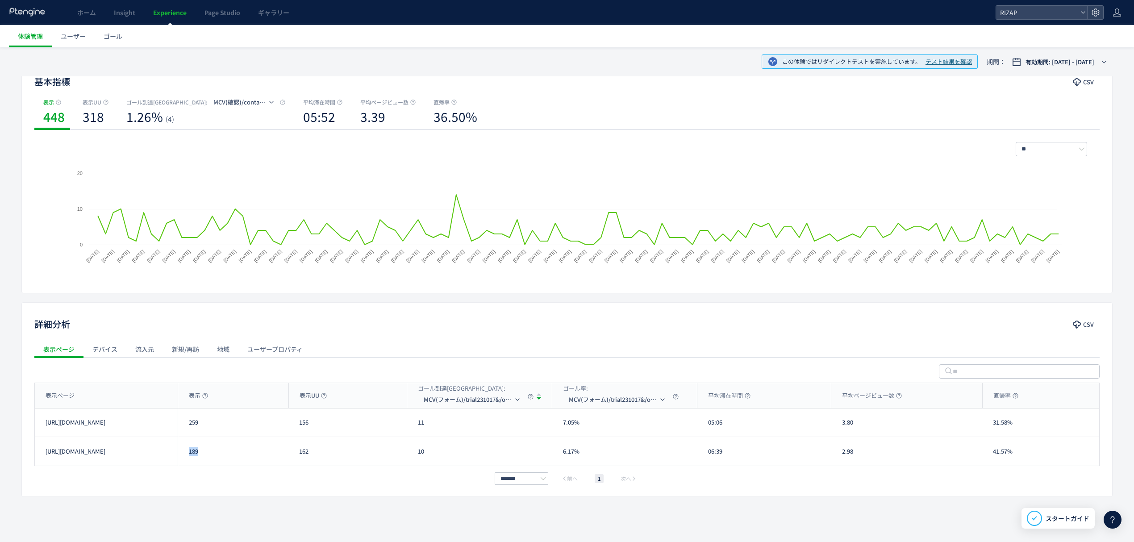
click at [184, 459] on div "189" at bounding box center [233, 451] width 111 height 29
drag, startPoint x: 427, startPoint y: 422, endPoint x: 417, endPoint y: 422, distance: 10.3
click at [417, 422] on div "11" at bounding box center [479, 423] width 145 height 28
drag, startPoint x: 425, startPoint y: 456, endPoint x: 415, endPoint y: 456, distance: 9.8
click at [415, 456] on div "10" at bounding box center [479, 451] width 145 height 29
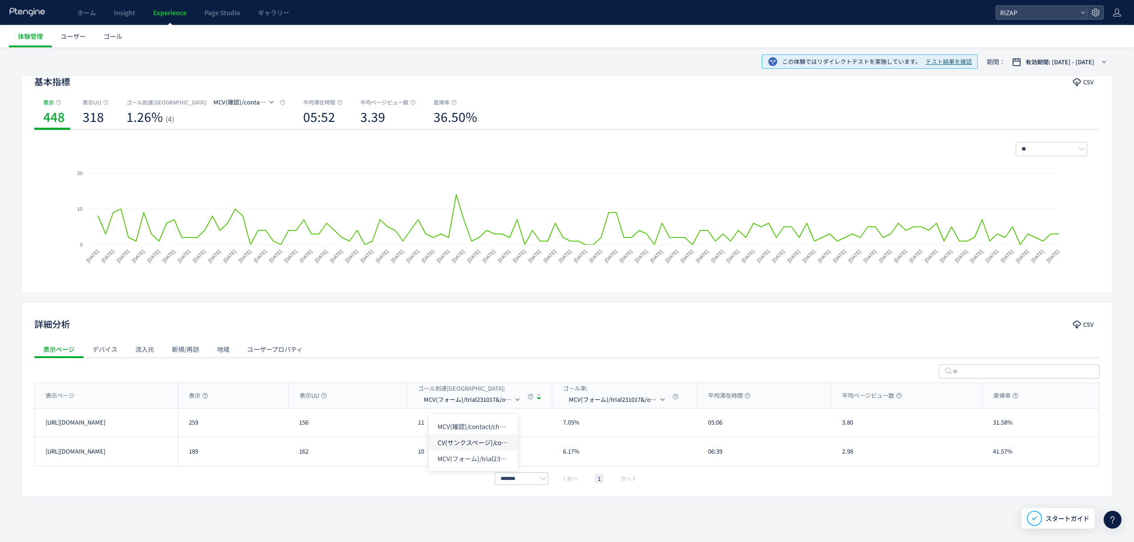
click at [461, 436] on li "CV(サンクスページ)/contact/finish" at bounding box center [473, 442] width 89 height 16
click at [138, 389] on div "表示ページ" at bounding box center [106, 395] width 143 height 25
drag, startPoint x: 422, startPoint y: 427, endPoint x: 415, endPoint y: 427, distance: 7.6
click at [415, 427] on div "1" at bounding box center [479, 423] width 145 height 28
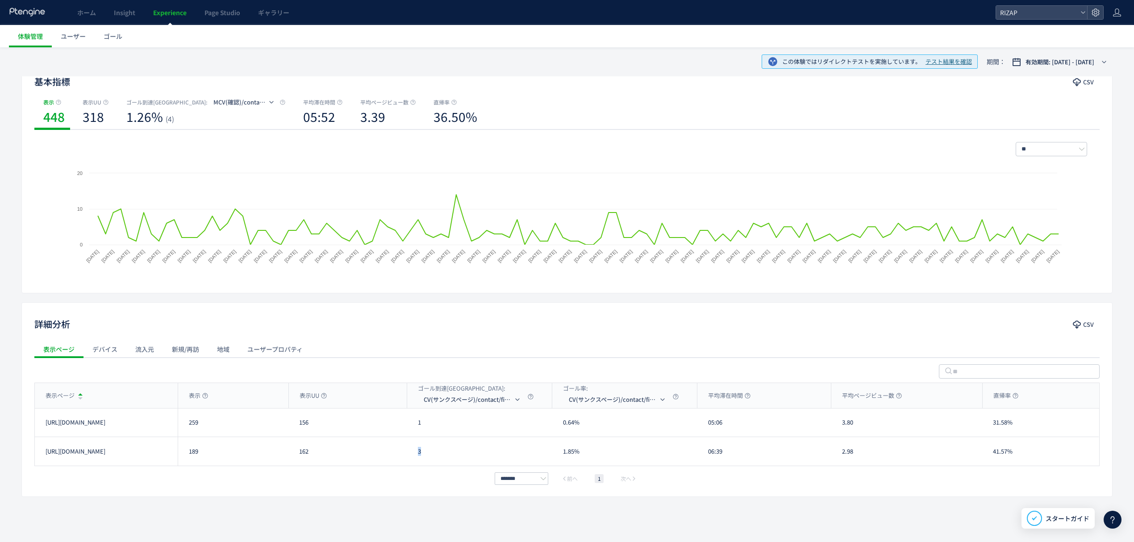
drag, startPoint x: 431, startPoint y: 458, endPoint x: 413, endPoint y: 456, distance: 17.5
click at [413, 456] on div "3" at bounding box center [479, 451] width 145 height 29
click at [708, 429] on div "05:06" at bounding box center [764, 423] width 134 height 28
drag, startPoint x: 725, startPoint y: 455, endPoint x: 697, endPoint y: 454, distance: 28.6
click at [697, 454] on div "https://lp.rizap.jp/lp/cmlink-241201/ 189 162 3 1.85% 06:39 2.98 41.57% https:/…" at bounding box center [567, 451] width 1064 height 29
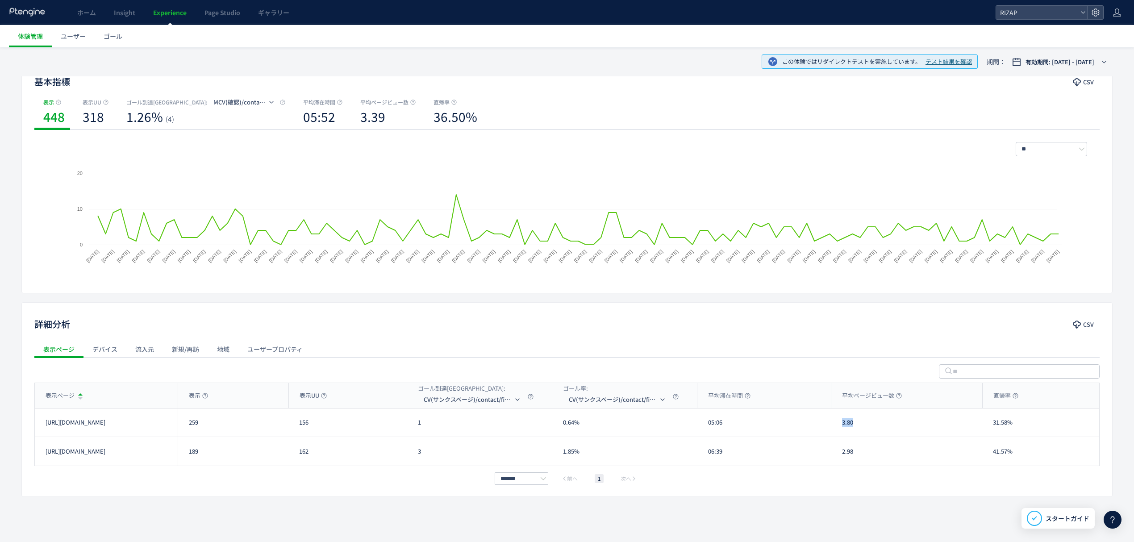
drag, startPoint x: 863, startPoint y: 423, endPoint x: 831, endPoint y: 424, distance: 31.7
click at [831, 424] on div "3.80" at bounding box center [906, 423] width 151 height 28
drag, startPoint x: 851, startPoint y: 451, endPoint x: 846, endPoint y: 449, distance: 5.6
click at [842, 450] on div "2.98" at bounding box center [906, 451] width 151 height 29
drag, startPoint x: 860, startPoint y: 458, endPoint x: 838, endPoint y: 458, distance: 21.9
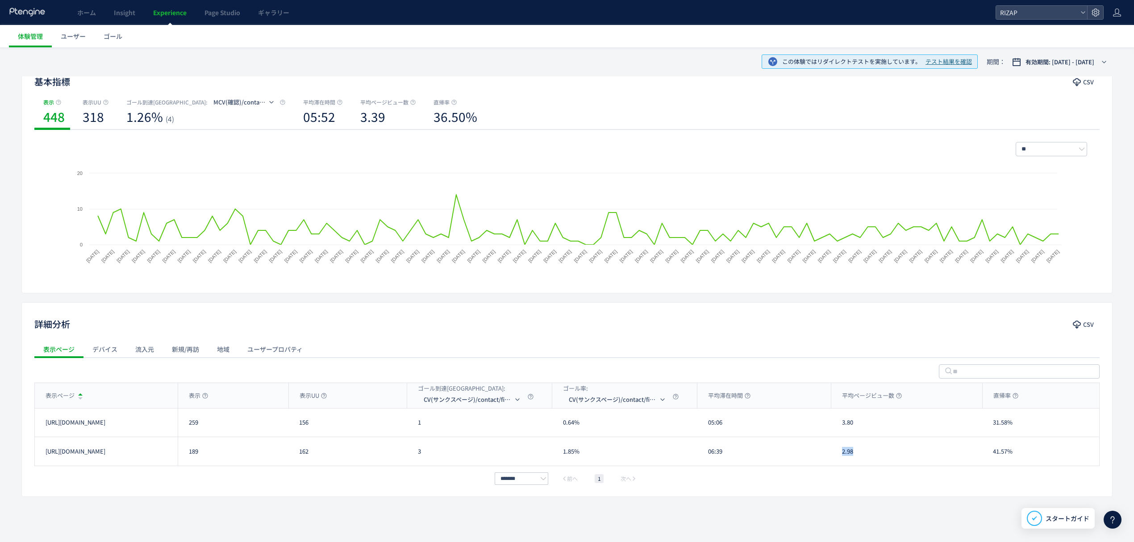
click at [838, 458] on div "2.98" at bounding box center [906, 451] width 151 height 29
drag, startPoint x: 1026, startPoint y: 423, endPoint x: 989, endPoint y: 423, distance: 37.1
click at [989, 423] on div "31.58%" at bounding box center [1040, 423] width 117 height 28
drag, startPoint x: 1014, startPoint y: 448, endPoint x: 990, endPoint y: 448, distance: 24.1
click at [990, 448] on div "41.57%" at bounding box center [1040, 451] width 117 height 29
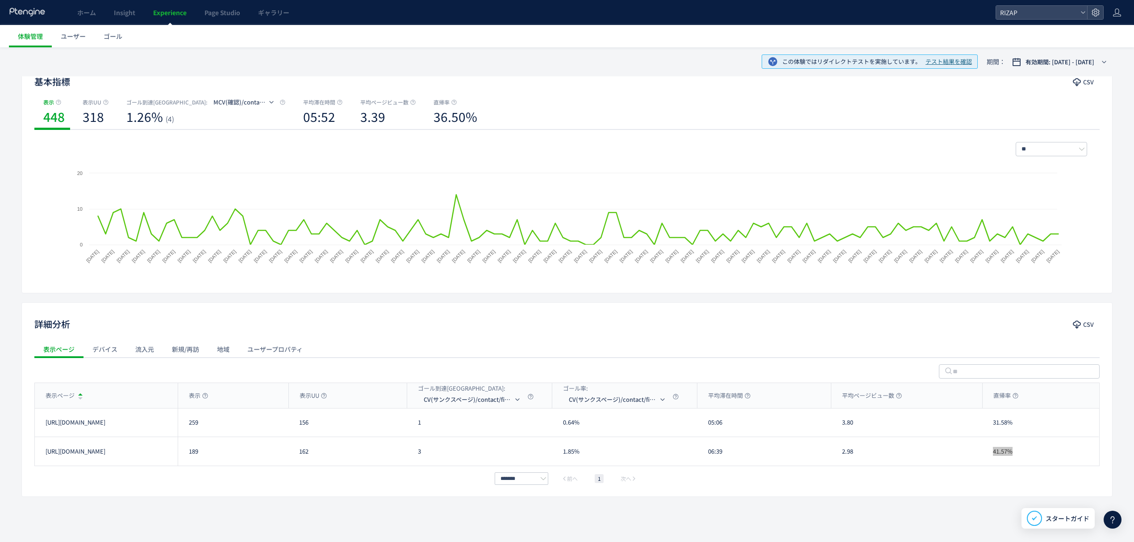
scroll to position [0, 0]
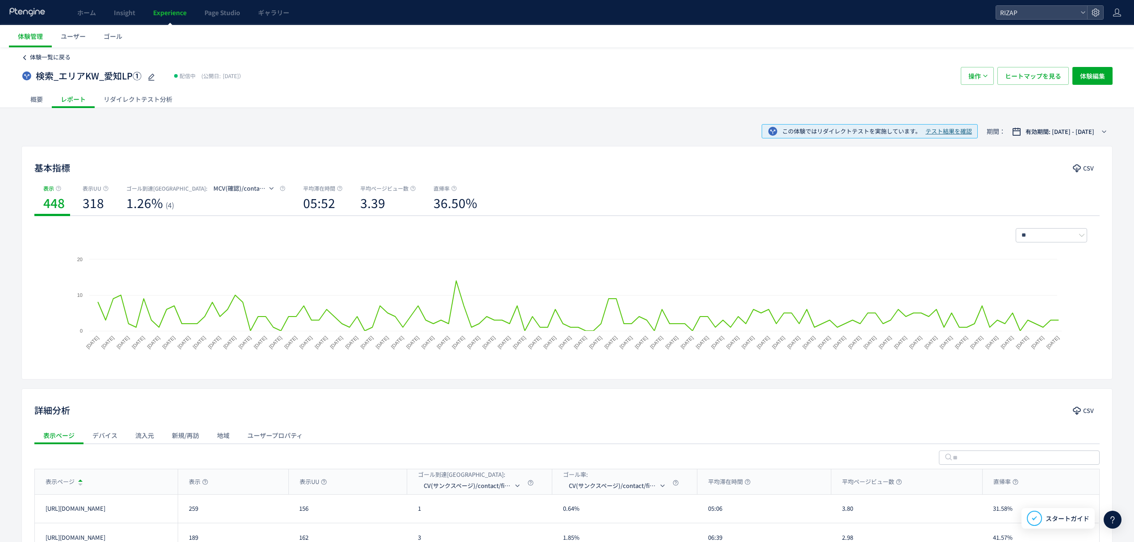
click at [46, 59] on span "体験一覧に戻る" at bounding box center [50, 57] width 41 height 8
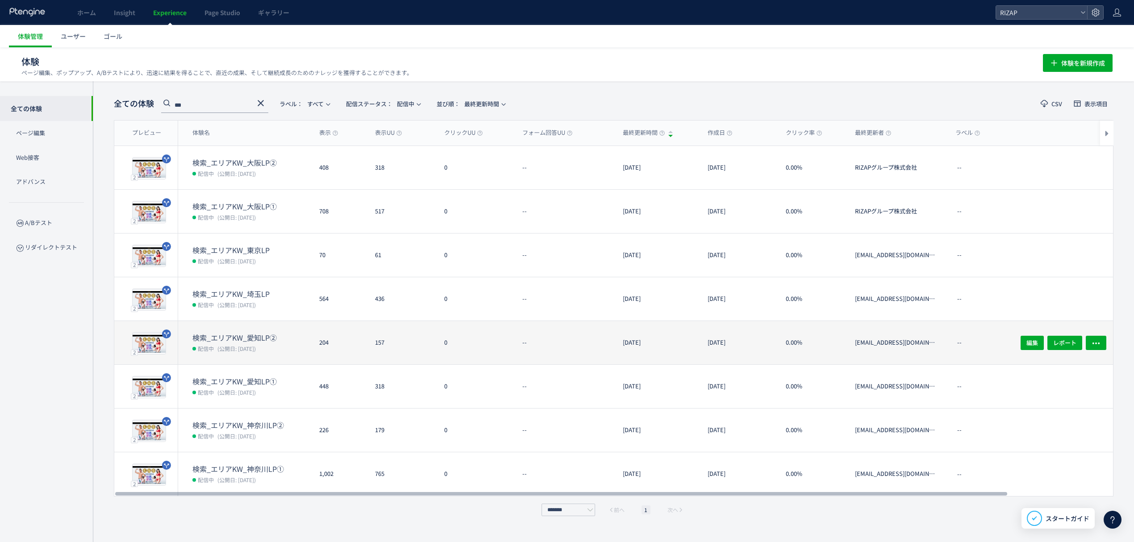
click at [242, 340] on dt "検索_エリアKW_愛知LP②" at bounding box center [252, 338] width 120 height 10
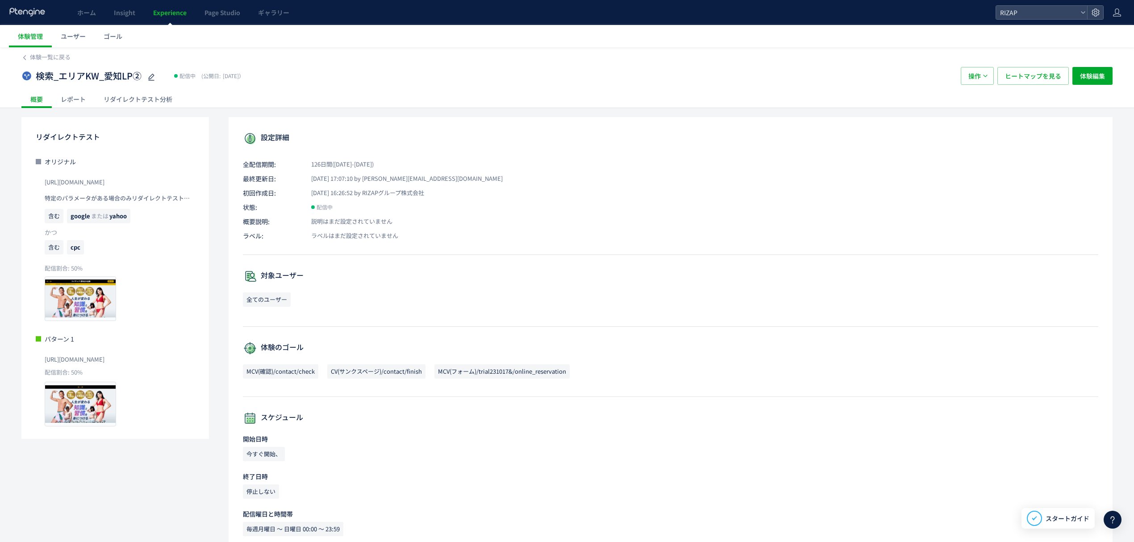
click at [131, 99] on div "リダイレクトテスト分析" at bounding box center [138, 99] width 87 height 18
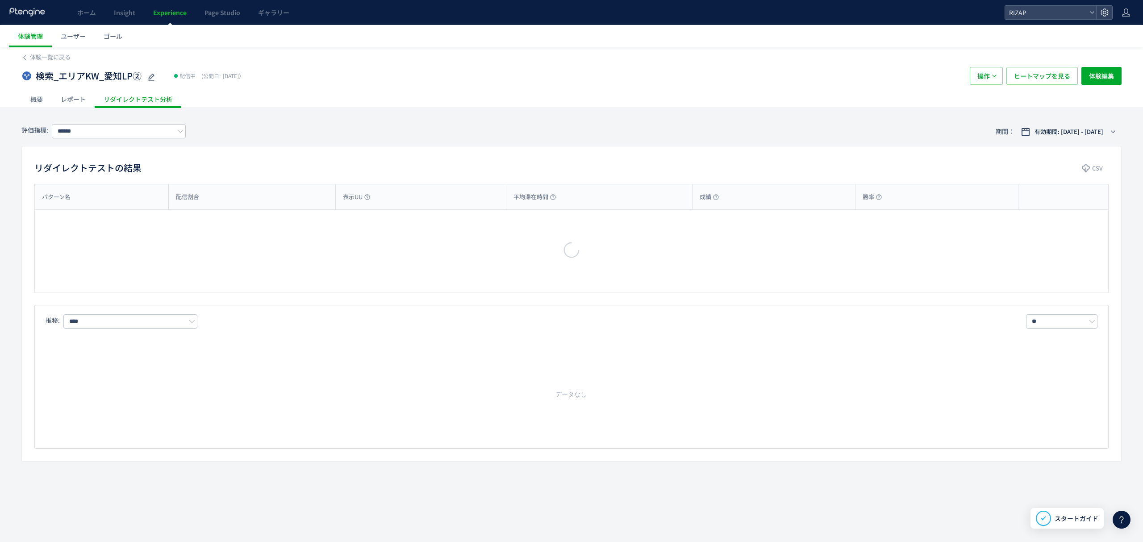
type input "**********"
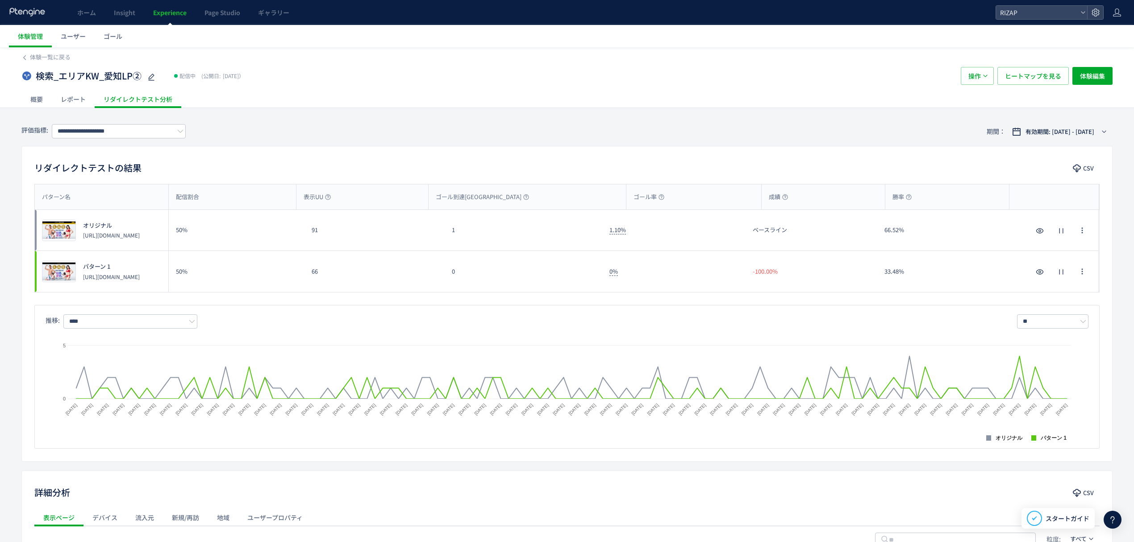
click at [68, 96] on div "レポート" at bounding box center [73, 99] width 43 height 18
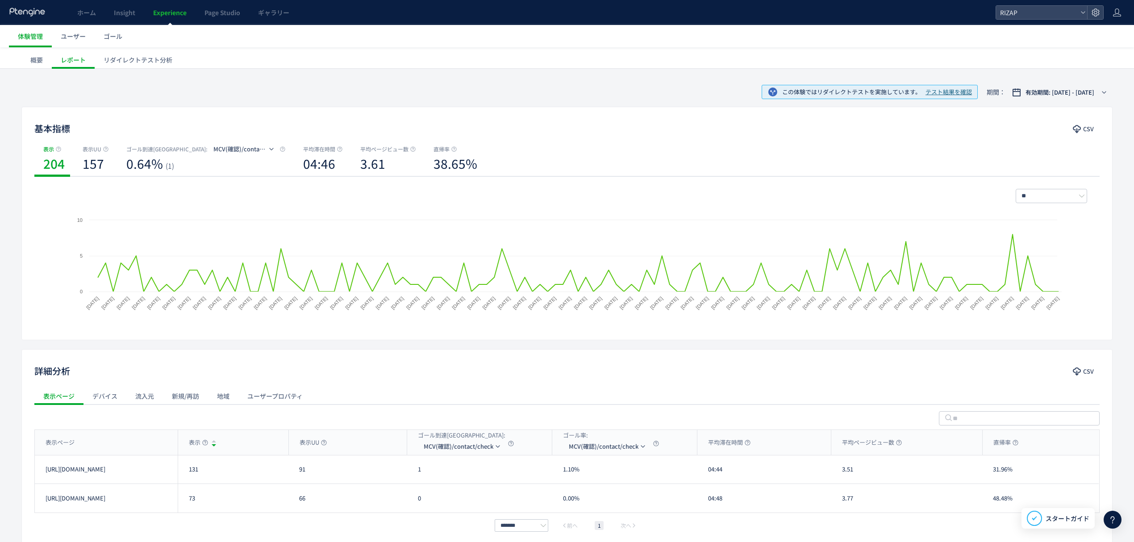
scroll to position [87, 0]
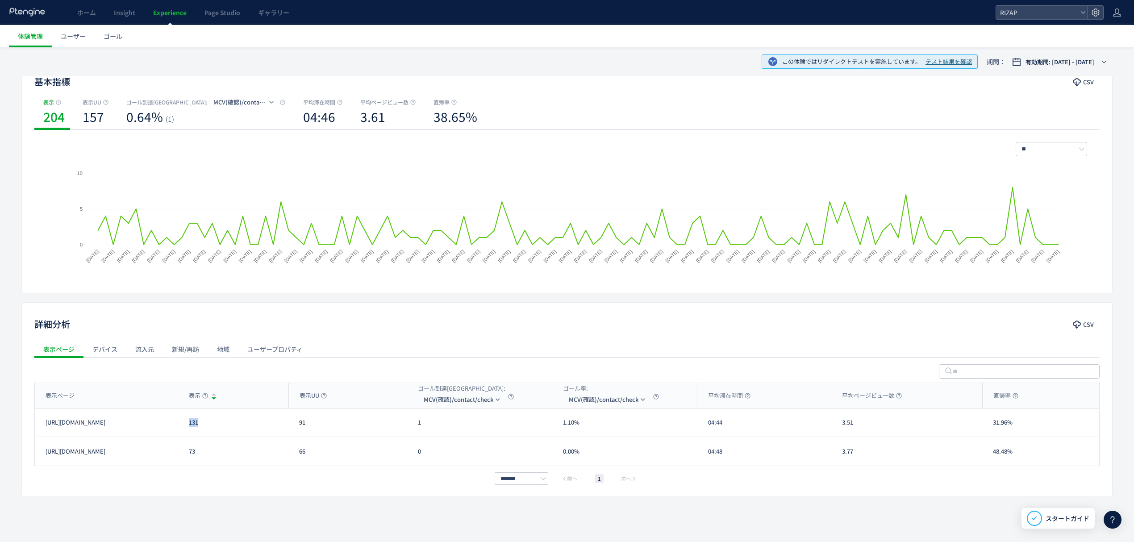
drag, startPoint x: 204, startPoint y: 424, endPoint x: 187, endPoint y: 424, distance: 17.4
click at [187, 424] on div "131" at bounding box center [233, 423] width 111 height 28
copy div "131"
drag, startPoint x: 208, startPoint y: 454, endPoint x: 186, endPoint y: 452, distance: 21.5
click at [186, 452] on div "73" at bounding box center [233, 451] width 111 height 29
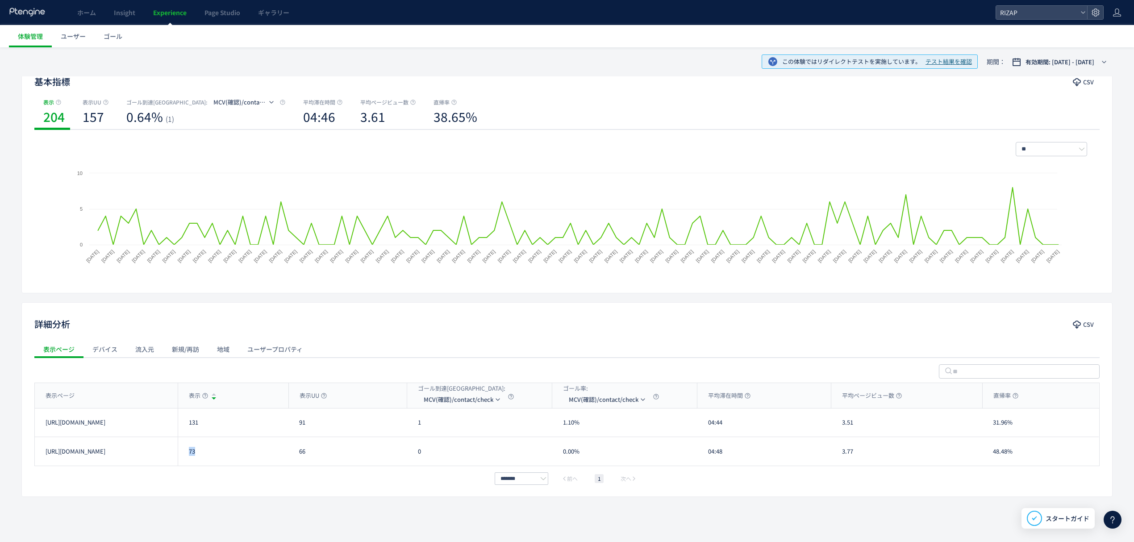
copy div "73"
click at [447, 397] on span "MCV(確認)/contact/check" at bounding box center [459, 399] width 70 height 14
click at [463, 459] on li "MCV(フォーム)/trial231017&/online_reservation" at bounding box center [462, 459] width 89 height 16
drag, startPoint x: 426, startPoint y: 426, endPoint x: 421, endPoint y: 431, distance: 7.6
click at [411, 425] on div "5" at bounding box center [479, 423] width 145 height 28
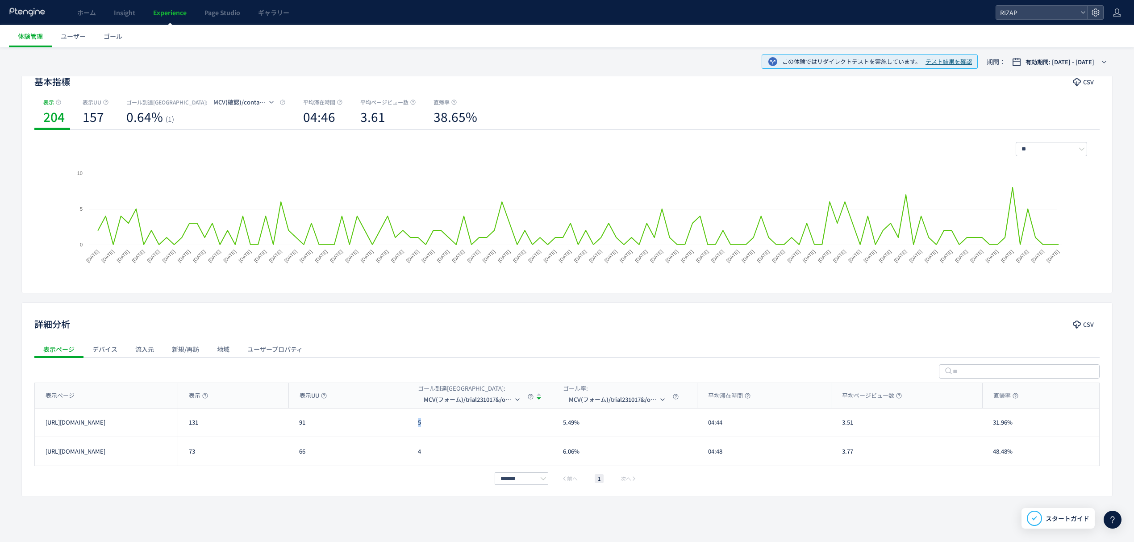
copy div "5"
drag, startPoint x: 427, startPoint y: 458, endPoint x: 407, endPoint y: 454, distance: 20.5
click at [407, 454] on div "4" at bounding box center [479, 451] width 145 height 29
copy div "4"
click at [455, 399] on span "MCV(フォーム)/trial231017&/online_reservation" at bounding box center [468, 399] width 89 height 14
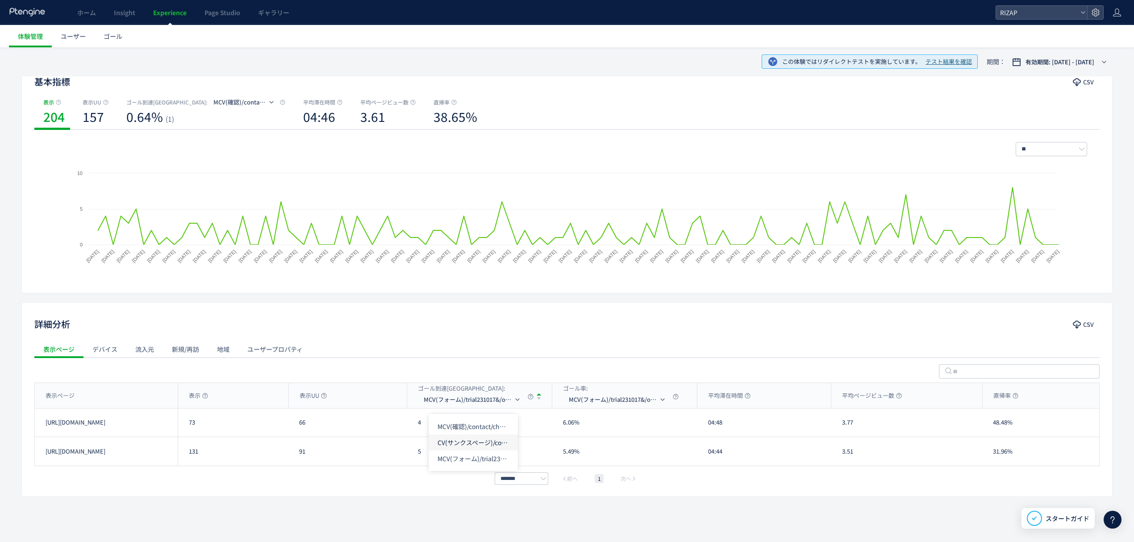
click at [459, 439] on li "CV(サンクスページ)/contact/finish" at bounding box center [473, 442] width 89 height 16
drag, startPoint x: 425, startPoint y: 429, endPoint x: 409, endPoint y: 429, distance: 16.1
click at [409, 429] on div "0" at bounding box center [479, 423] width 145 height 28
copy div "0"
click at [128, 399] on div "表示ページ" at bounding box center [106, 395] width 143 height 25
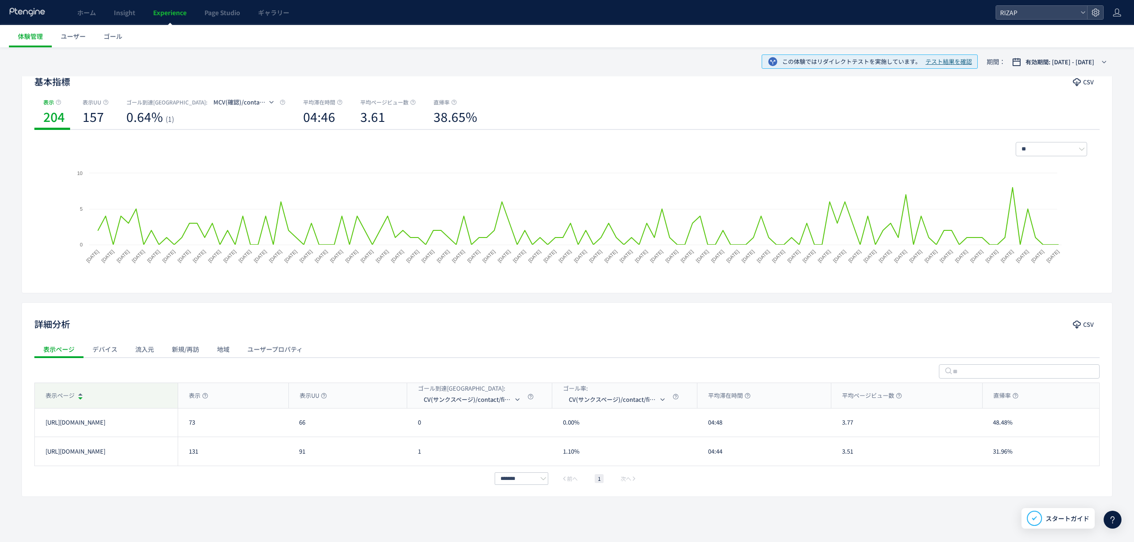
click at [150, 386] on div "表示ページ" at bounding box center [106, 395] width 143 height 25
drag, startPoint x: 424, startPoint y: 433, endPoint x: 412, endPoint y: 430, distance: 12.7
click at [412, 430] on div "1" at bounding box center [479, 423] width 145 height 28
copy div "1"
drag, startPoint x: 430, startPoint y: 455, endPoint x: 406, endPoint y: 456, distance: 23.7
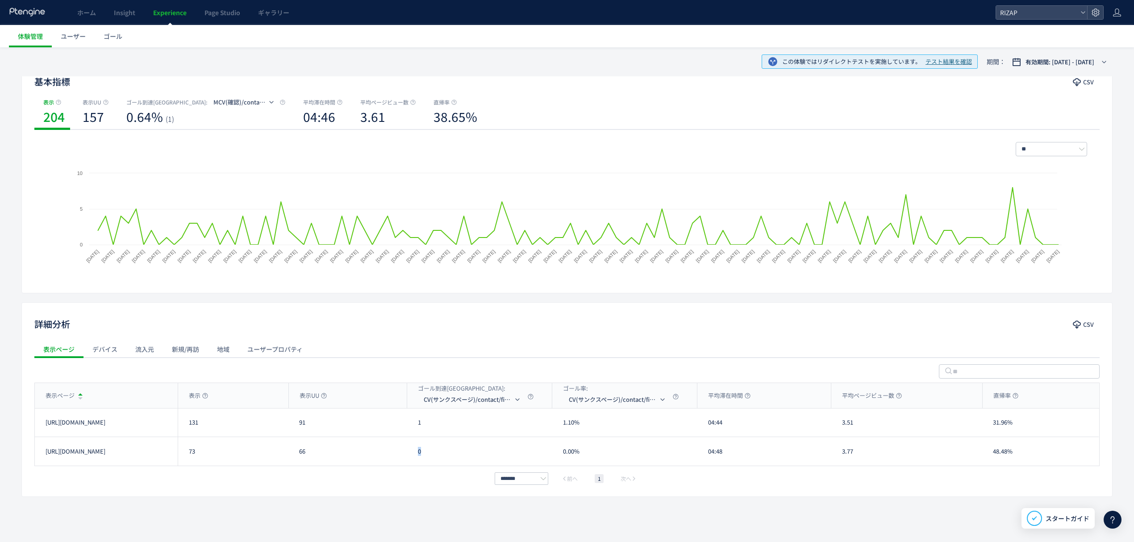
click at [406, 456] on div "[URL][DOMAIN_NAME] 73 66 0 0.00% 04:48 3.77 48.48% [URL][DOMAIN_NAME]" at bounding box center [567, 451] width 1064 height 29
copy div "0"
drag, startPoint x: 727, startPoint y: 422, endPoint x: 704, endPoint y: 424, distance: 23.4
click at [704, 424] on div "04:44" at bounding box center [764, 423] width 134 height 28
copy div "04:44"
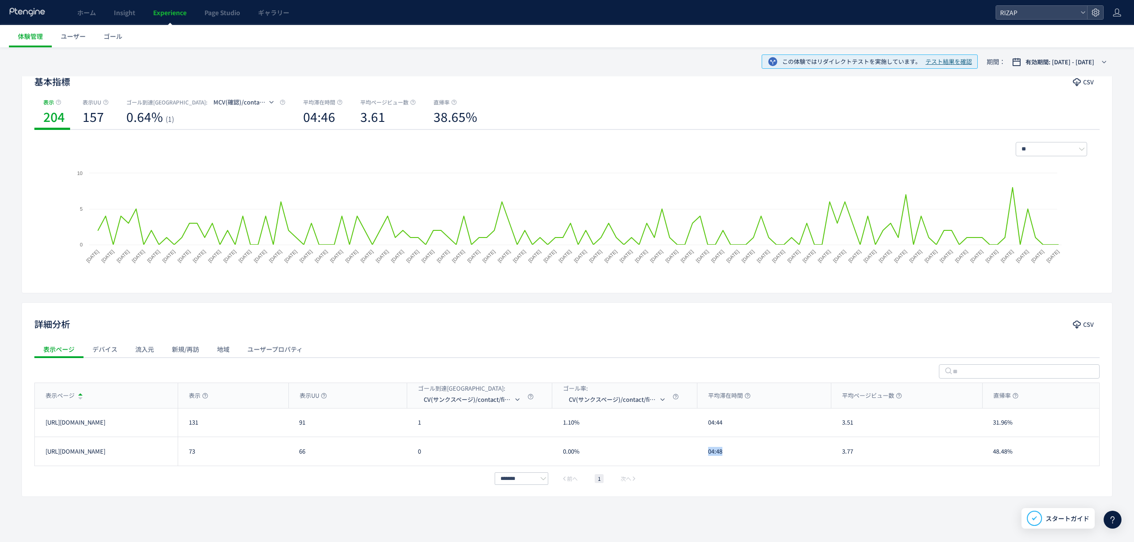
drag, startPoint x: 732, startPoint y: 447, endPoint x: 708, endPoint y: 447, distance: 24.1
click at [708, 447] on div "04:48" at bounding box center [764, 451] width 134 height 29
copy div "04:48"
drag, startPoint x: 857, startPoint y: 424, endPoint x: 840, endPoint y: 424, distance: 17.0
click at [840, 424] on div "3.51" at bounding box center [906, 423] width 151 height 28
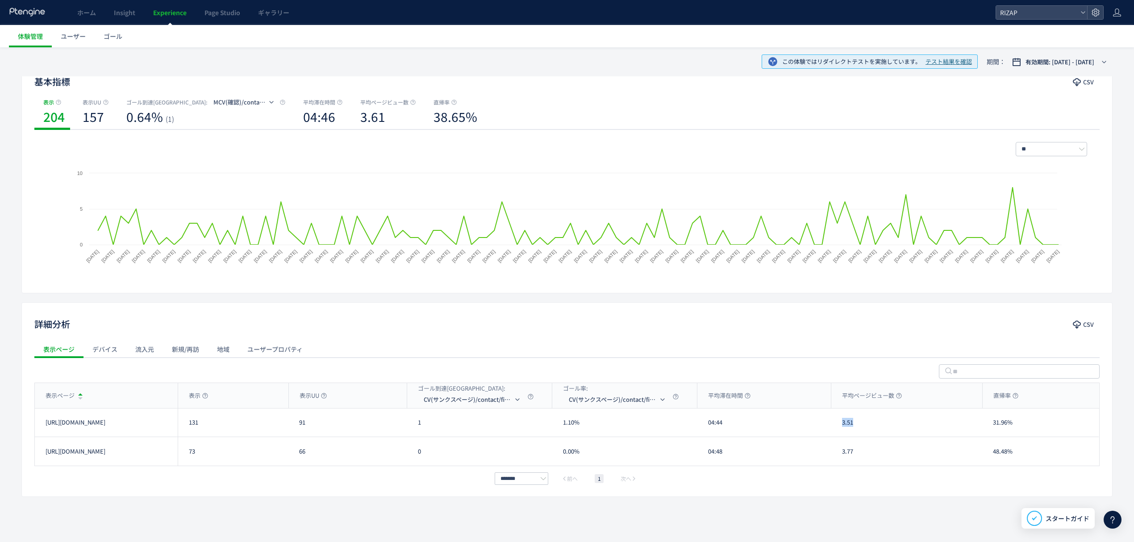
copy div "3.51"
drag, startPoint x: 865, startPoint y: 452, endPoint x: 829, endPoint y: 451, distance: 36.2
click at [829, 451] on div "[URL][DOMAIN_NAME] 73 66 0 0.00% 04:48 3.77 48.48% [URL][DOMAIN_NAME]" at bounding box center [567, 451] width 1064 height 29
drag, startPoint x: 1026, startPoint y: 426, endPoint x: 997, endPoint y: 425, distance: 29.0
click at [990, 424] on div "31.96%" at bounding box center [1040, 423] width 117 height 28
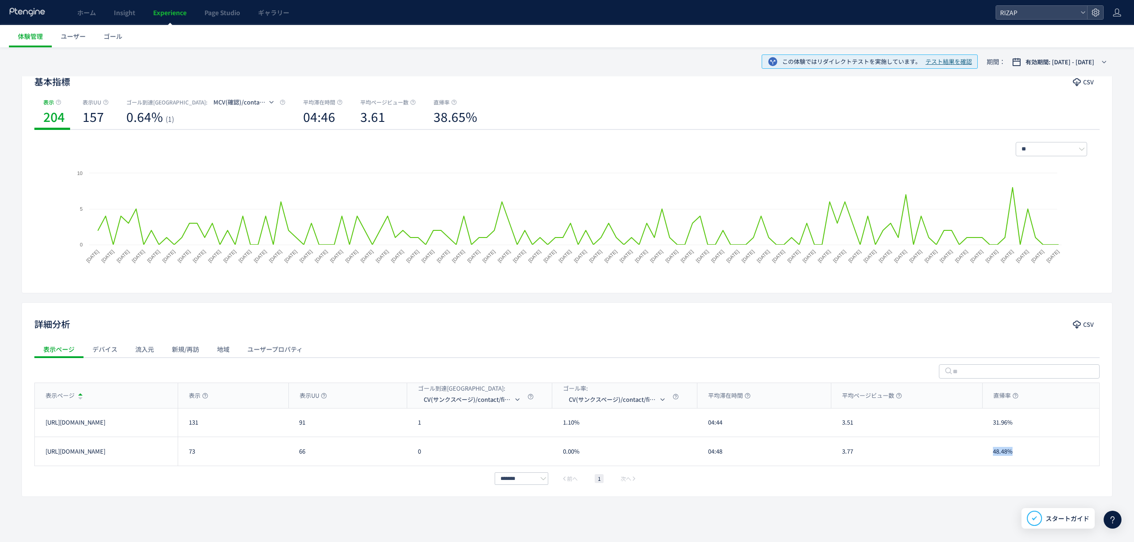
drag, startPoint x: 1021, startPoint y: 449, endPoint x: 995, endPoint y: 450, distance: 25.9
click at [995, 450] on div "48.48%" at bounding box center [1040, 451] width 117 height 29
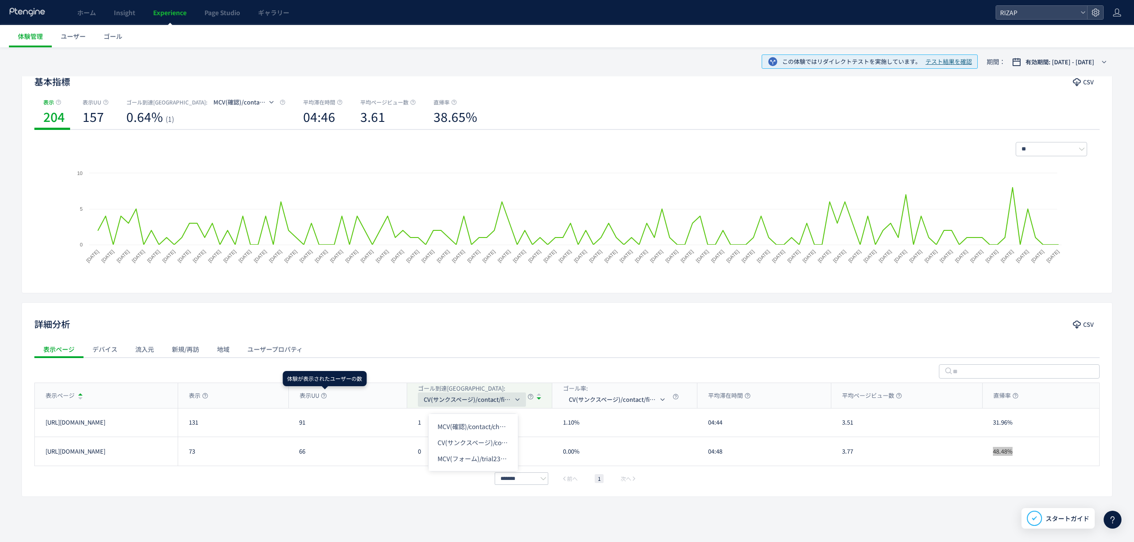
click at [458, 394] on span "CV(サンクスページ)/contact/finish" at bounding box center [468, 399] width 89 height 14
click at [467, 454] on li "MCV(フォーム)/trial231017&/online_reservation" at bounding box center [473, 459] width 89 height 16
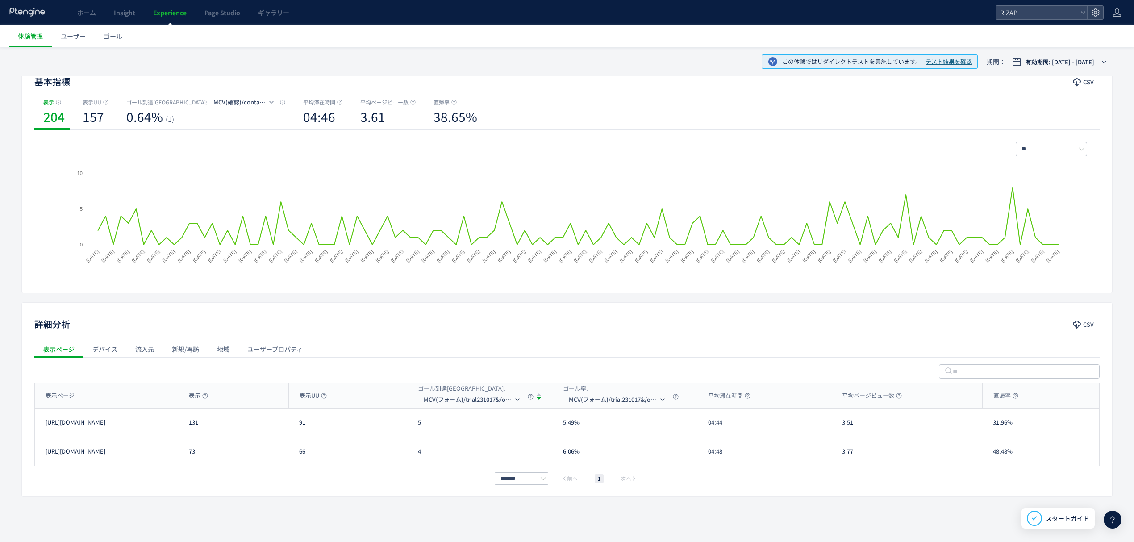
scroll to position [0, 0]
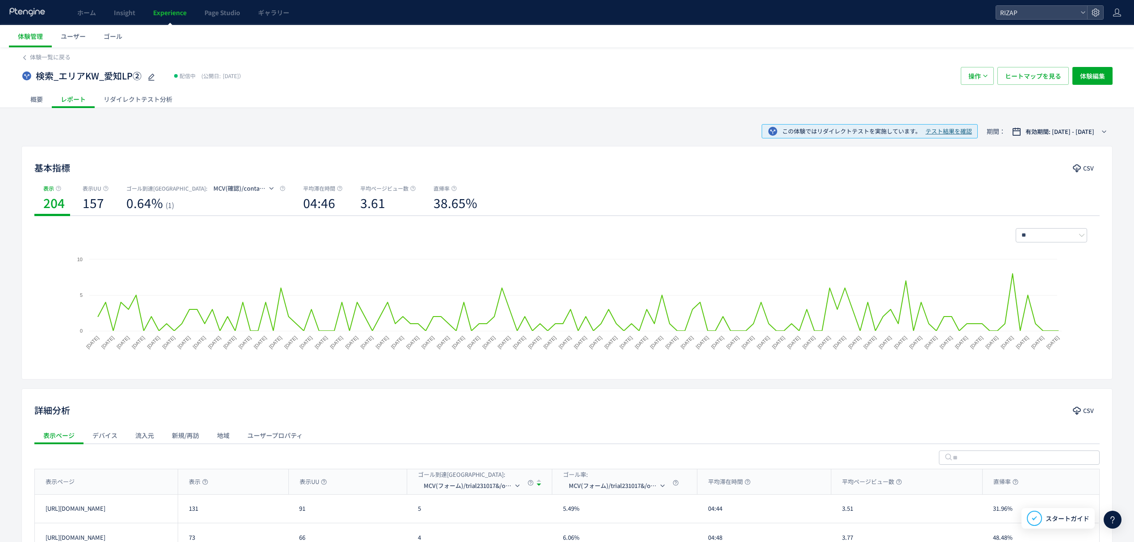
click at [54, 50] on div "体験一覧に戻る" at bounding box center [566, 54] width 1091 height 14
click at [52, 54] on span "体験一覧に戻る" at bounding box center [50, 57] width 41 height 8
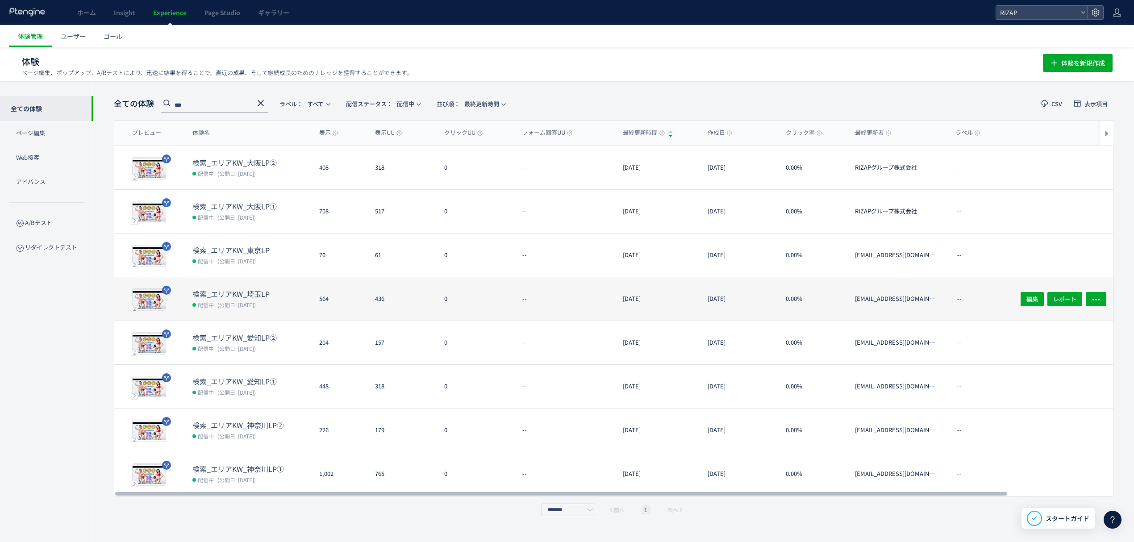
click at [256, 301] on span "(公開日: [DATE])" at bounding box center [236, 305] width 38 height 8
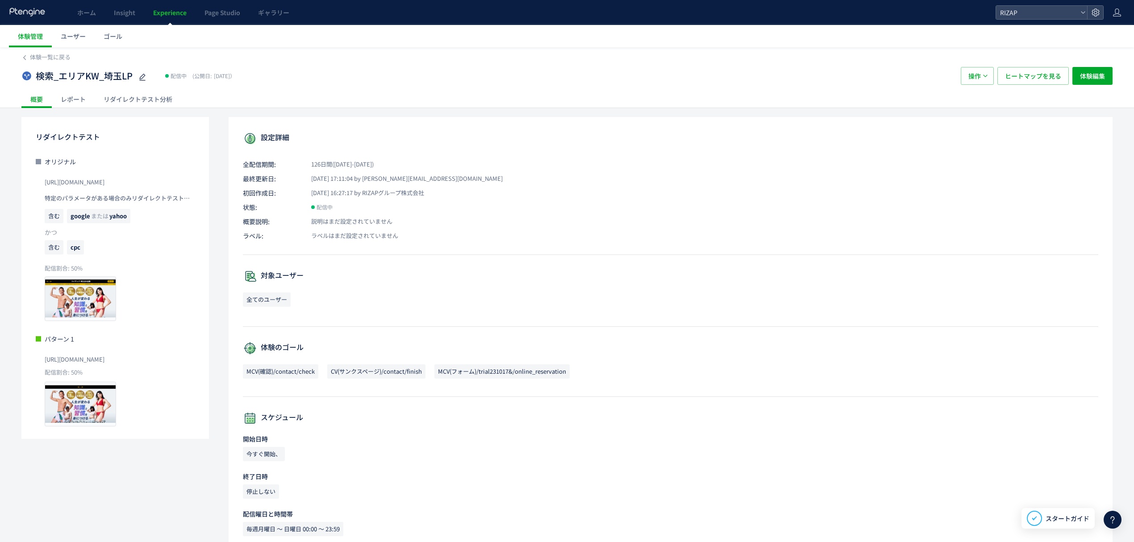
click at [77, 100] on div "レポート" at bounding box center [73, 99] width 43 height 18
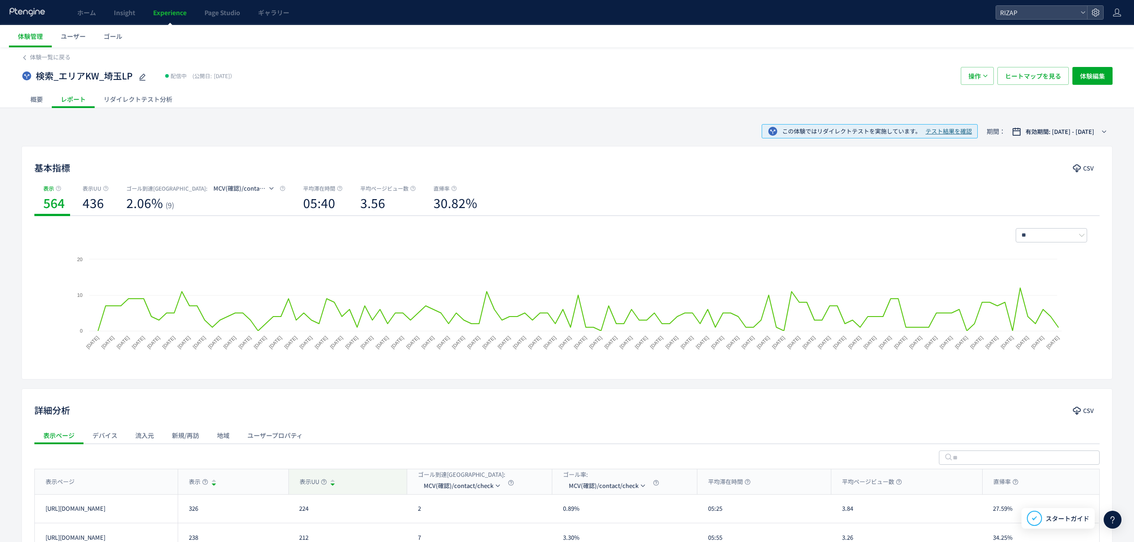
scroll to position [87, 0]
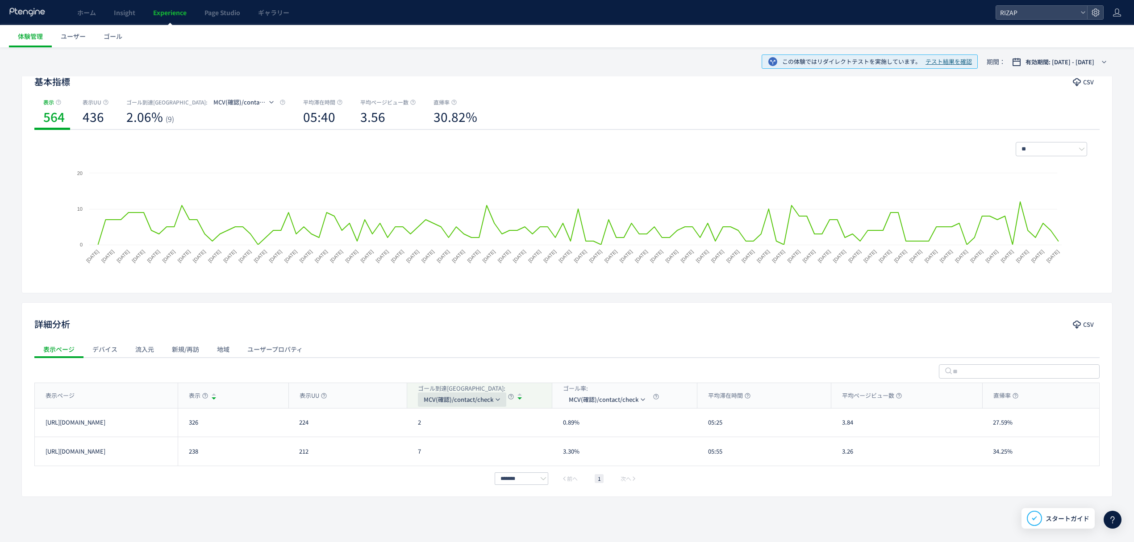
click at [436, 403] on span "MCV(確認)/contact/check" at bounding box center [459, 399] width 70 height 14
click at [442, 456] on li "MCV(フォーム)/trial231017&/online_reservation" at bounding box center [462, 459] width 89 height 16
click at [130, 400] on div "表示ページ" at bounding box center [106, 395] width 143 height 25
click at [131, 401] on div "表示ページ" at bounding box center [106, 395] width 143 height 25
drag, startPoint x: 205, startPoint y: 427, endPoint x: 183, endPoint y: 429, distance: 21.5
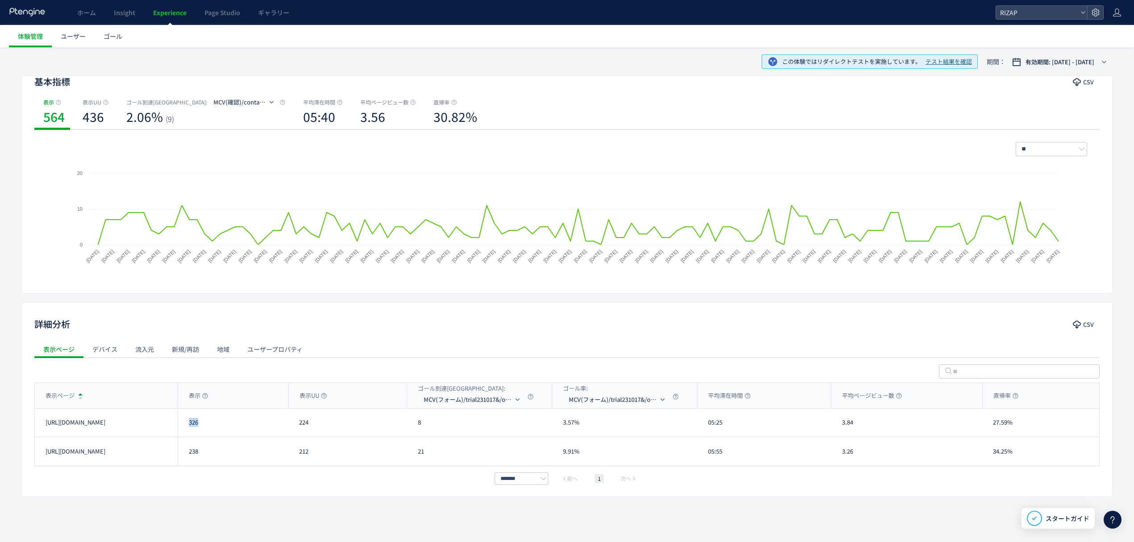
click at [183, 429] on div "326" at bounding box center [233, 423] width 111 height 28
drag, startPoint x: 202, startPoint y: 457, endPoint x: 187, endPoint y: 450, distance: 16.8
click at [187, 450] on div "238" at bounding box center [233, 451] width 111 height 29
drag, startPoint x: 429, startPoint y: 425, endPoint x: 408, endPoint y: 422, distance: 21.2
click at [408, 422] on div "8" at bounding box center [479, 423] width 145 height 28
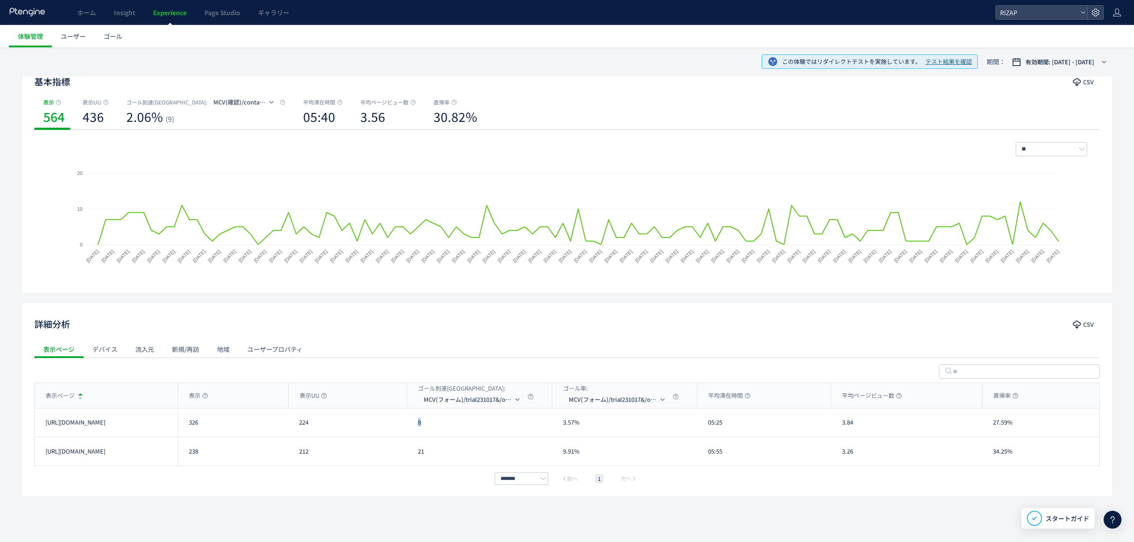
click at [418, 451] on div "21" at bounding box center [479, 451] width 145 height 29
click at [458, 400] on span "MCV(フォーム)/trial231017&/online_reservation" at bounding box center [468, 399] width 89 height 14
click at [458, 444] on li "CV(サンクスページ)/contact/finish" at bounding box center [473, 442] width 89 height 16
click at [154, 402] on div "表示ページ" at bounding box center [106, 395] width 143 height 25
click at [143, 395] on div "表示ページ" at bounding box center [106, 395] width 143 height 25
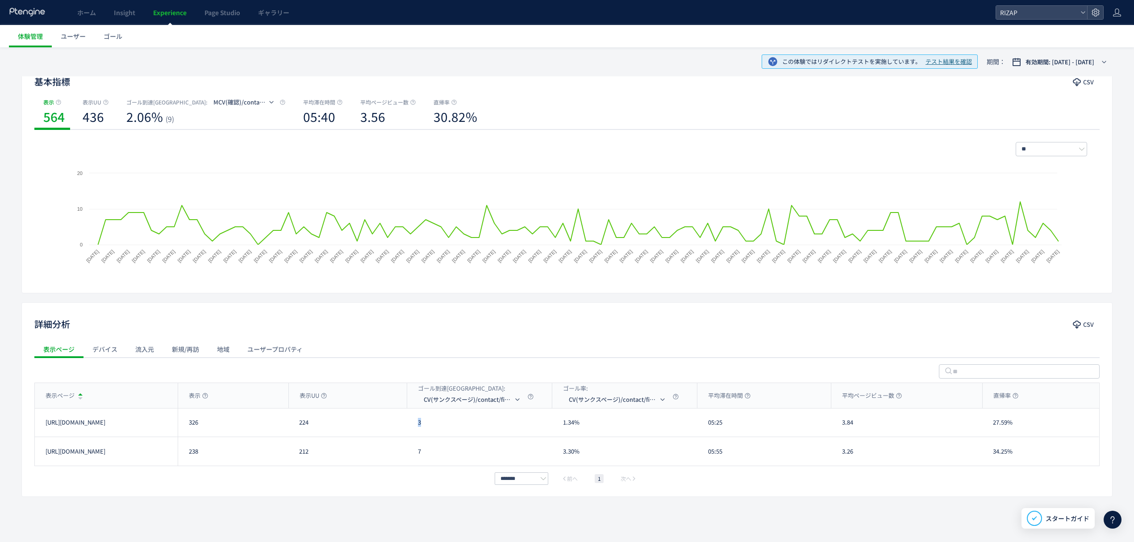
drag, startPoint x: 425, startPoint y: 427, endPoint x: 415, endPoint y: 427, distance: 10.3
click at [415, 427] on div "3" at bounding box center [479, 423] width 145 height 28
click at [405, 455] on div "[URL][DOMAIN_NAME] 238 212 7 3.30% 05:55 3.26 34.25% [URL][DOMAIN_NAME]" at bounding box center [567, 451] width 1064 height 29
drag, startPoint x: 735, startPoint y: 424, endPoint x: 705, endPoint y: 424, distance: 30.4
click at [705, 424] on div "05:25" at bounding box center [764, 423] width 134 height 28
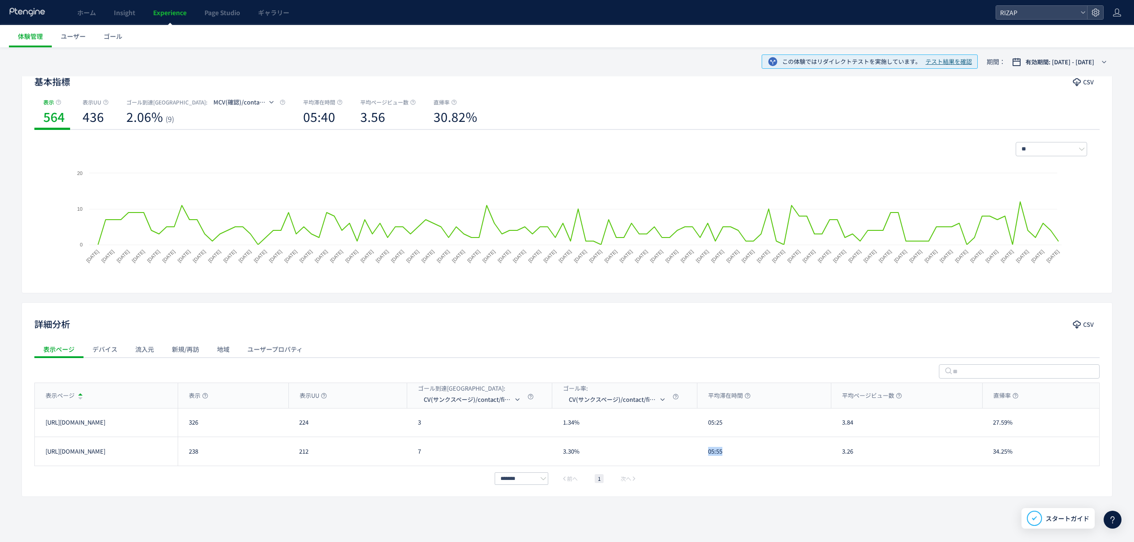
drag, startPoint x: 717, startPoint y: 451, endPoint x: 699, endPoint y: 451, distance: 17.4
click at [699, 451] on div "05:55" at bounding box center [764, 451] width 134 height 29
drag, startPoint x: 862, startPoint y: 422, endPoint x: 839, endPoint y: 420, distance: 22.4
click at [839, 420] on div "3.84" at bounding box center [906, 423] width 151 height 28
drag, startPoint x: 860, startPoint y: 450, endPoint x: 836, endPoint y: 449, distance: 23.7
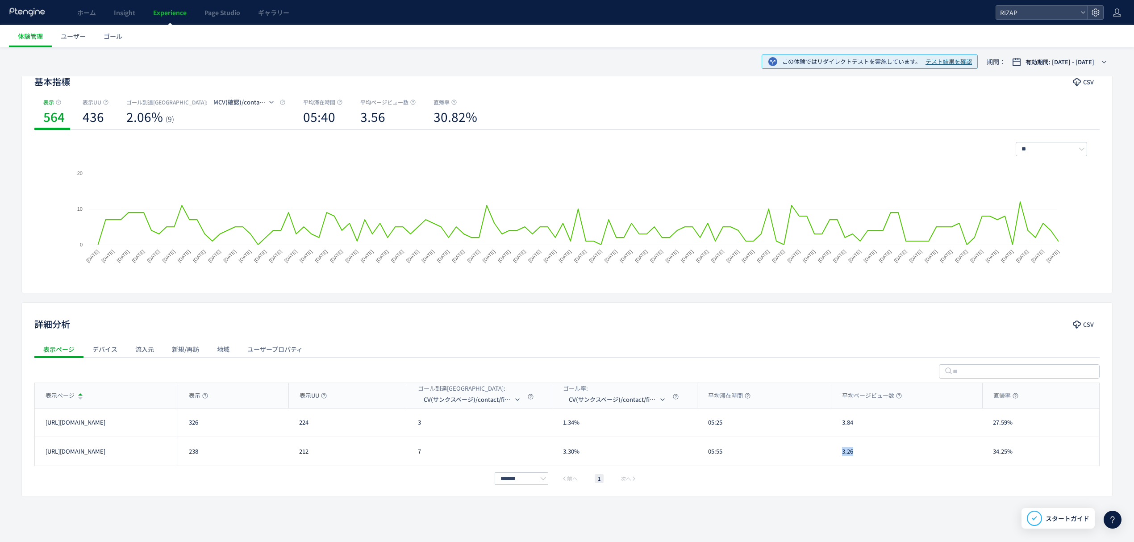
click at [836, 449] on div "3.26" at bounding box center [906, 451] width 151 height 29
drag, startPoint x: 1006, startPoint y: 422, endPoint x: 985, endPoint y: 422, distance: 21.4
click at [985, 422] on div "27.59%" at bounding box center [1040, 423] width 117 height 28
drag, startPoint x: 1020, startPoint y: 451, endPoint x: 995, endPoint y: 449, distance: 25.5
click at [995, 449] on div "34.25%" at bounding box center [1040, 451] width 117 height 29
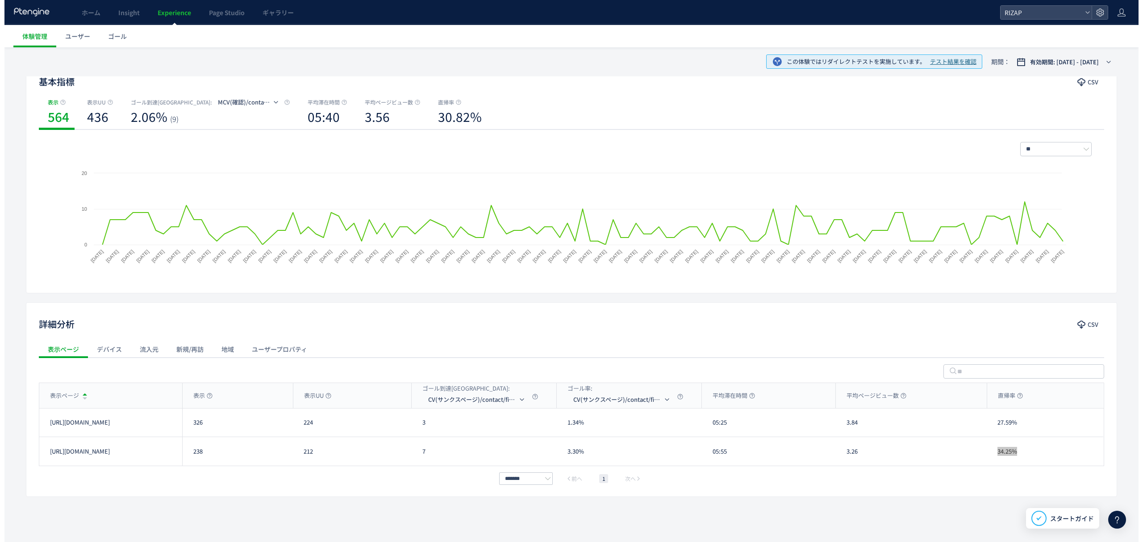
scroll to position [0, 0]
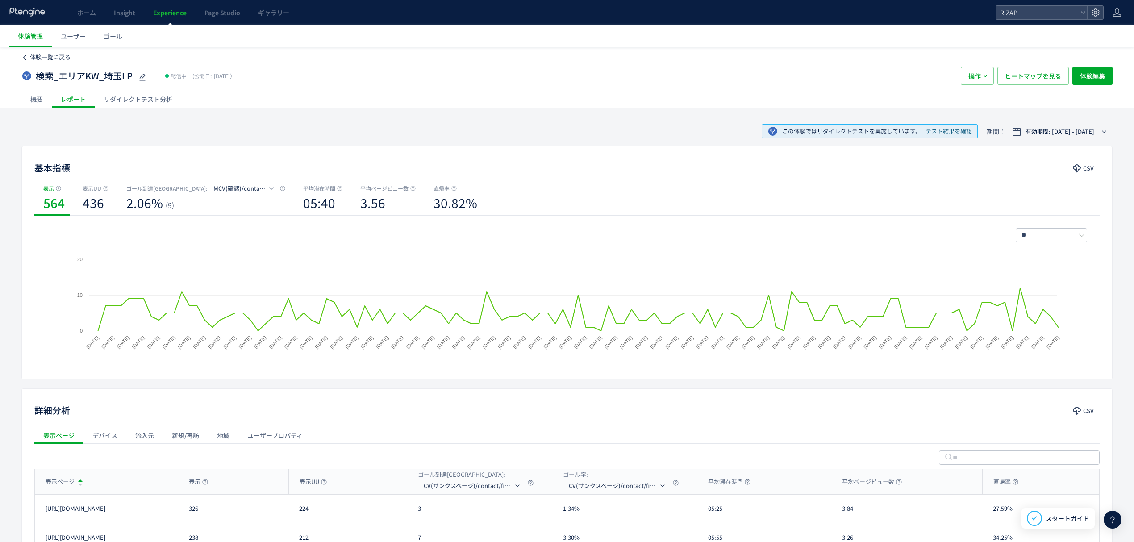
click at [59, 55] on span "体験一覧に戻る" at bounding box center [50, 57] width 41 height 8
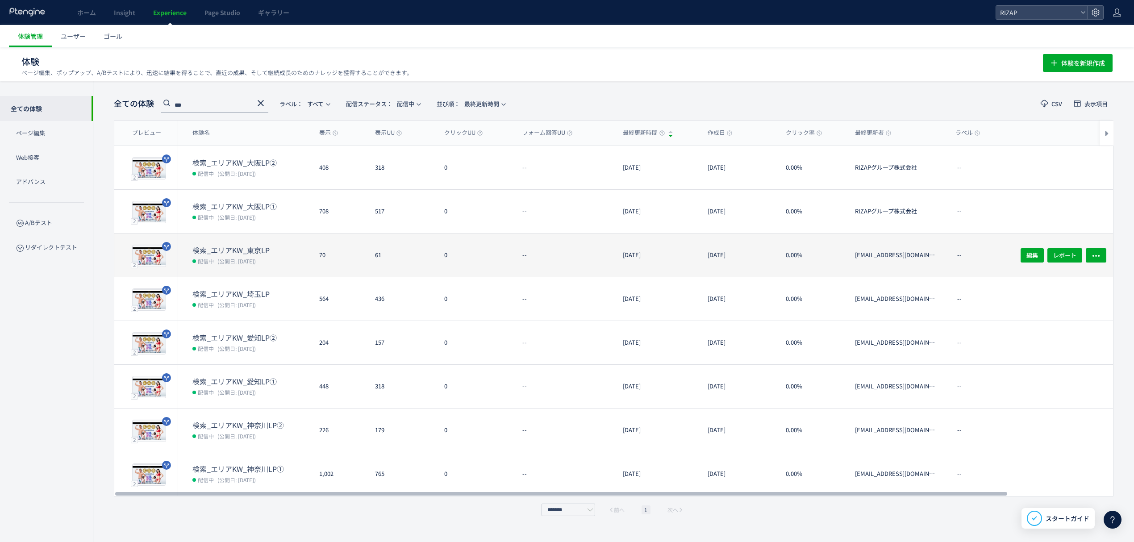
click at [255, 243] on div "検索_エリアKW_東京LP 配信中 (公開日: [DATE])" at bounding box center [245, 255] width 134 height 43
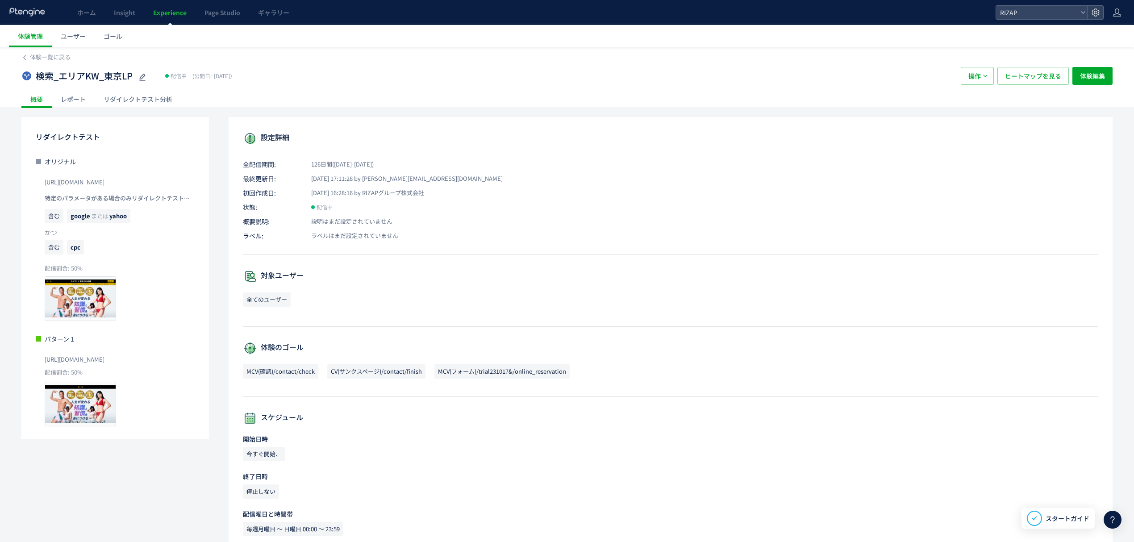
click at [81, 93] on div "レポート" at bounding box center [73, 99] width 43 height 18
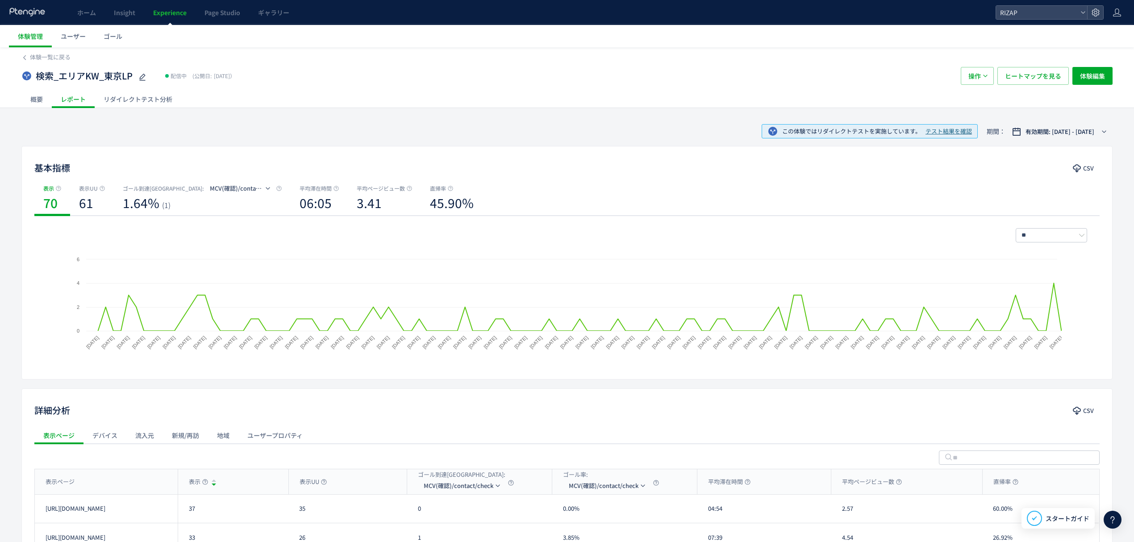
click at [122, 93] on div "リダイレクトテスト分析" at bounding box center [138, 99] width 87 height 18
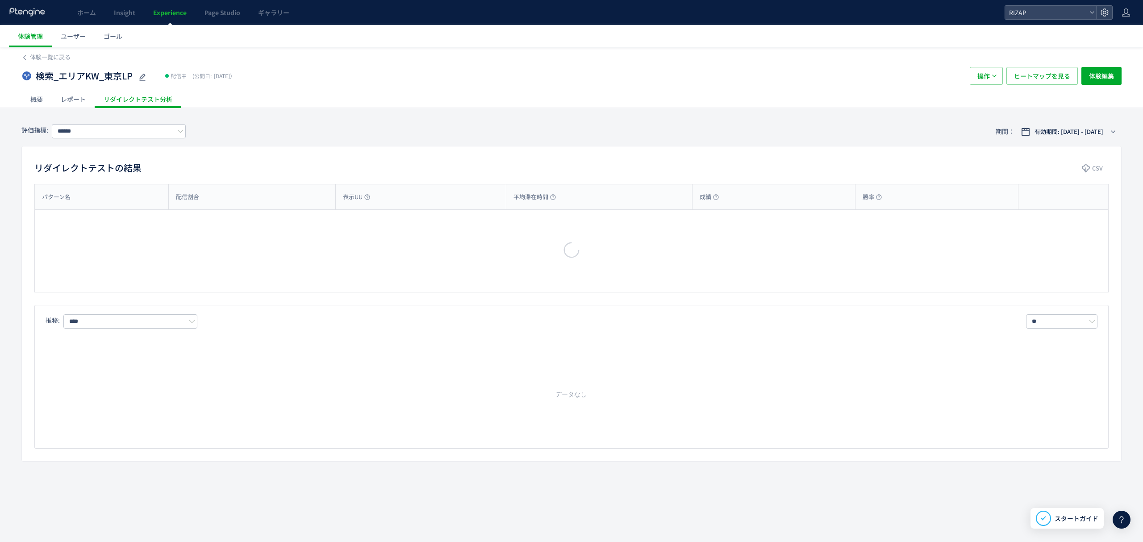
type input "**********"
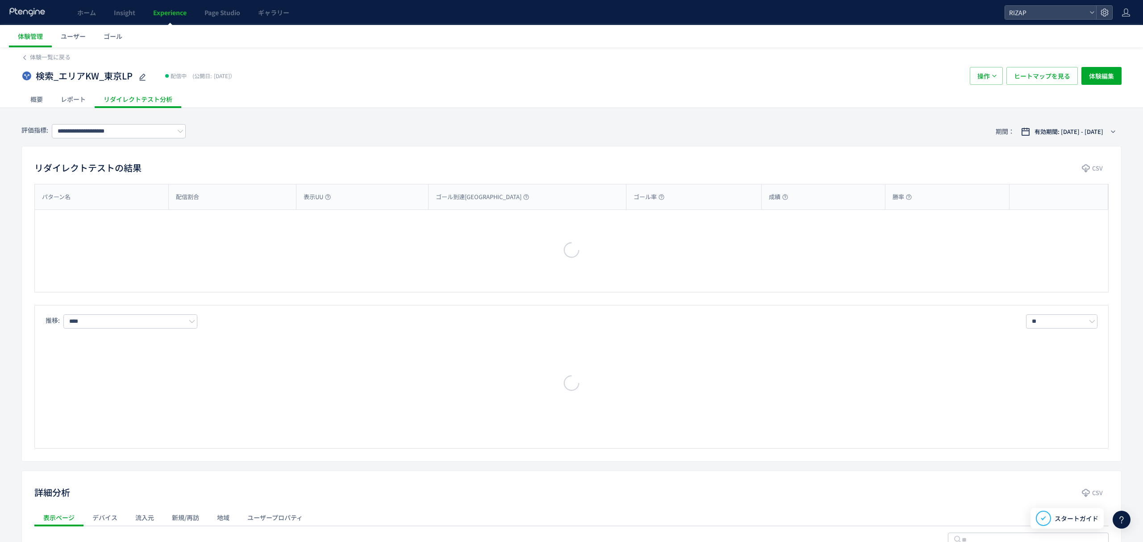
click at [79, 99] on div "レポート" at bounding box center [73, 99] width 43 height 18
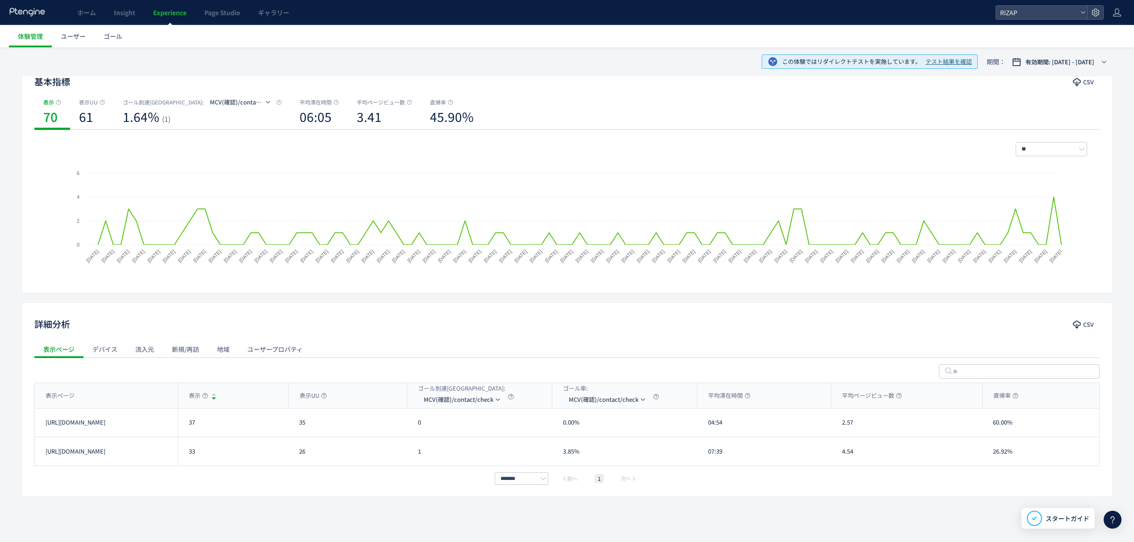
scroll to position [87, 0]
click at [470, 399] on span "MCV(確認)/contact/check" at bounding box center [459, 399] width 70 height 14
click at [452, 457] on li "MCV(フォーム)/trial231017&/online_reservation" at bounding box center [462, 459] width 89 height 16
drag, startPoint x: 199, startPoint y: 421, endPoint x: 184, endPoint y: 422, distance: 14.4
click at [184, 422] on div "33" at bounding box center [233, 423] width 111 height 28
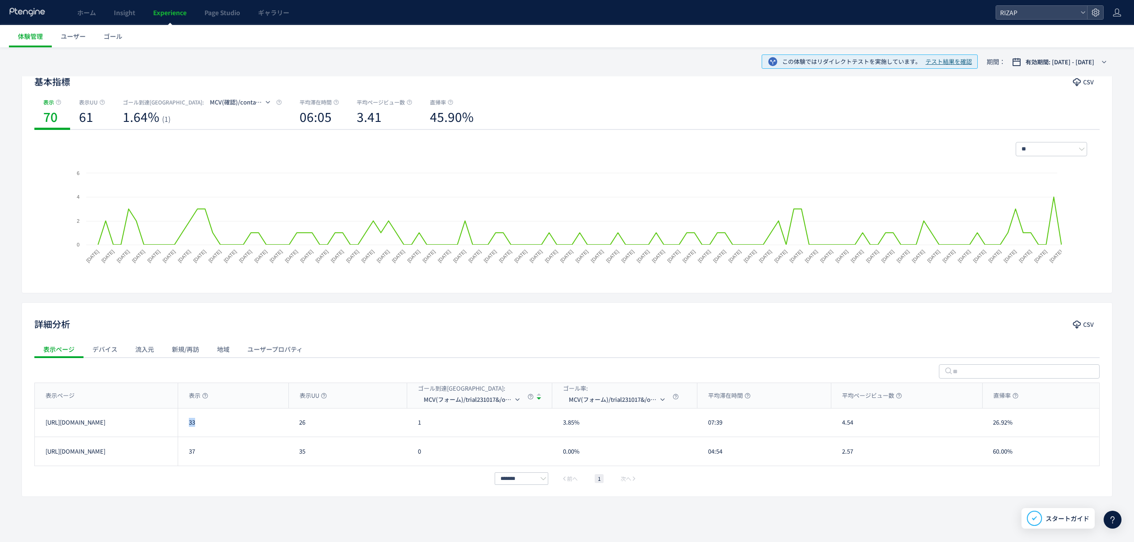
drag, startPoint x: 190, startPoint y: 459, endPoint x: 177, endPoint y: 458, distance: 13.0
click at [177, 458] on div "[URL][DOMAIN_NAME] 37 35 0 0.00% 04:54 2.57 60.00% [URL][DOMAIN_NAME]" at bounding box center [567, 451] width 1064 height 29
click at [299, 480] on div "******* 前へ 1 次へ" at bounding box center [566, 478] width 1065 height 11
drag, startPoint x: 214, startPoint y: 455, endPoint x: 191, endPoint y: 455, distance: 23.2
click at [191, 455] on div "37" at bounding box center [233, 451] width 111 height 29
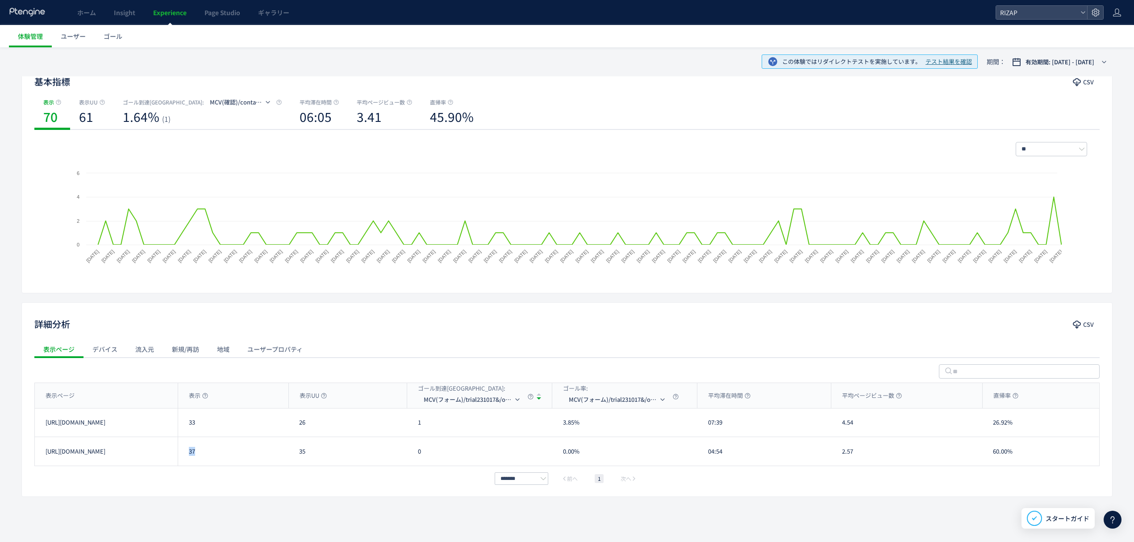
drag, startPoint x: 187, startPoint y: 455, endPoint x: 195, endPoint y: 455, distance: 8.0
click at [195, 455] on div "37" at bounding box center [233, 451] width 111 height 29
click at [413, 426] on div "1" at bounding box center [479, 423] width 145 height 28
click at [296, 426] on div "26" at bounding box center [347, 423] width 119 height 28
drag, startPoint x: 435, startPoint y: 425, endPoint x: 414, endPoint y: 424, distance: 20.6
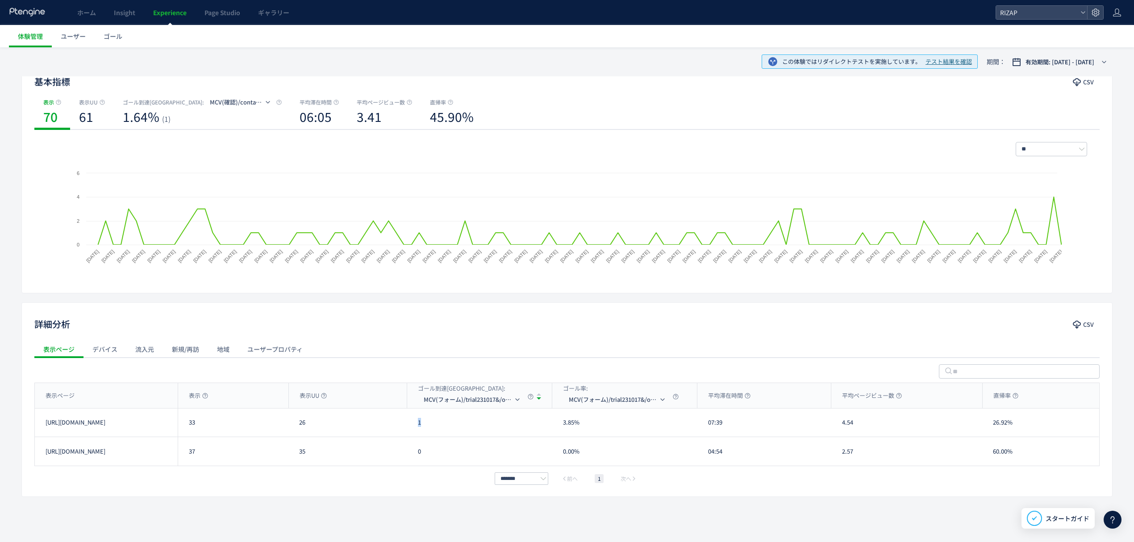
click at [415, 424] on div "1" at bounding box center [479, 423] width 145 height 28
drag, startPoint x: 409, startPoint y: 460, endPoint x: 422, endPoint y: 460, distance: 12.9
click at [422, 460] on div "0" at bounding box center [479, 451] width 145 height 29
drag, startPoint x: 726, startPoint y: 425, endPoint x: 706, endPoint y: 425, distance: 19.6
click at [706, 425] on div "07:39" at bounding box center [764, 423] width 134 height 28
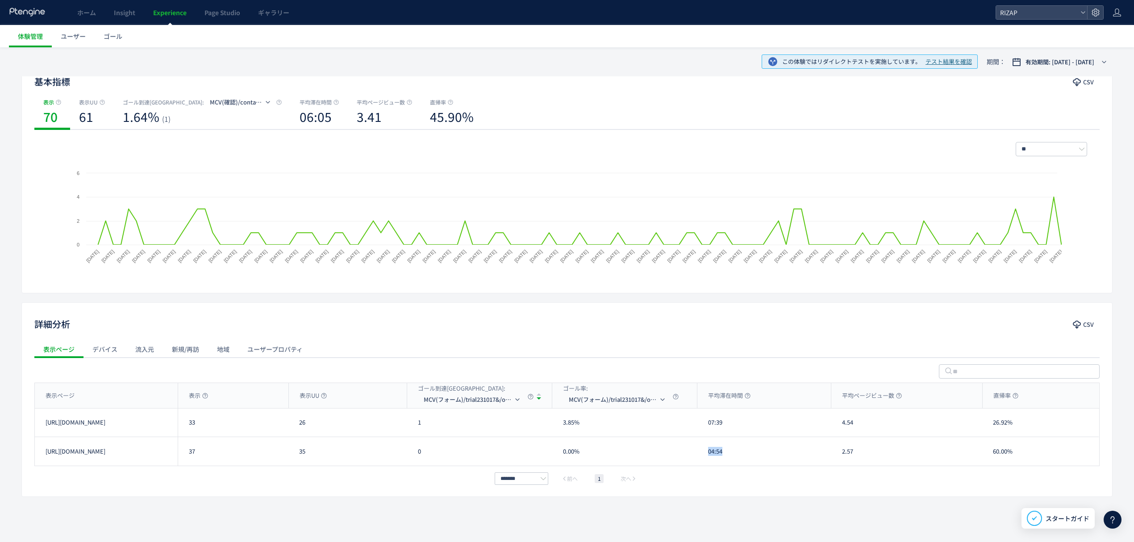
drag, startPoint x: 727, startPoint y: 456, endPoint x: 701, endPoint y: 453, distance: 26.1
click at [701, 453] on div "04:54" at bounding box center [764, 451] width 134 height 29
drag, startPoint x: 860, startPoint y: 423, endPoint x: 834, endPoint y: 423, distance: 25.9
click at [834, 423] on div "4.54" at bounding box center [906, 423] width 151 height 28
drag, startPoint x: 858, startPoint y: 456, endPoint x: 831, endPoint y: 450, distance: 27.9
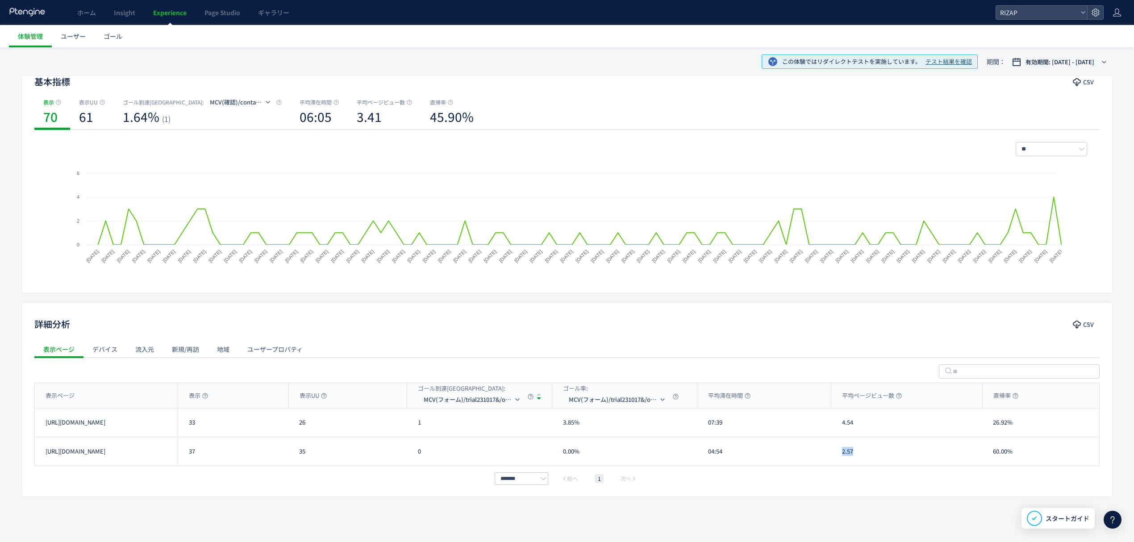
click at [831, 450] on div "2.57" at bounding box center [906, 451] width 151 height 29
drag, startPoint x: 1024, startPoint y: 432, endPoint x: 988, endPoint y: 429, distance: 36.3
click at [985, 428] on div "26.92%" at bounding box center [1040, 423] width 117 height 28
drag, startPoint x: 1015, startPoint y: 450, endPoint x: 994, endPoint y: 450, distance: 21.9
click at [994, 450] on div "60.00%" at bounding box center [1040, 451] width 117 height 29
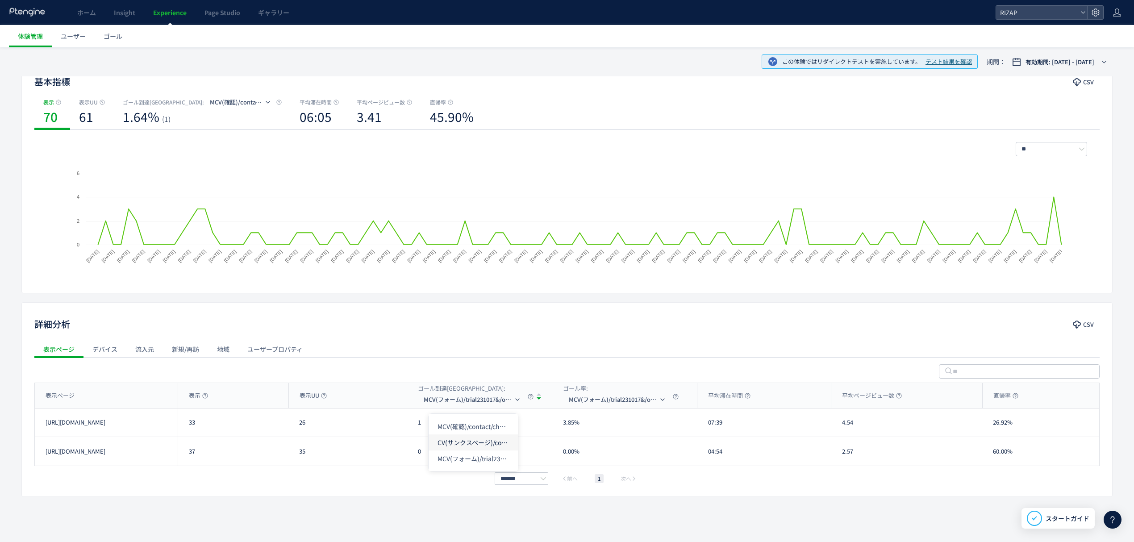
click at [447, 439] on li "CV(サンクスページ)/contact/finish" at bounding box center [473, 442] width 89 height 16
